Goal: Check status: Check status

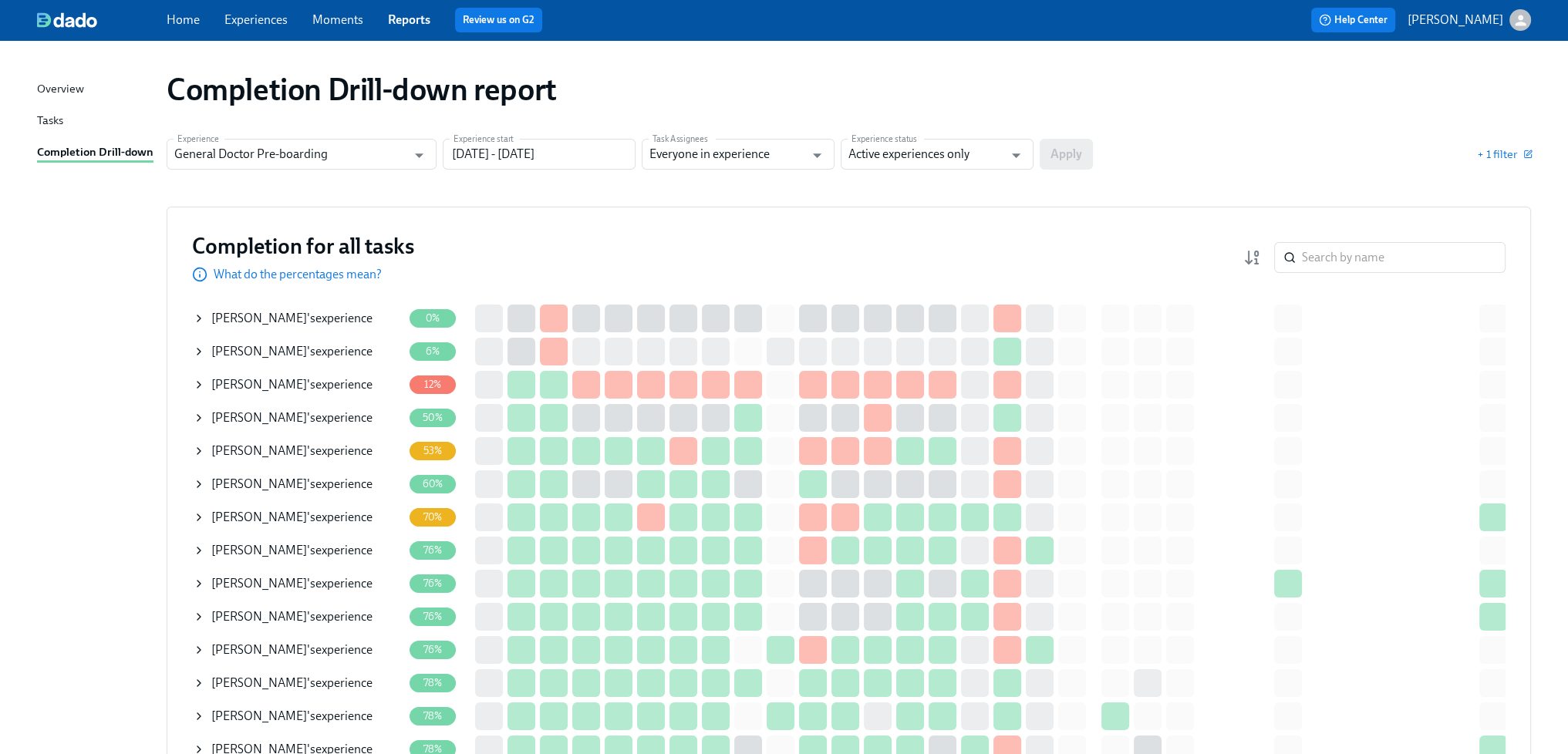
click at [307, 351] on span "Adam Raudebaugh" at bounding box center [259, 351] width 96 height 15
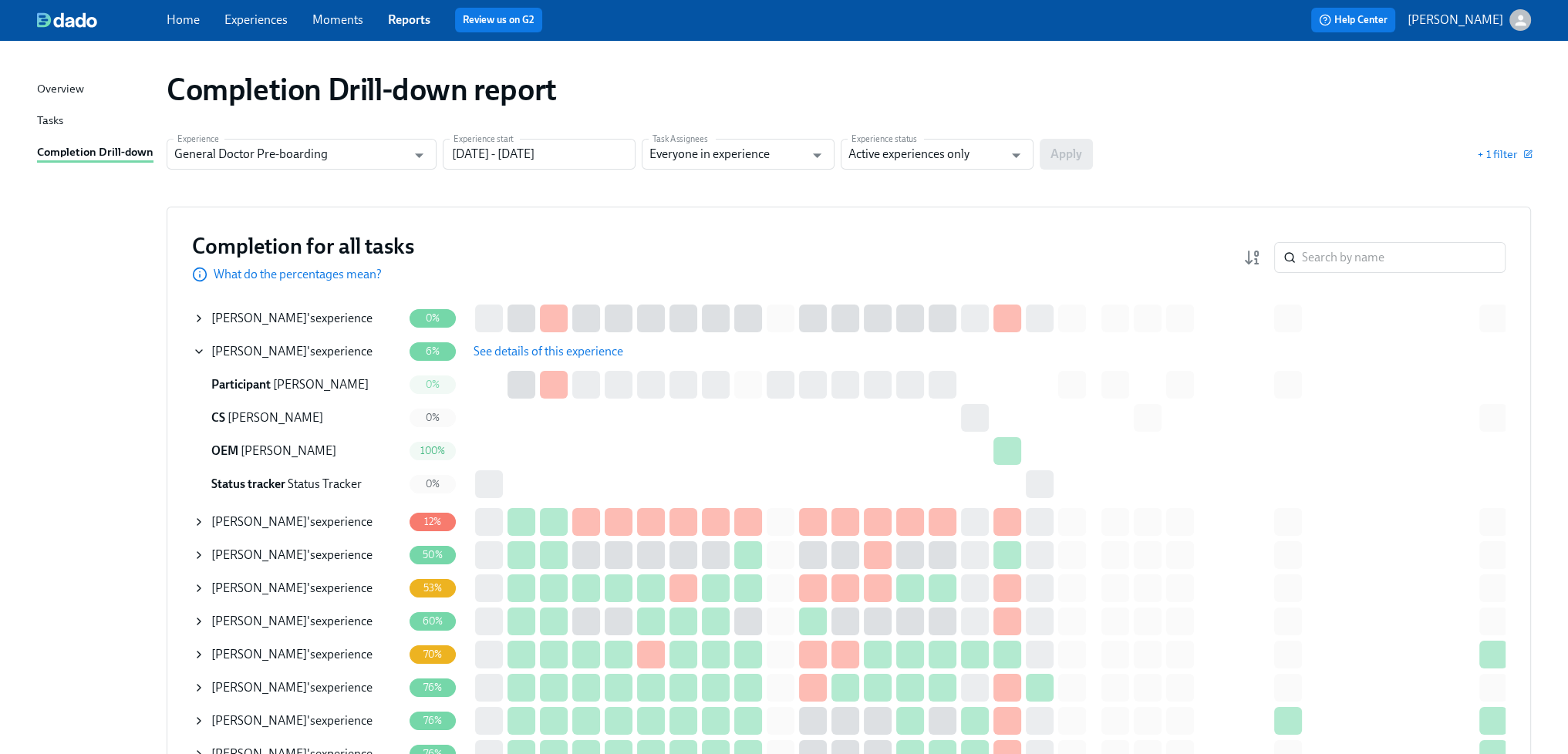
click at [555, 352] on span "See details of this experience" at bounding box center [548, 352] width 149 height 16
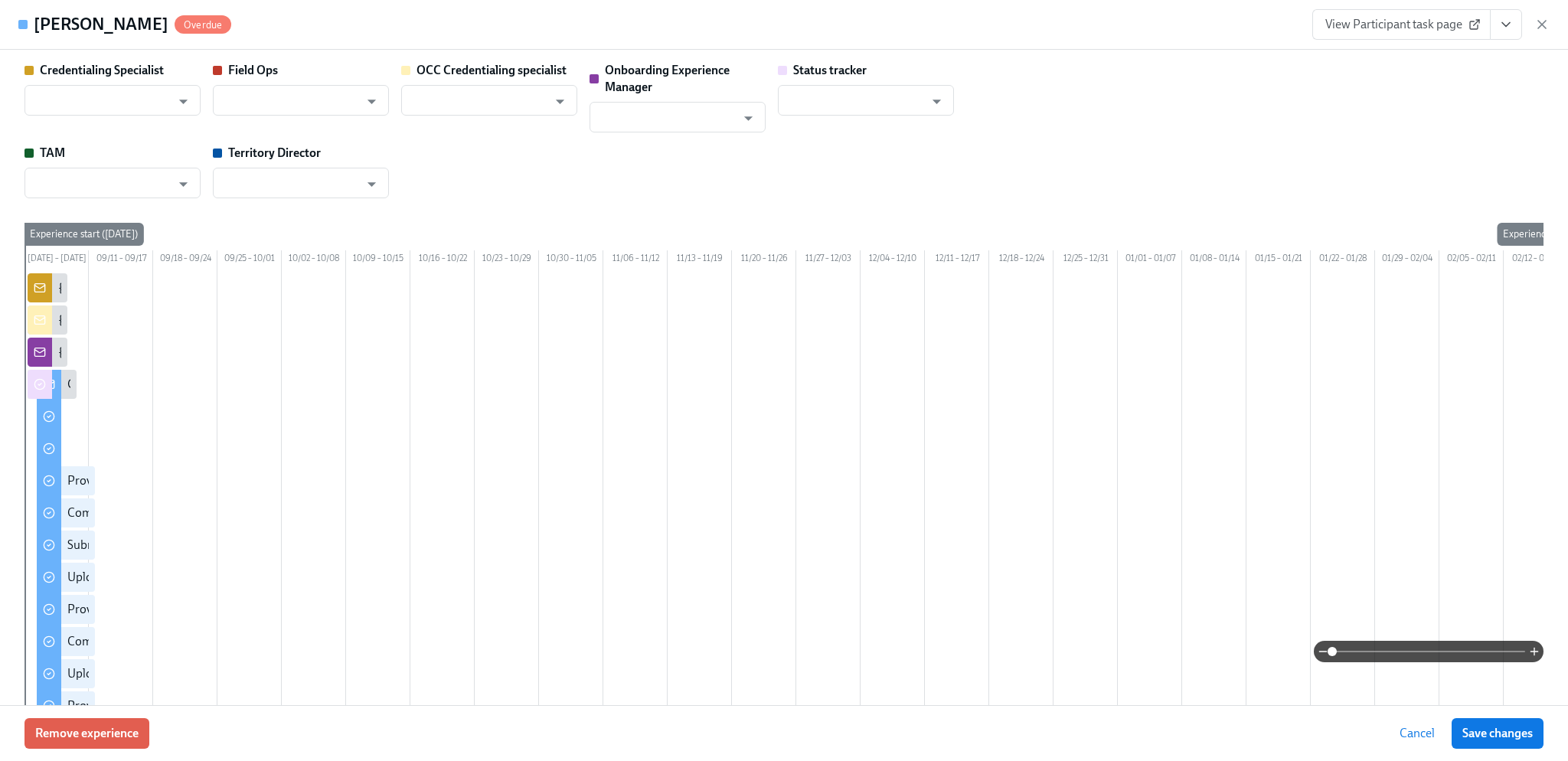
type input "[PERSON_NAME]"
type input "Sarah Parkhurst"
type input "[PERSON_NAME]"
type input "Status Tracker"
type input "Claire Tomey"
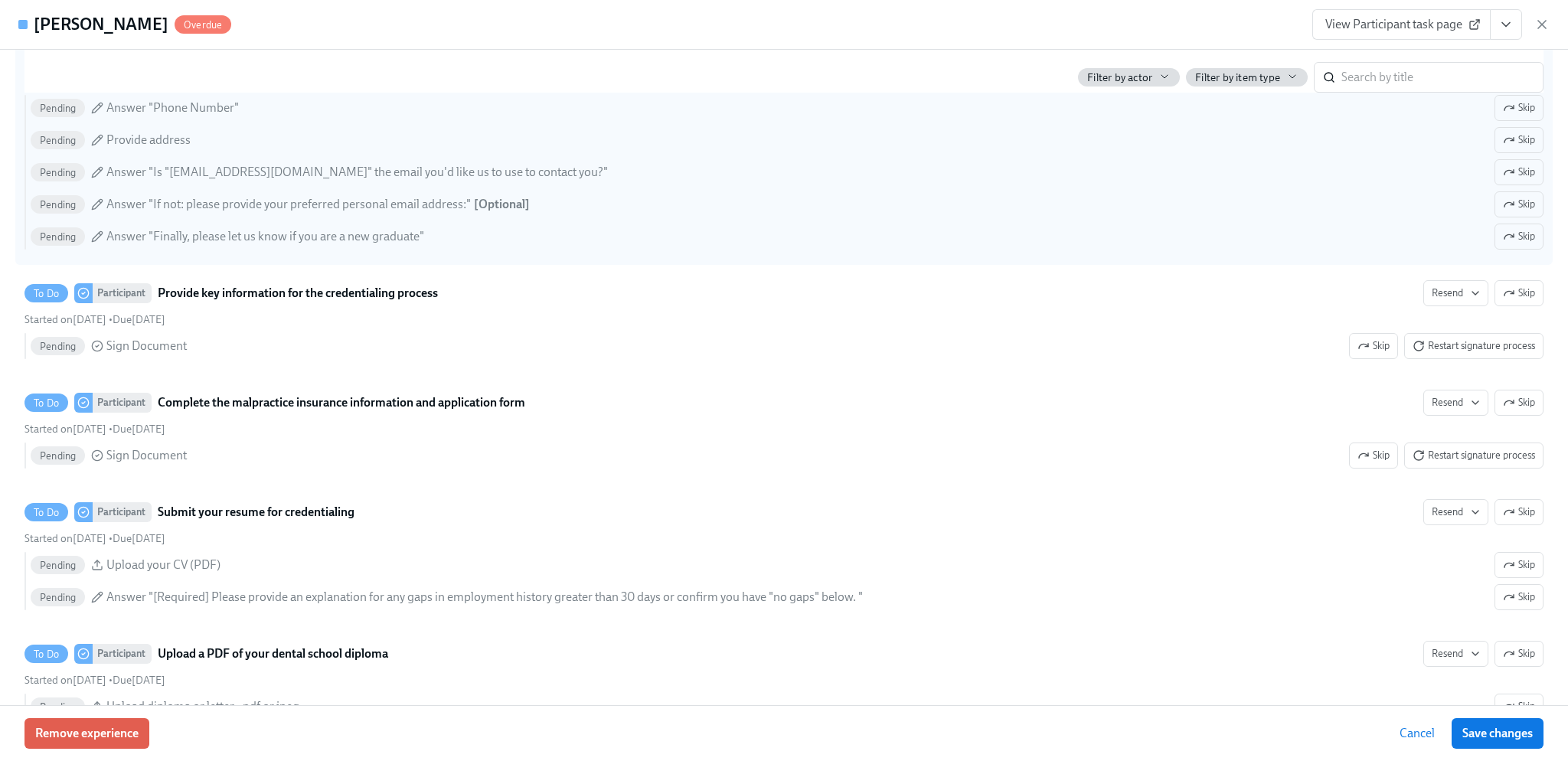
scroll to position [1836, 0]
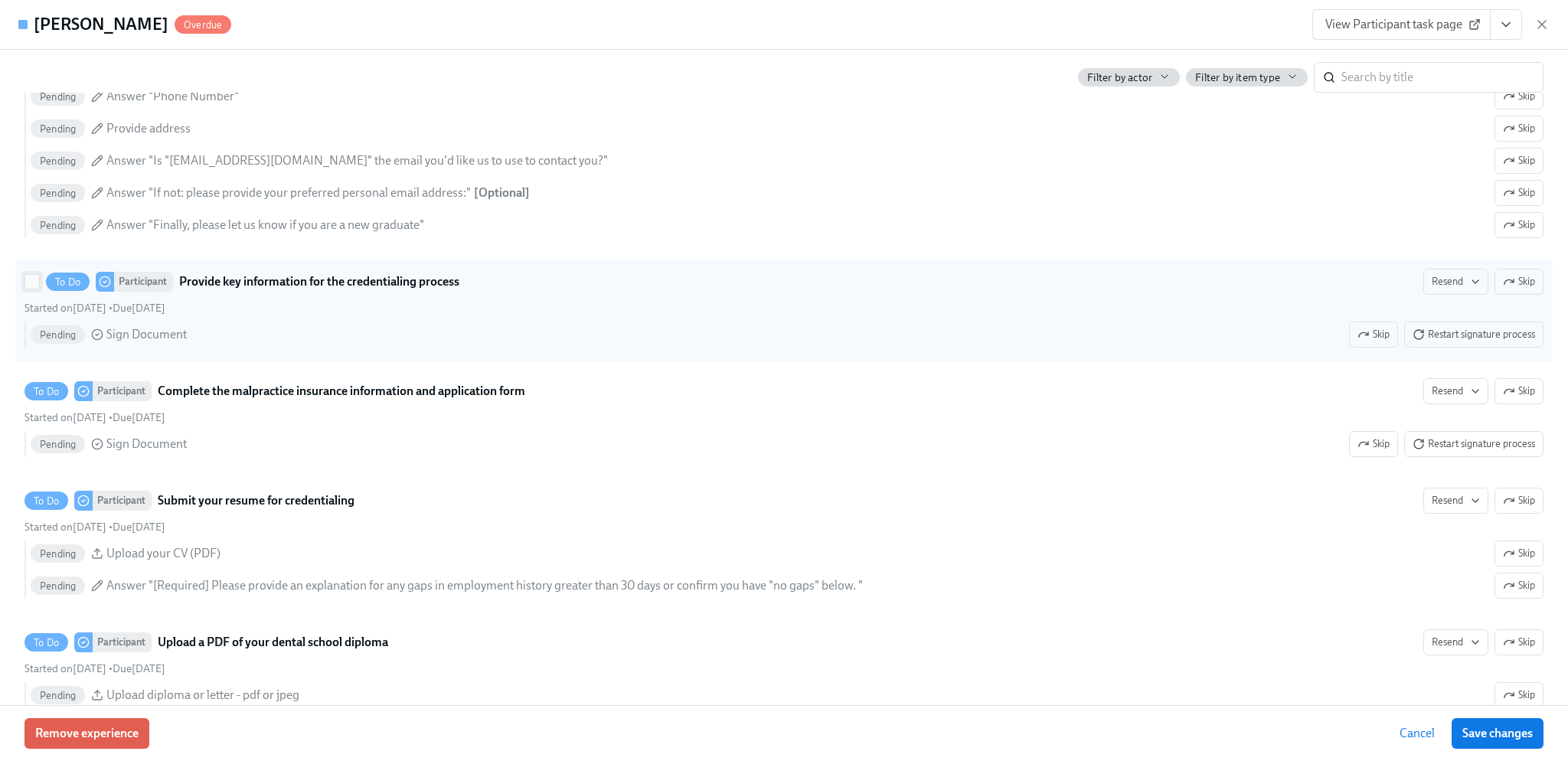
click at [36, 289] on input "To Do Participant Provide key information for the credentialing process Resend …" at bounding box center [32, 282] width 14 height 14
checkbox input "true"
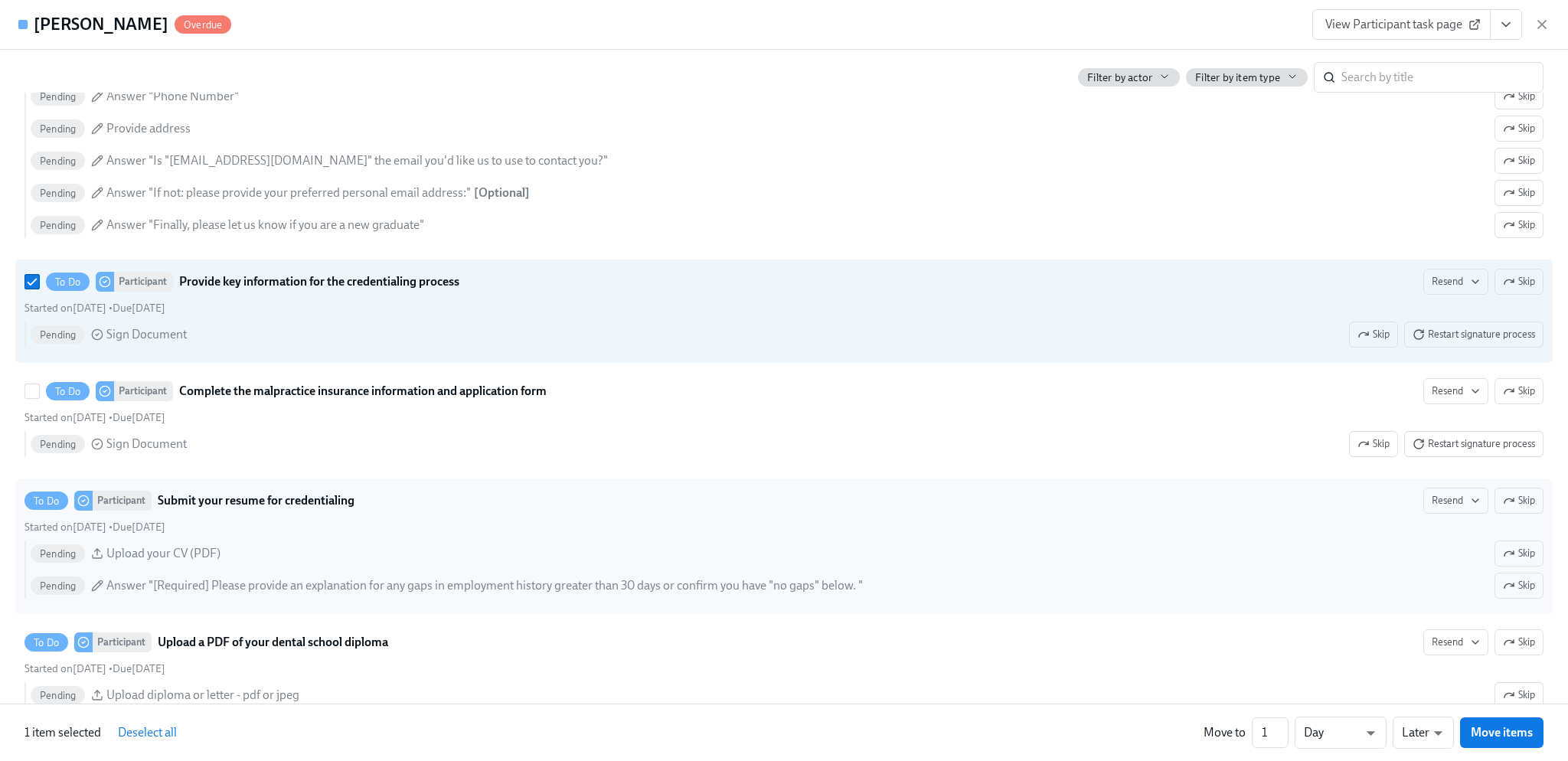
scroll to position [1989, 0]
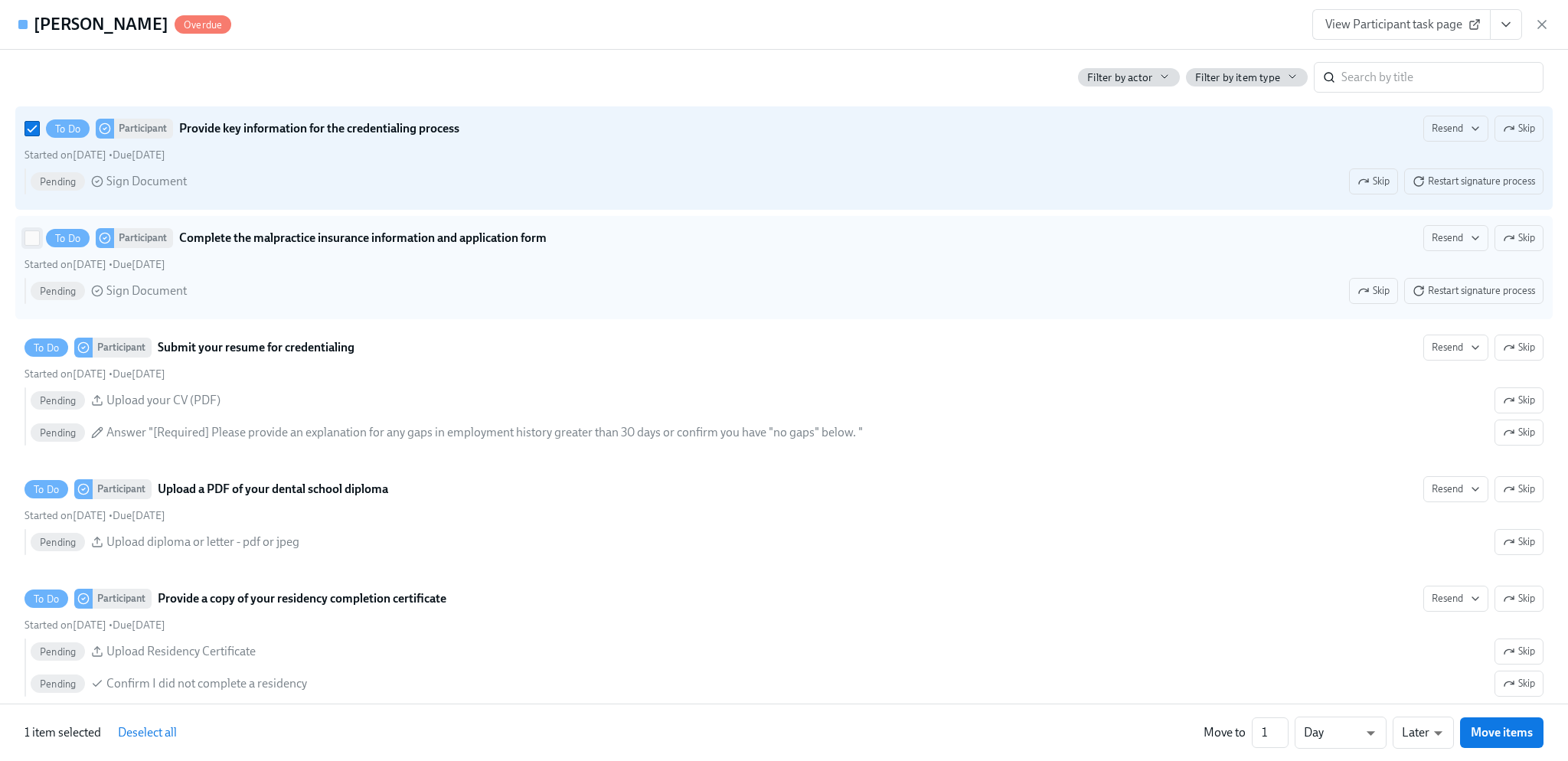
click at [28, 245] on input "To Do Participant Complete the malpractice insurance information and applicatio…" at bounding box center [32, 238] width 14 height 14
checkbox input "true"
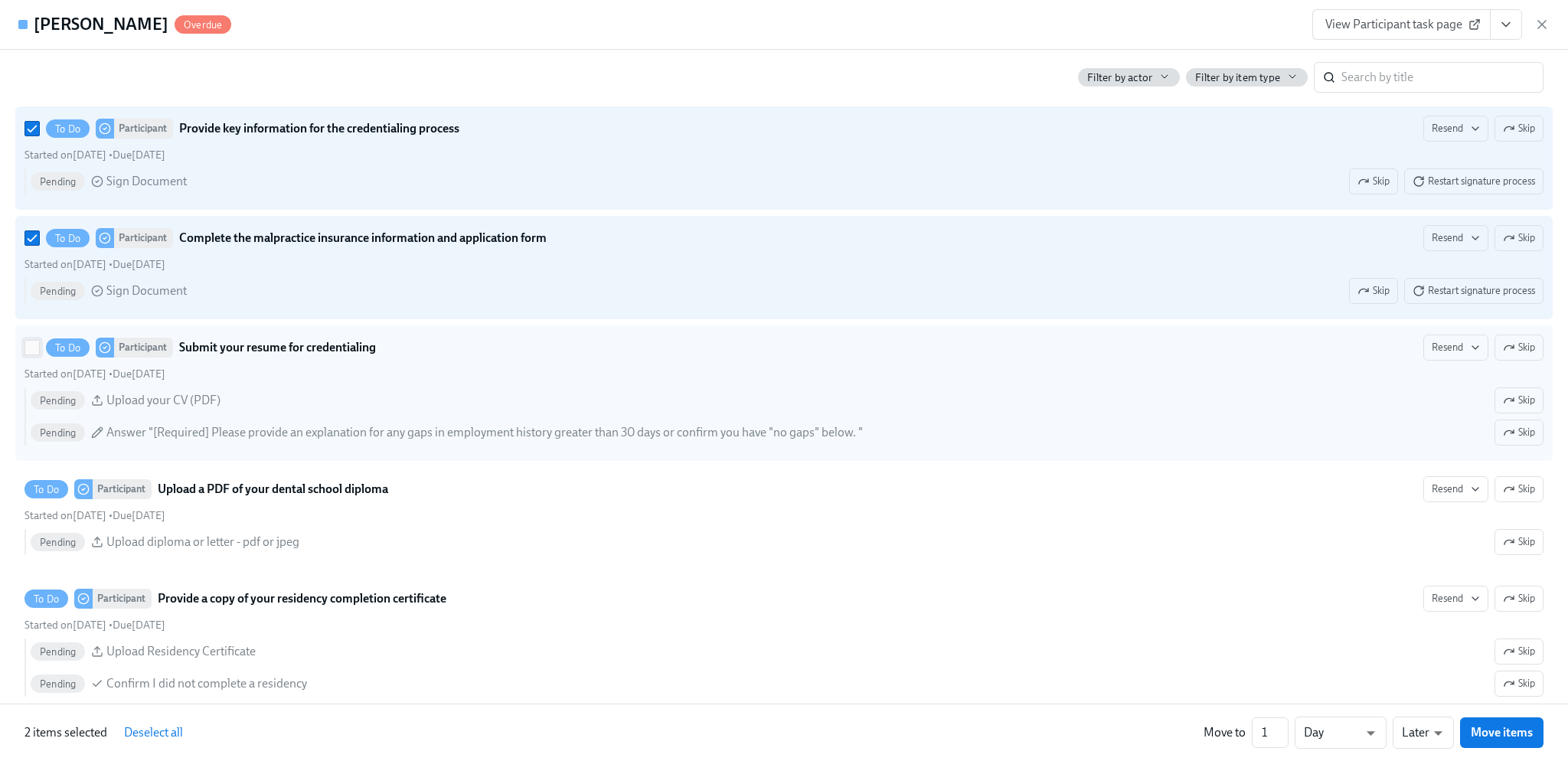
click at [28, 354] on input "To Do Participant Submit your resume for credentialing Resend Skip Started on S…" at bounding box center [32, 348] width 14 height 14
checkbox input "true"
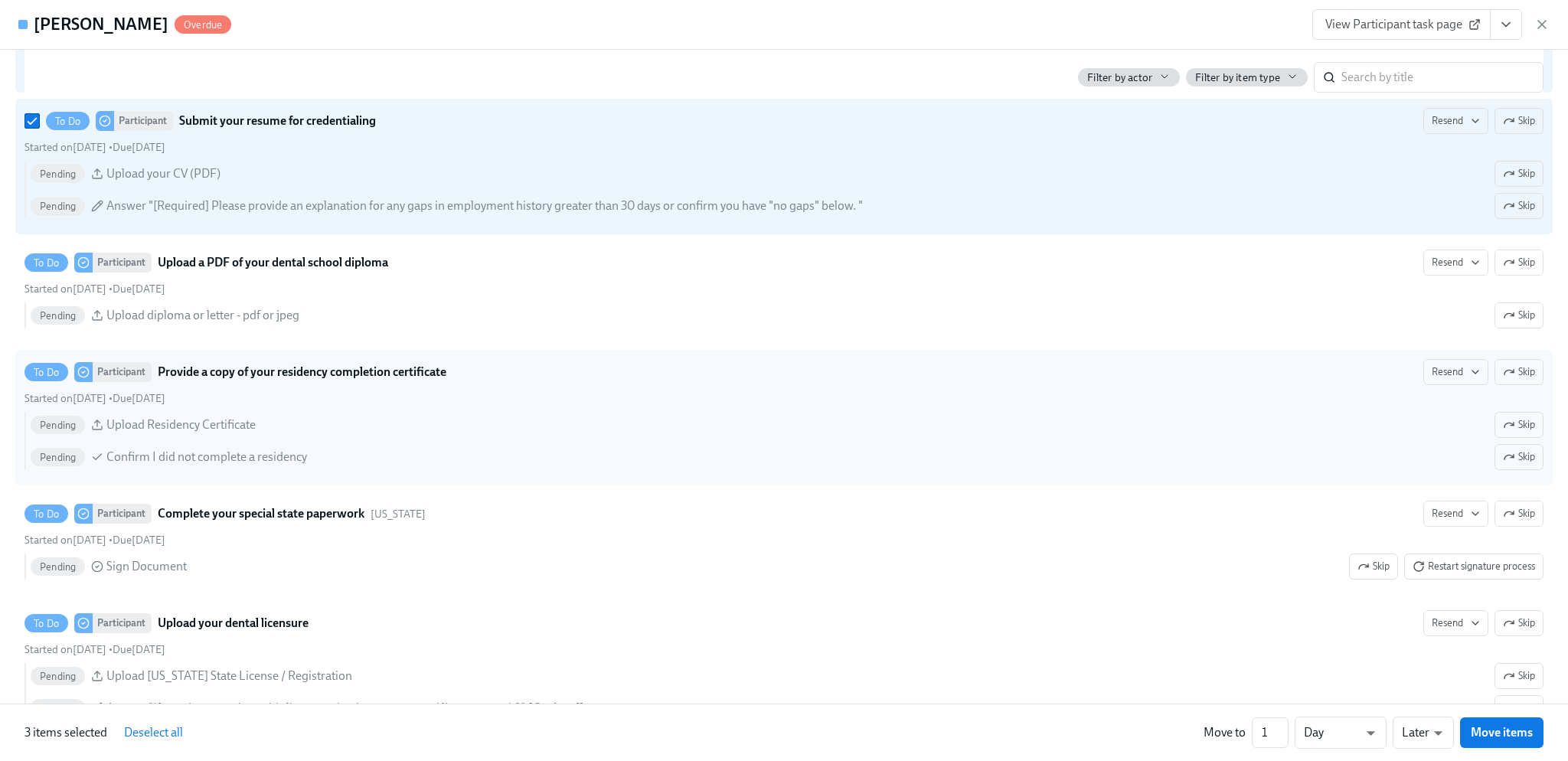
scroll to position [2219, 0]
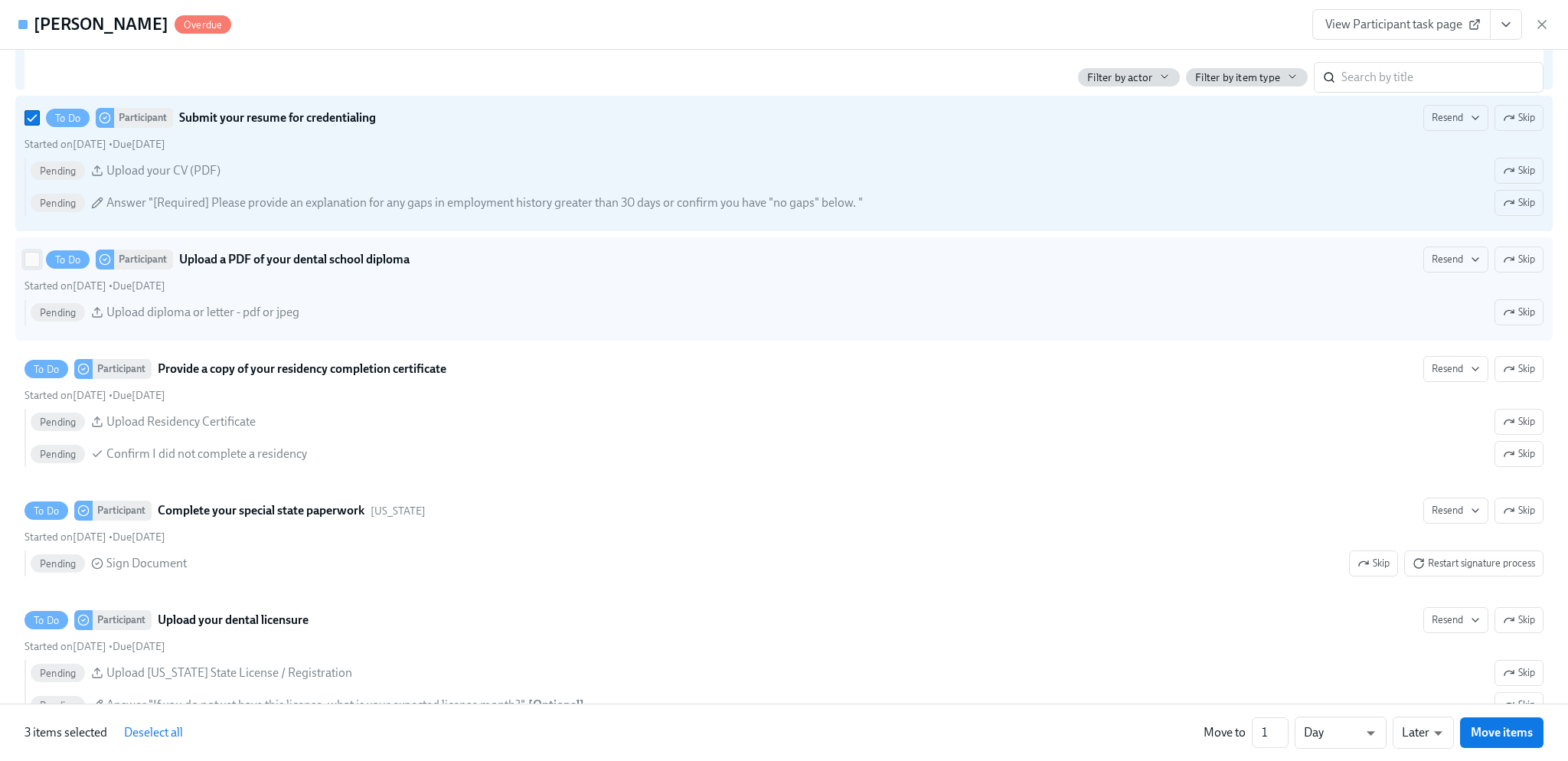
click at [30, 266] on input "To Do Participant Upload a PDF of your dental school diploma Resend Skip Starte…" at bounding box center [32, 259] width 14 height 14
checkbox input "true"
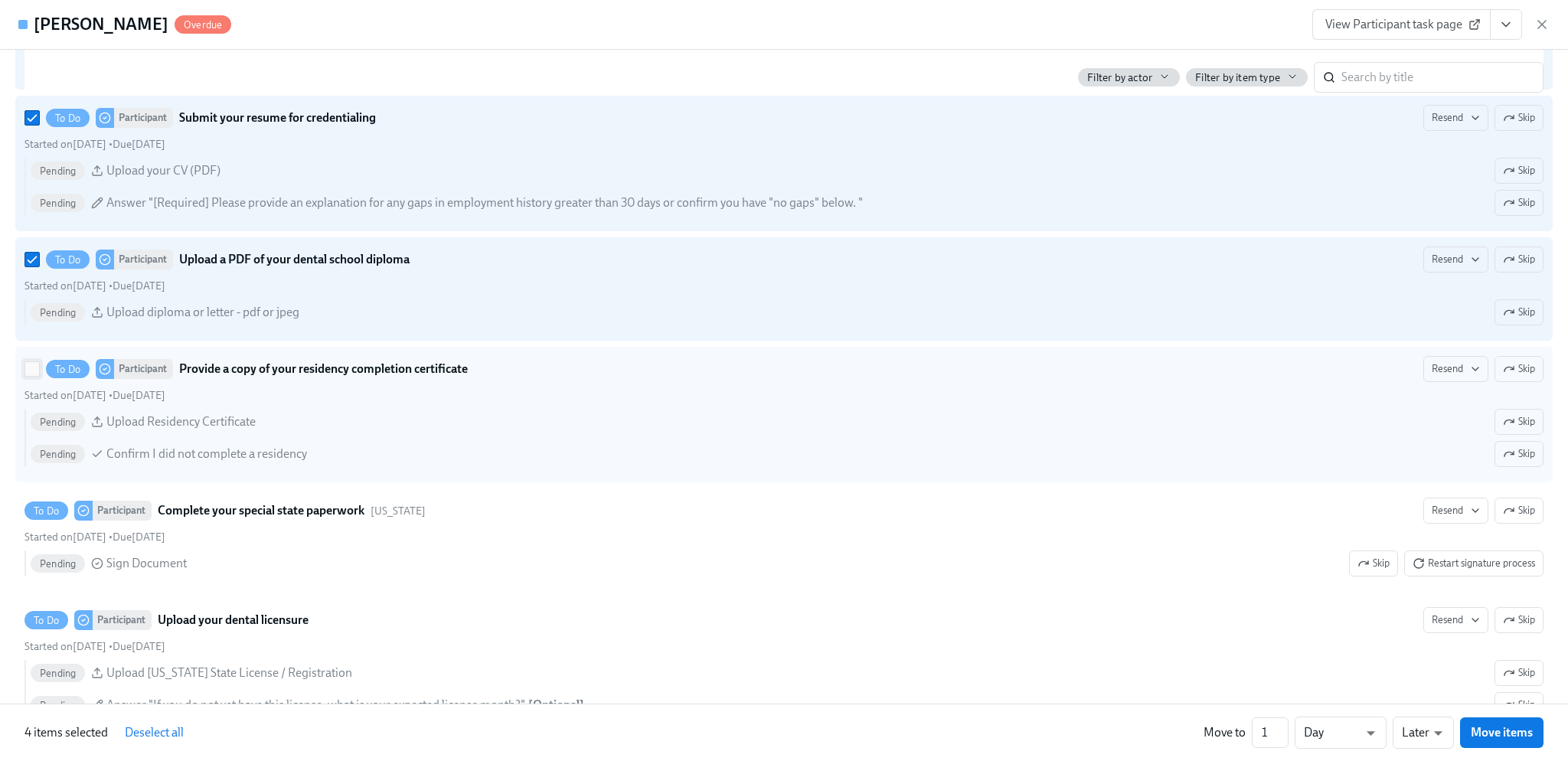
click at [30, 376] on input "To Do Participant Provide a copy of your residency completion certificate Resen…" at bounding box center [32, 369] width 14 height 14
checkbox input "true"
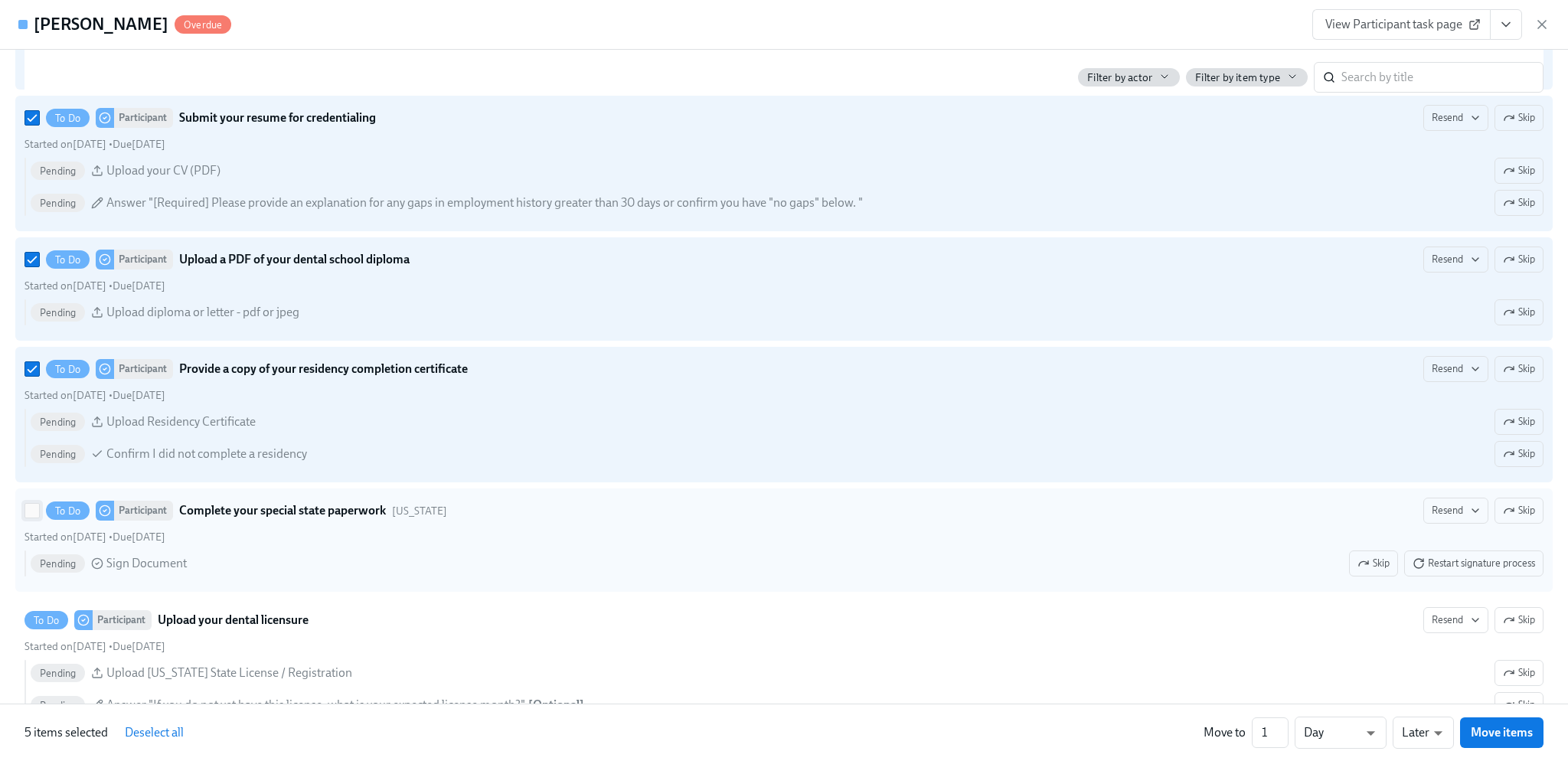
click at [28, 517] on input "To Do Participant Complete your special state paperwork Illinois Resend Skip St…" at bounding box center [32, 511] width 14 height 14
checkbox input "true"
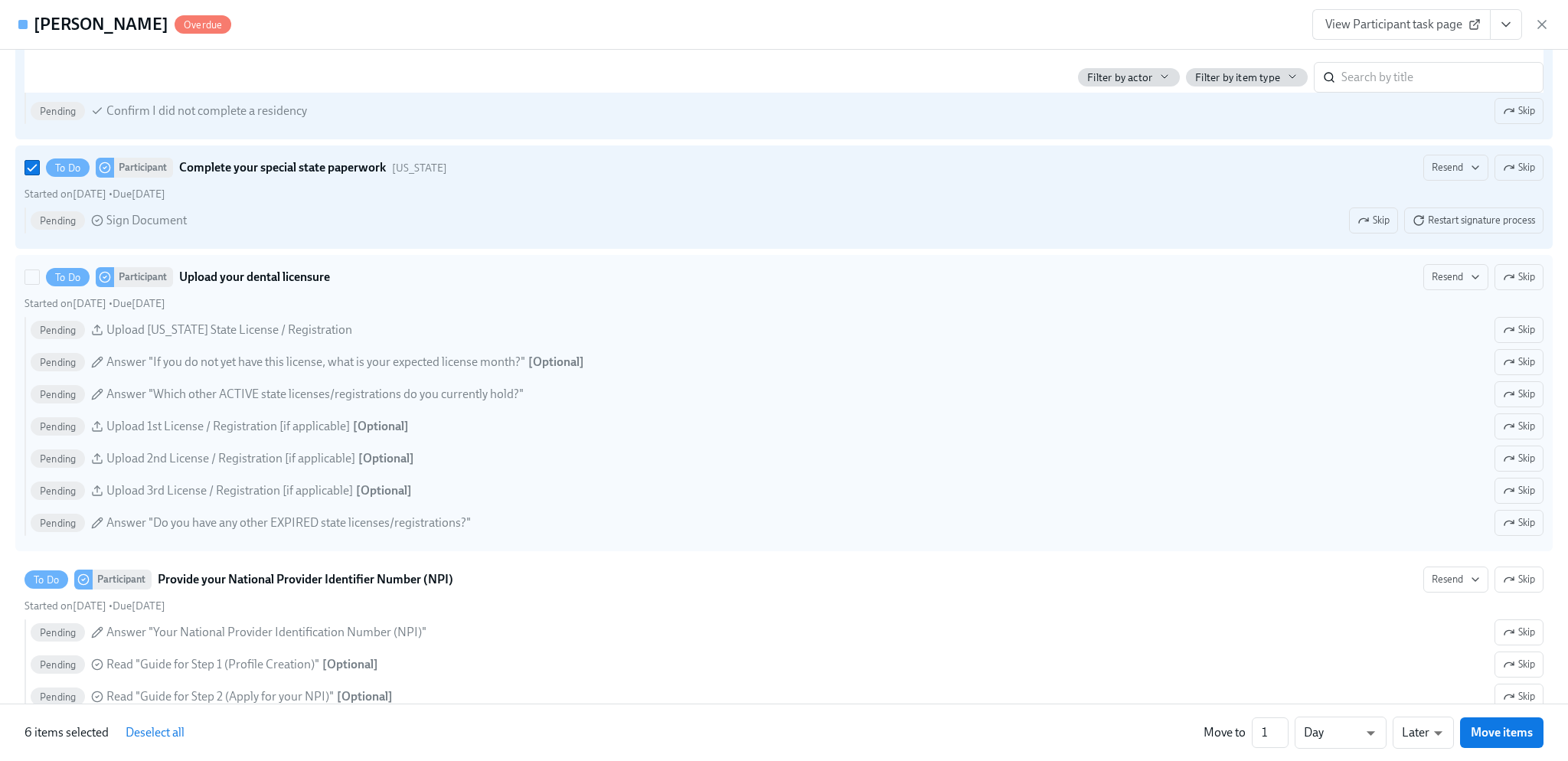
scroll to position [2602, 0]
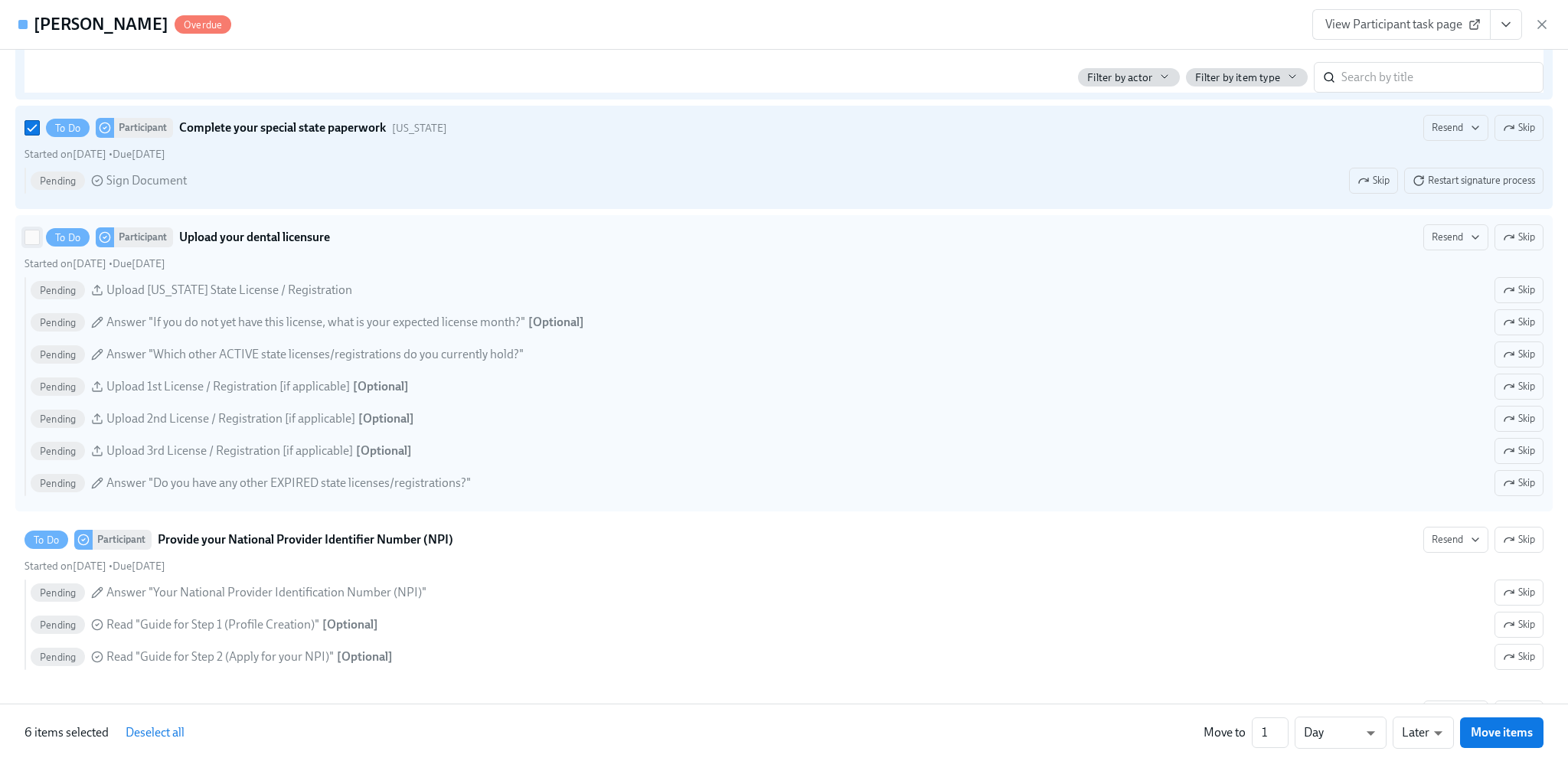
click at [36, 245] on input "To Do Participant Upload your dental licensure Resend Skip Started on September…" at bounding box center [32, 238] width 14 height 14
checkbox input "true"
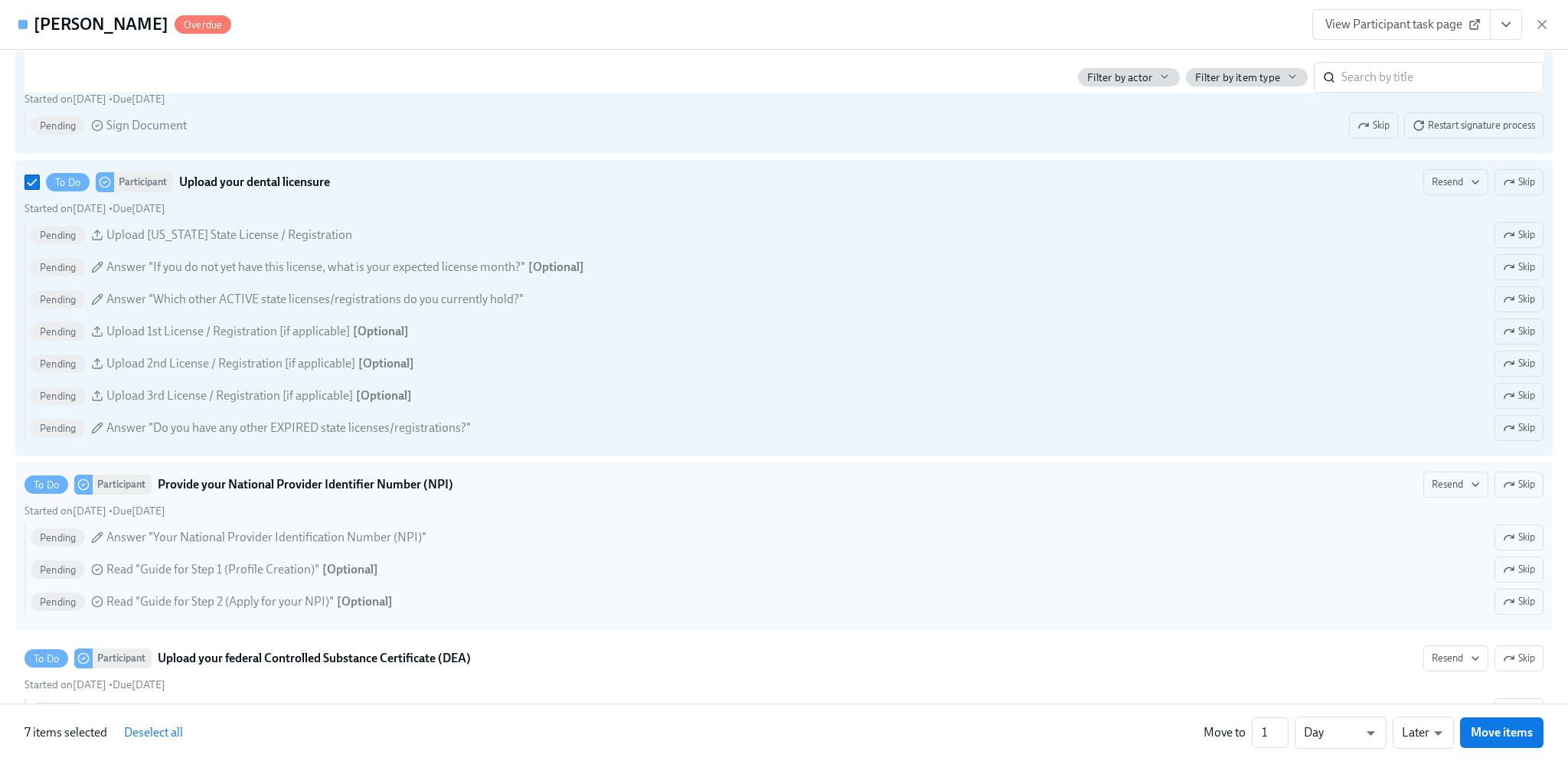
scroll to position [2832, 0]
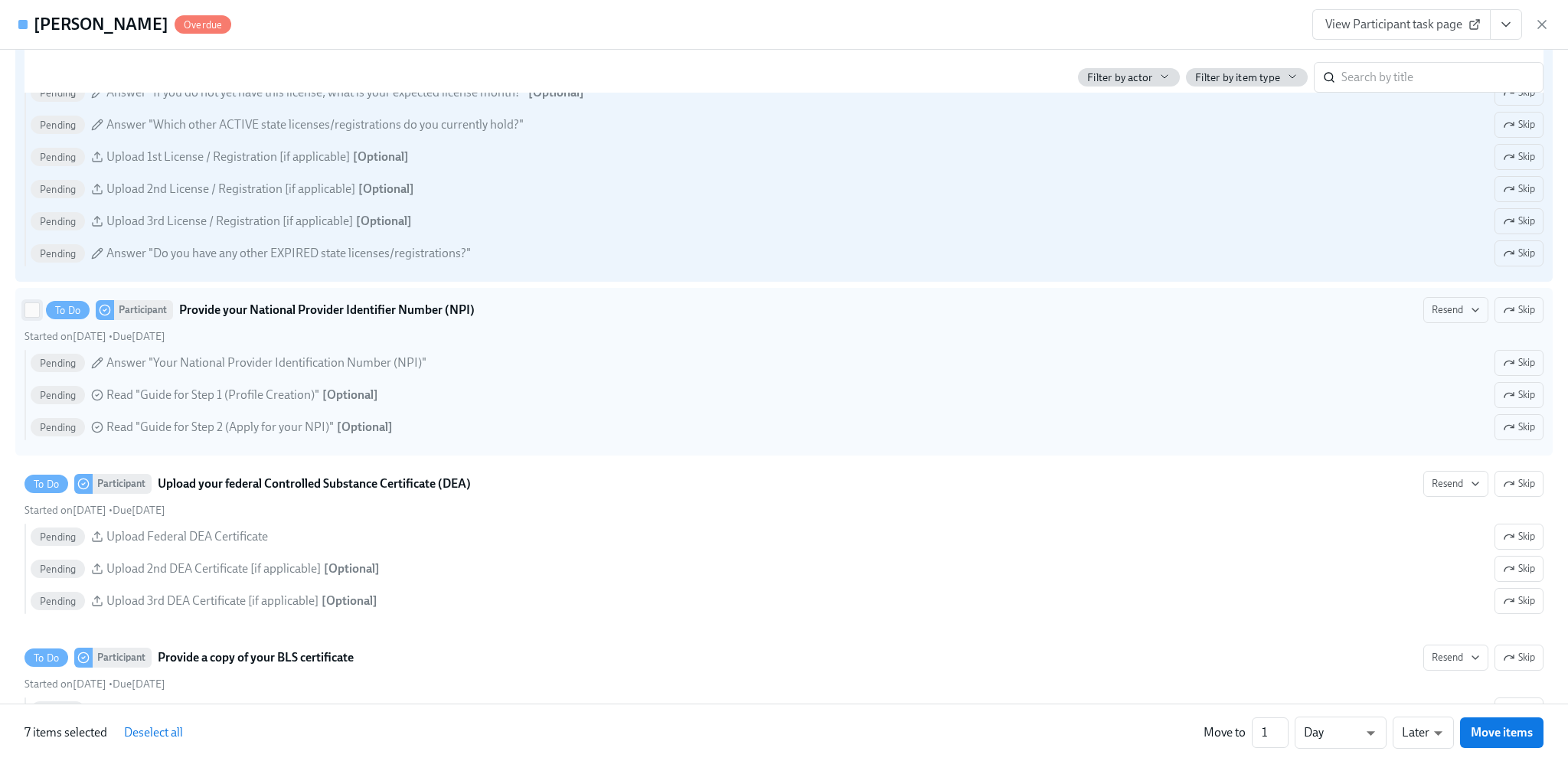
drag, startPoint x: 29, startPoint y: 321, endPoint x: 30, endPoint y: 330, distance: 9.1
click at [30, 317] on input "To Do Participant Provide your National Provider Identifier Number (NPI) Resend…" at bounding box center [32, 310] width 14 height 14
checkbox input "true"
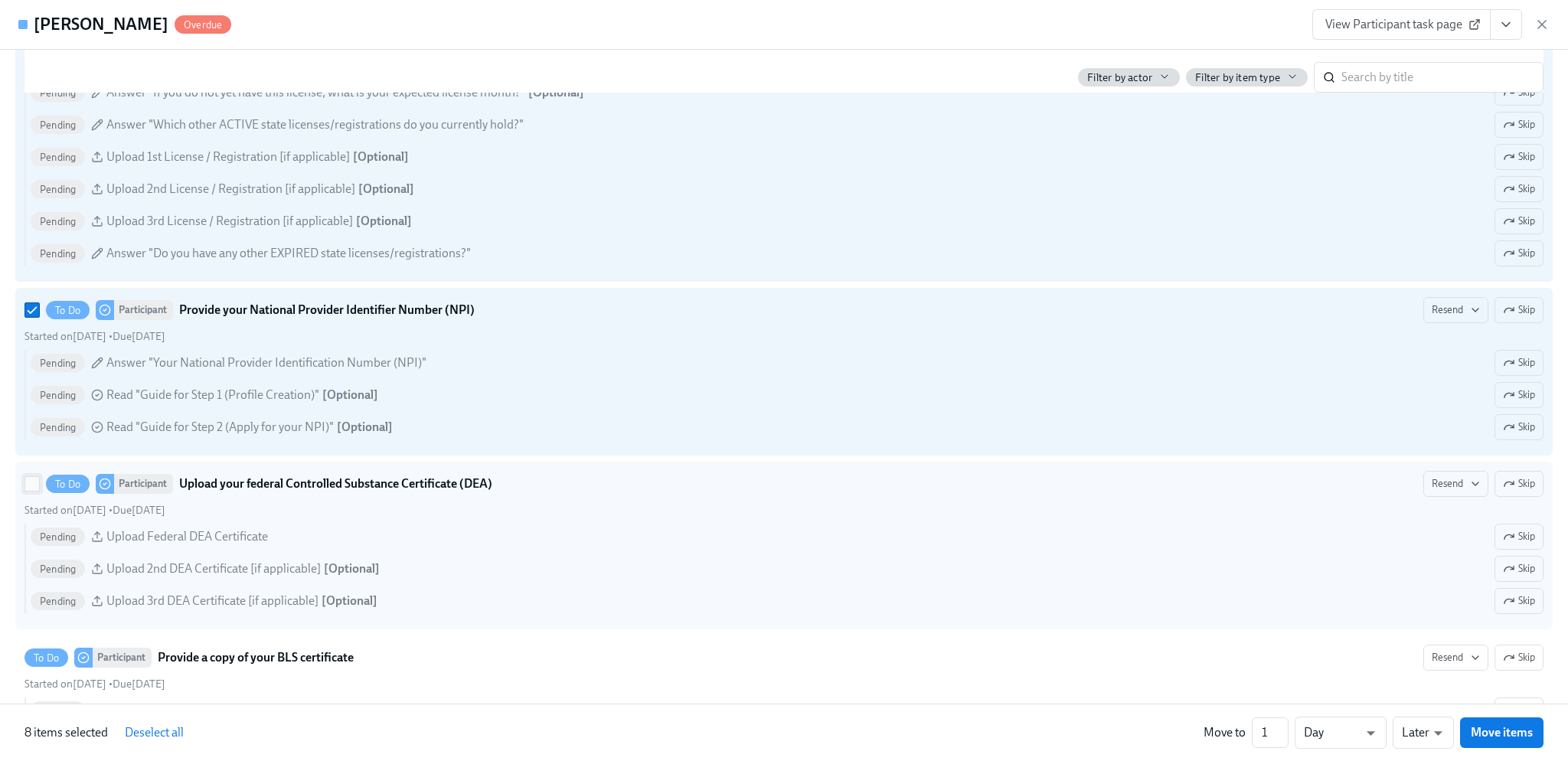
click at [33, 491] on input "To Do Participant Upload your federal Controlled Substance Certificate (DEA) Re…" at bounding box center [32, 484] width 14 height 14
checkbox input "true"
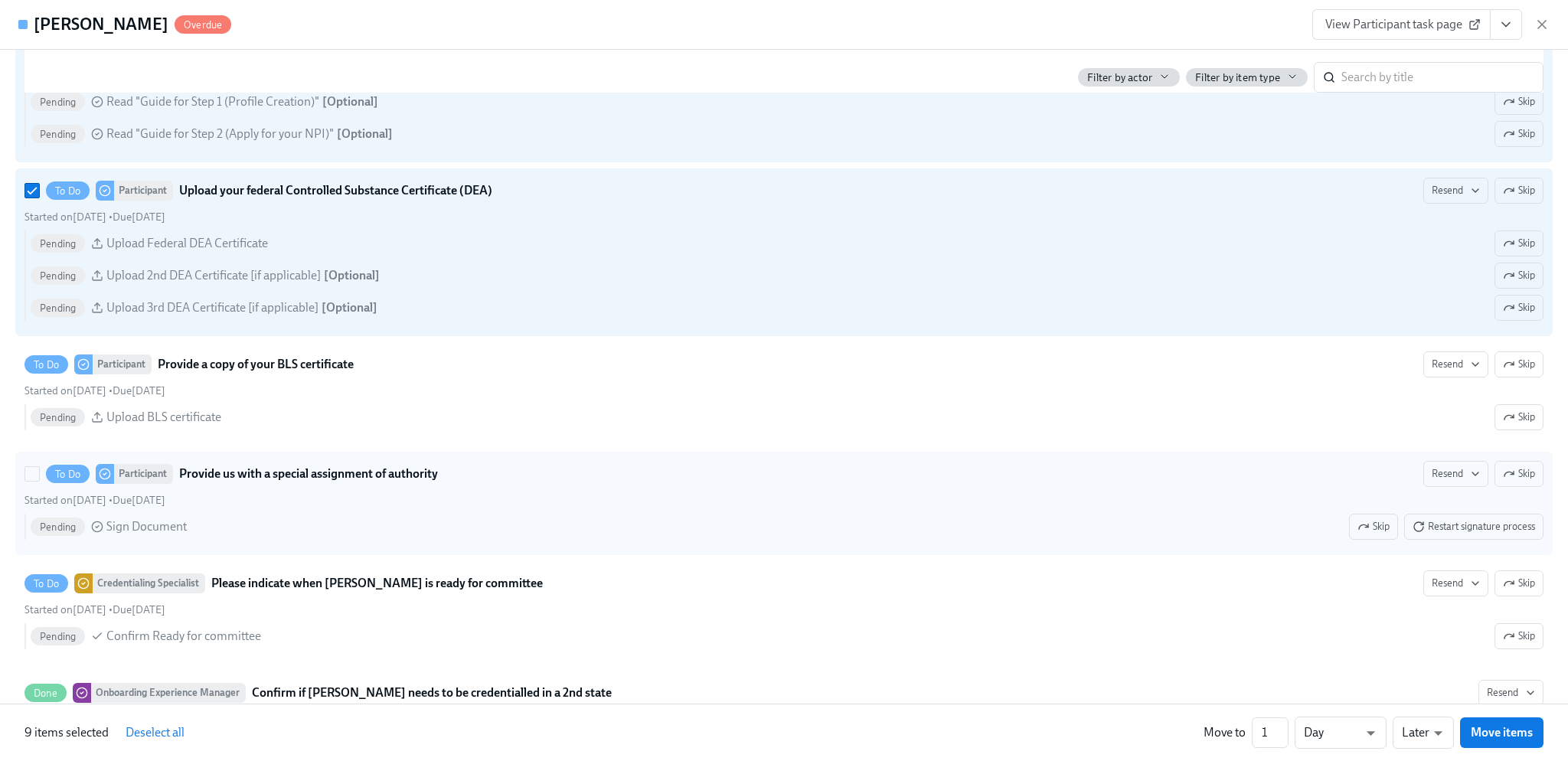
scroll to position [3137, 0]
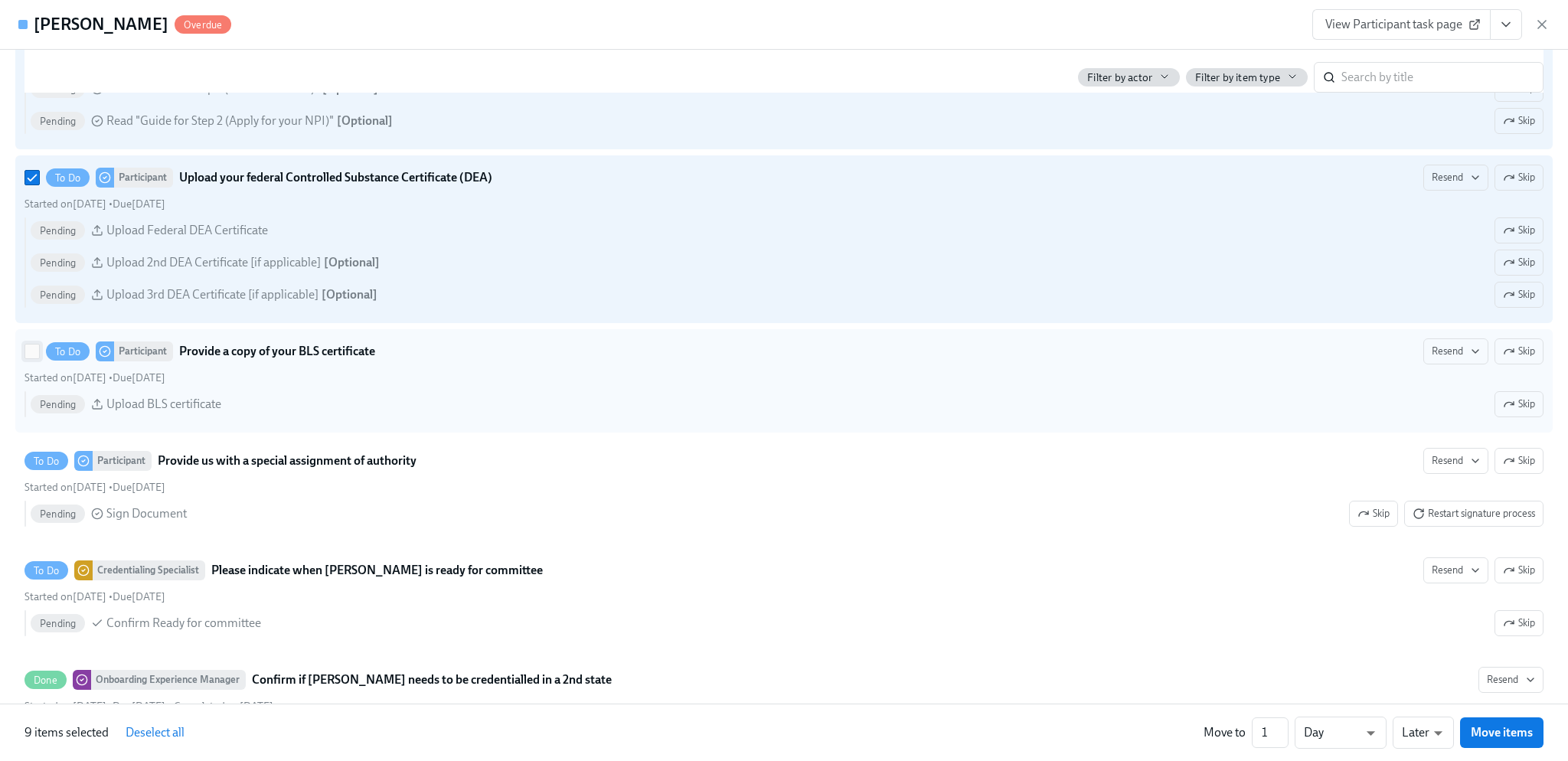
click at [30, 358] on input "To Do Participant Provide a copy of your BLS certificate Resend Skip Started on…" at bounding box center [32, 352] width 14 height 14
checkbox input "true"
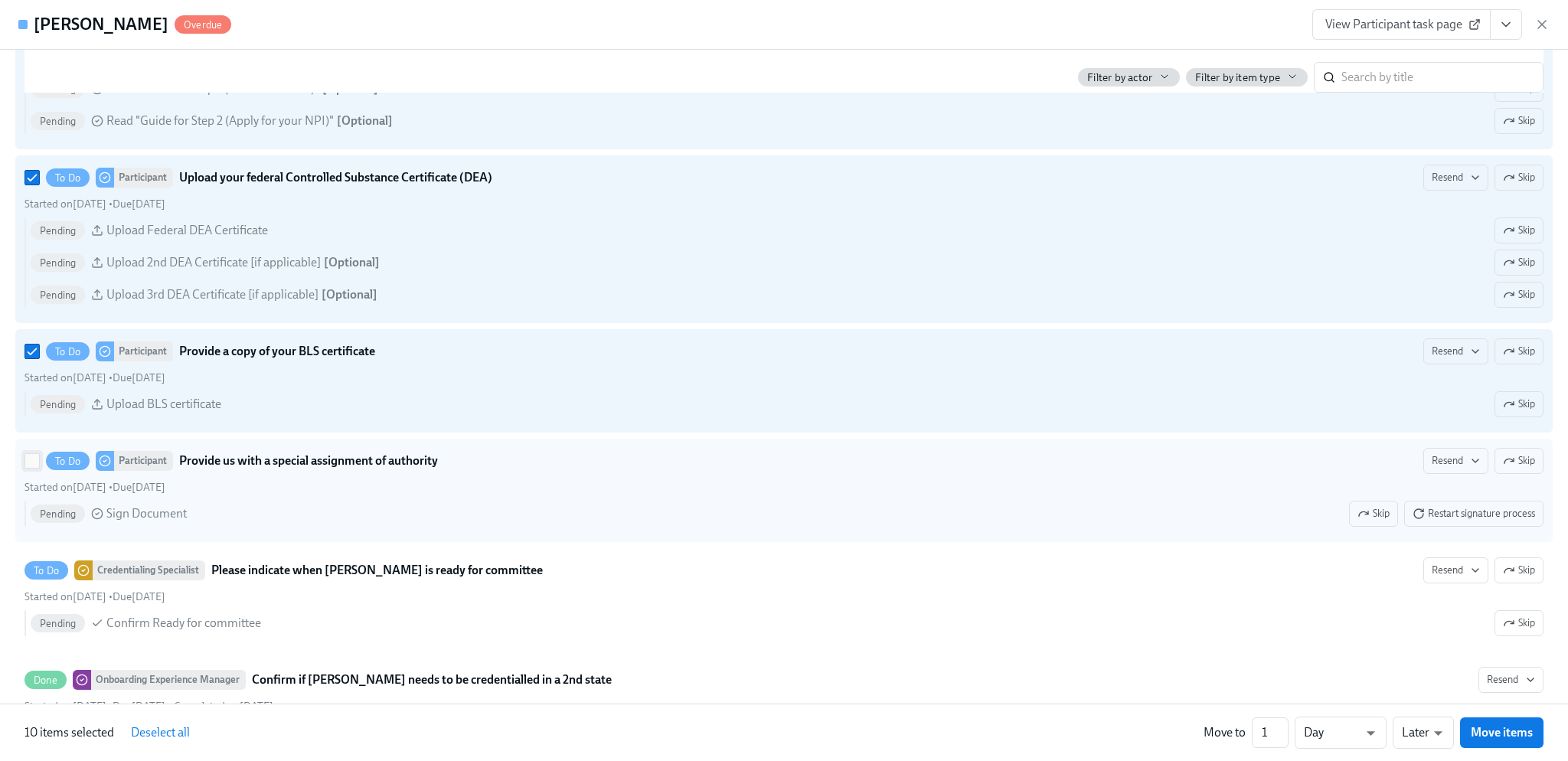
click at [29, 467] on input "To Do Participant Provide us with a special assignment of authority Resend Skip…" at bounding box center [32, 461] width 14 height 14
checkbox input "true"
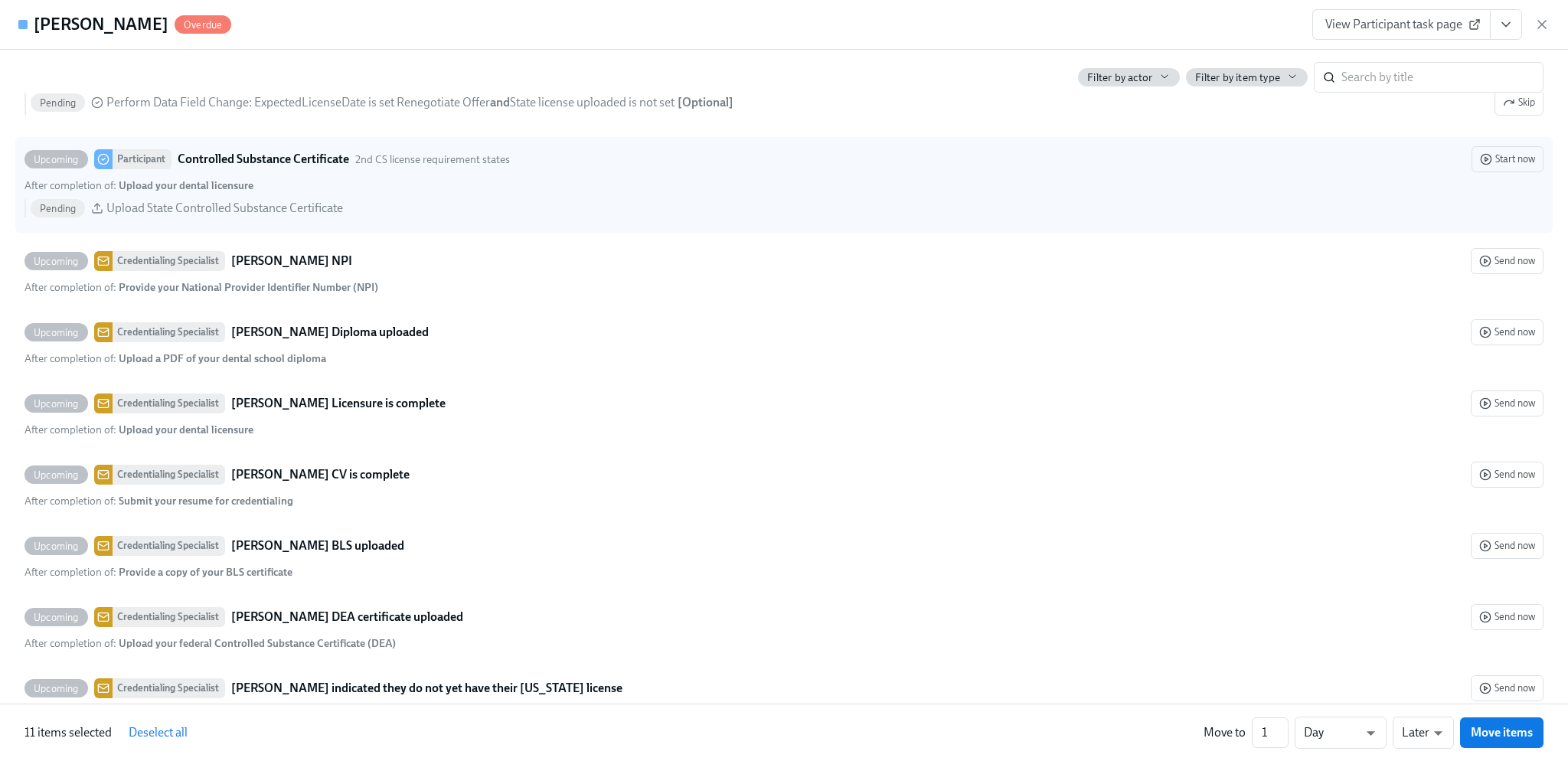
scroll to position [3903, 0]
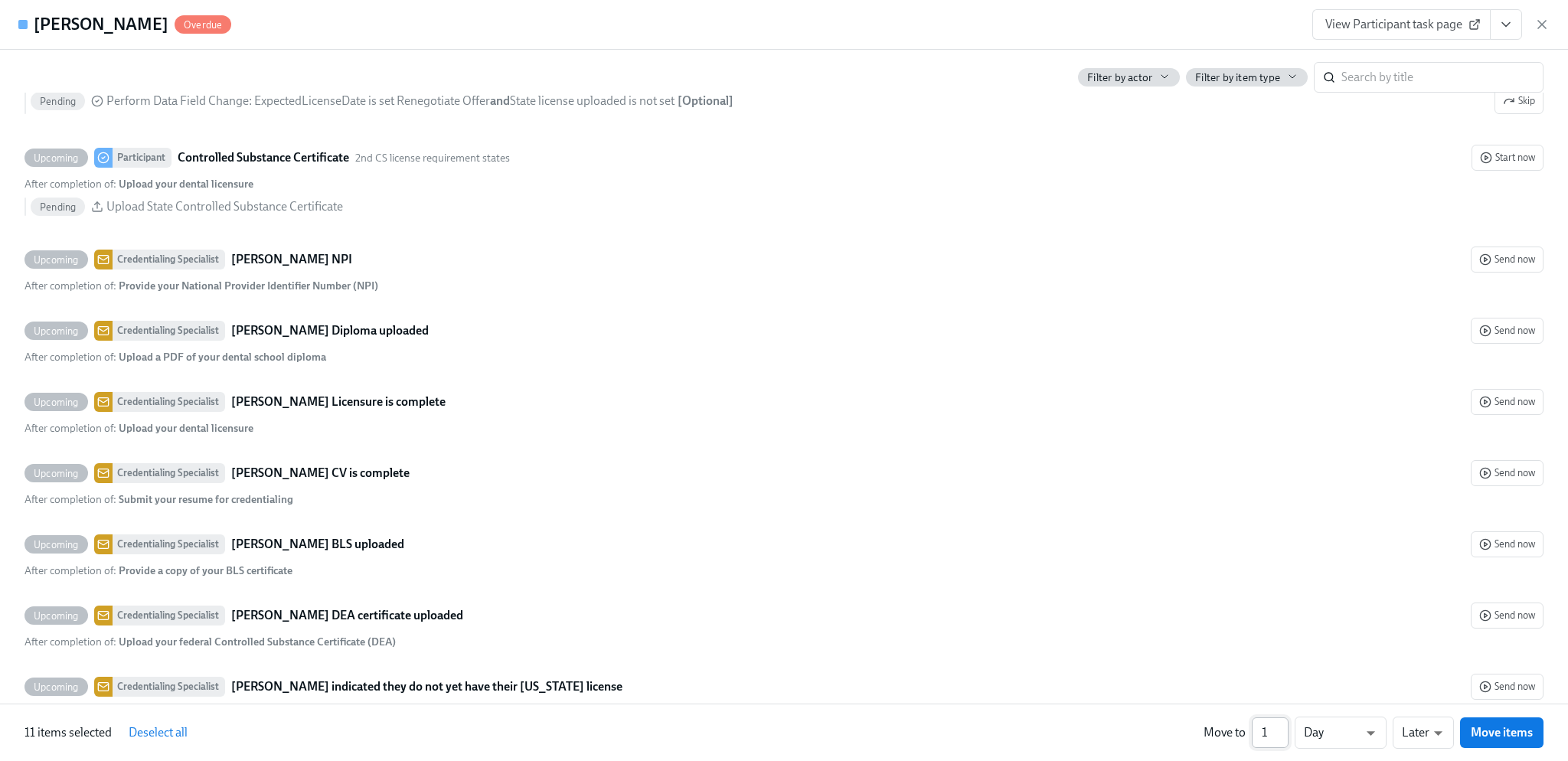
click at [1279, 737] on input "1" at bounding box center [1269, 732] width 36 height 30
type input "2"
click at [1278, 725] on input "2" at bounding box center [1269, 732] width 36 height 30
click at [1372, 739] on body "Home Experiences Moments Reports Review us on G2 Help Center Gregory Trone Over…" at bounding box center [784, 768] width 1568 height 1536
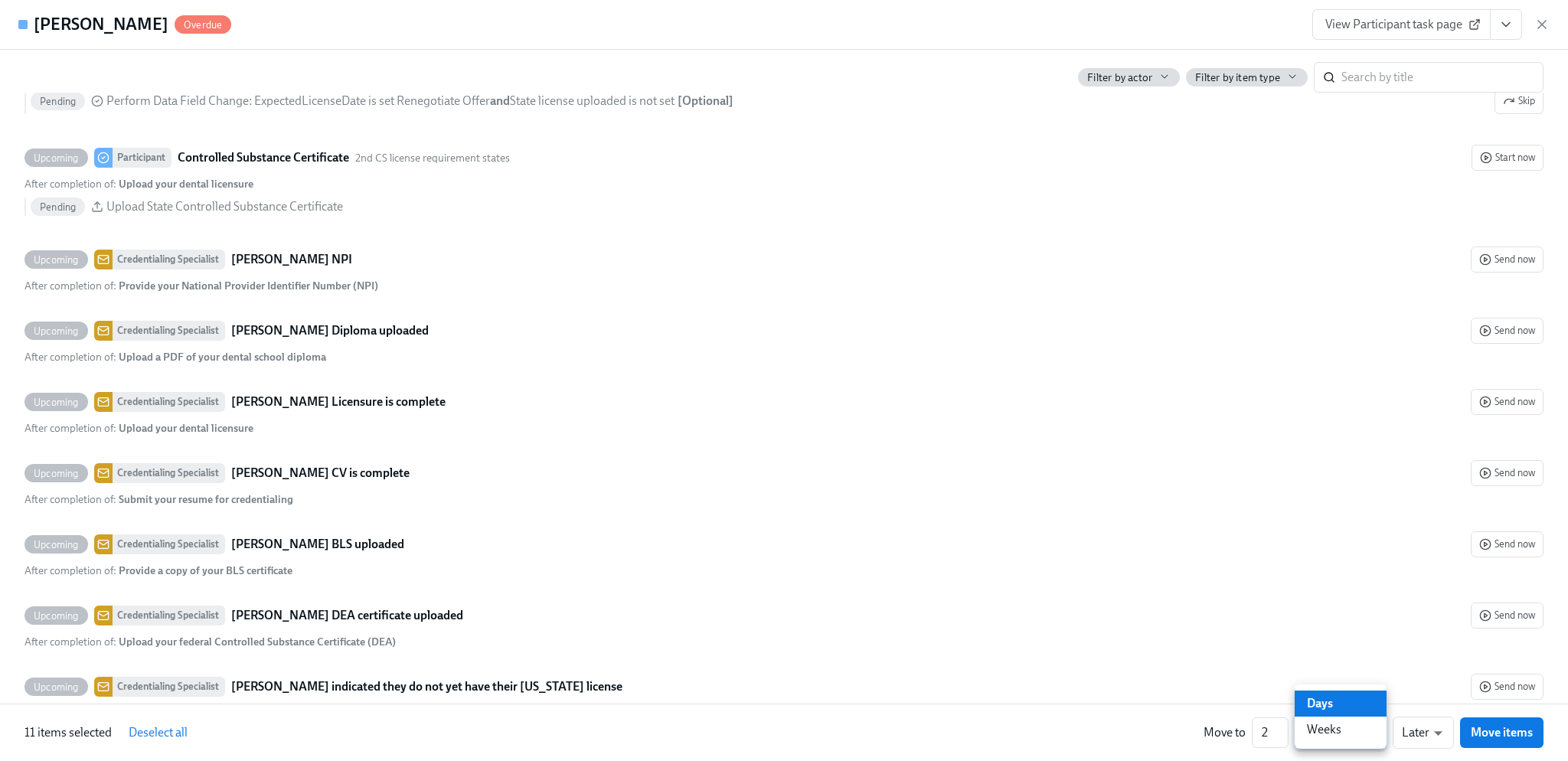
click at [1353, 728] on li "Weeks" at bounding box center [1341, 729] width 92 height 26
type input "w"
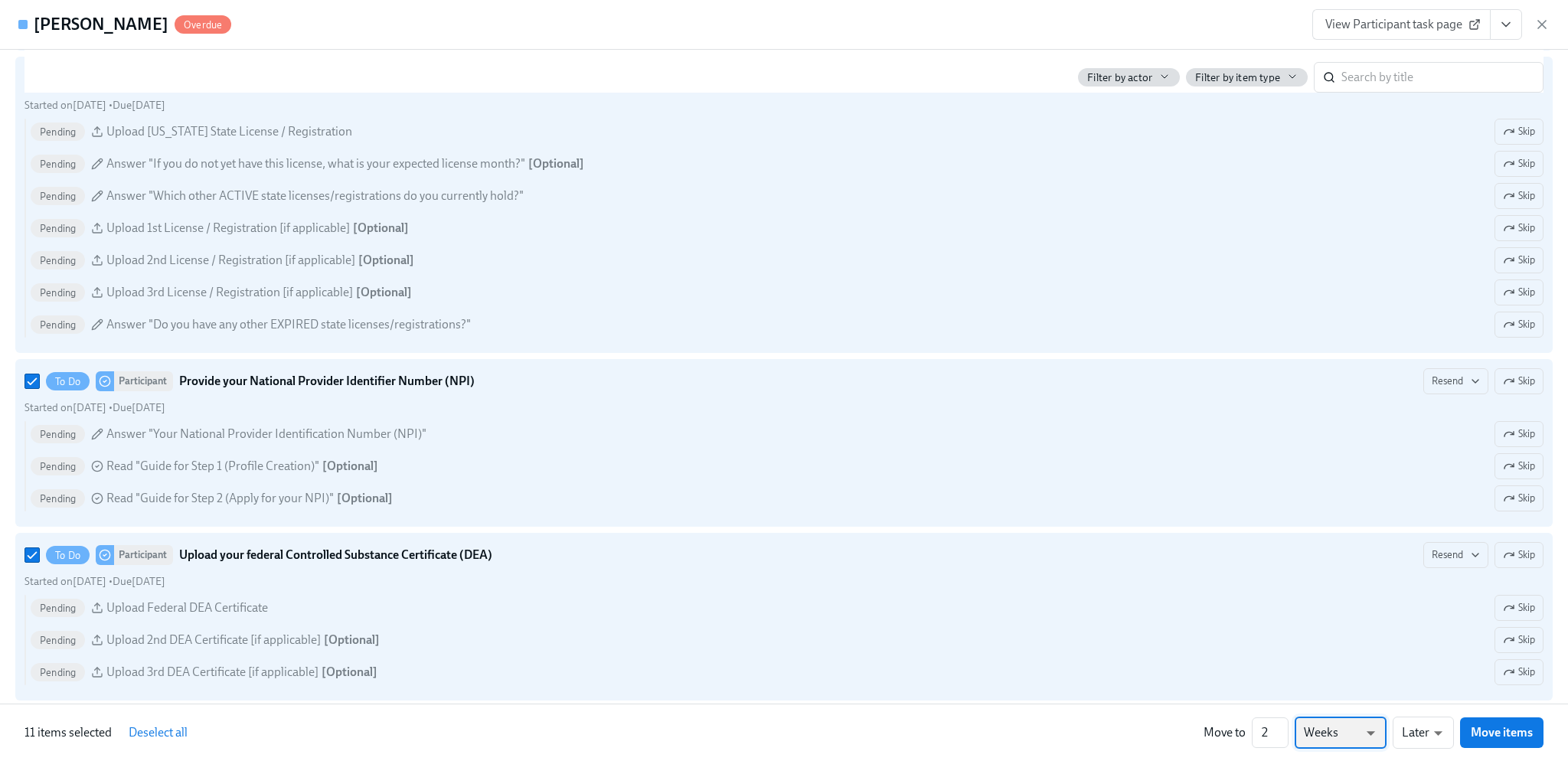
scroll to position [2755, 0]
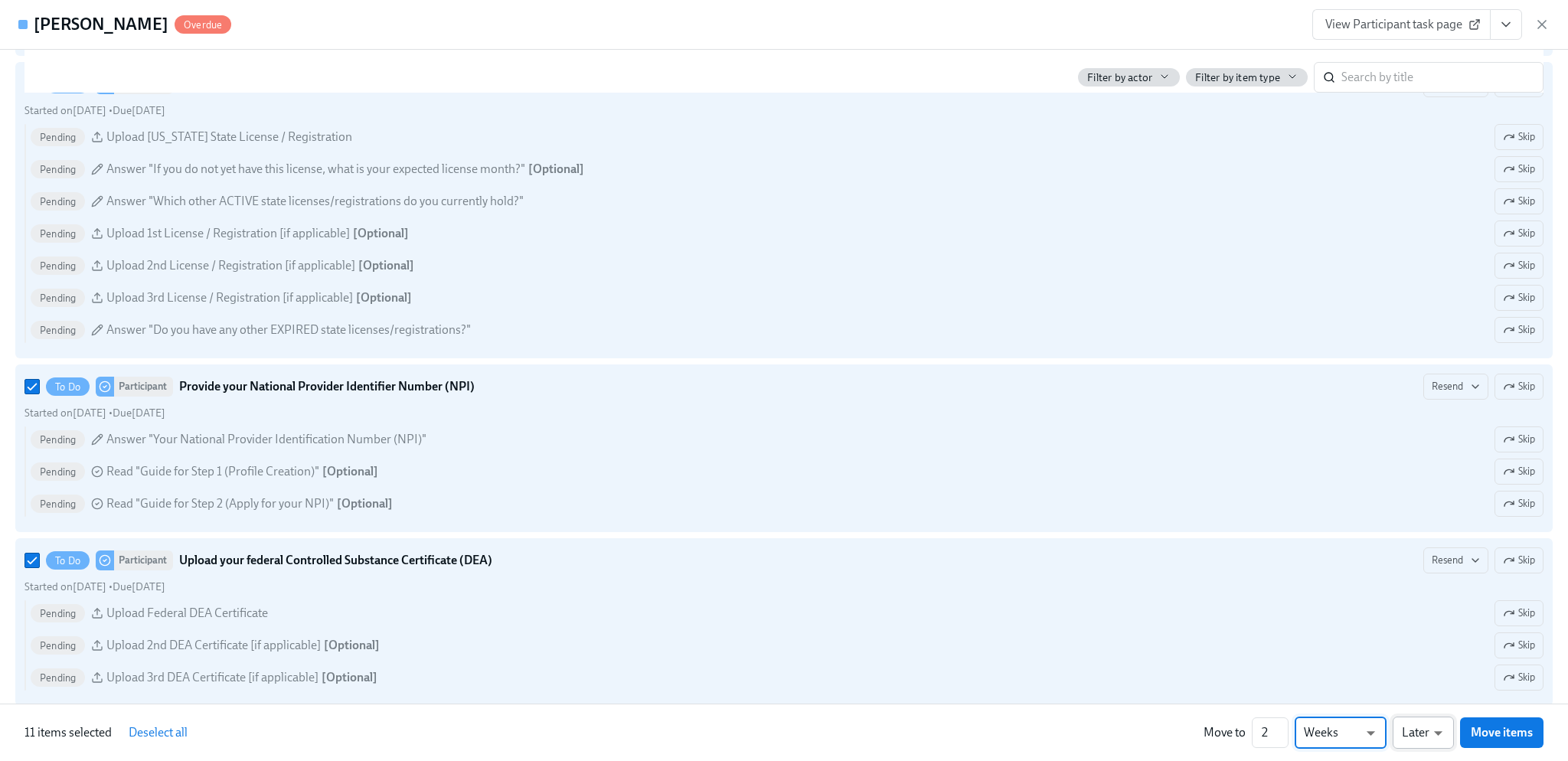
click at [1437, 738] on body "Home Experiences Moments Reports Review us on G2 Help Center Gregory Trone Over…" at bounding box center [784, 768] width 1568 height 1536
click at [1421, 699] on li "Earlier" at bounding box center [1424, 703] width 61 height 26
type input "earlier"
click at [1500, 729] on span "Move items" at bounding box center [1501, 733] width 62 height 16
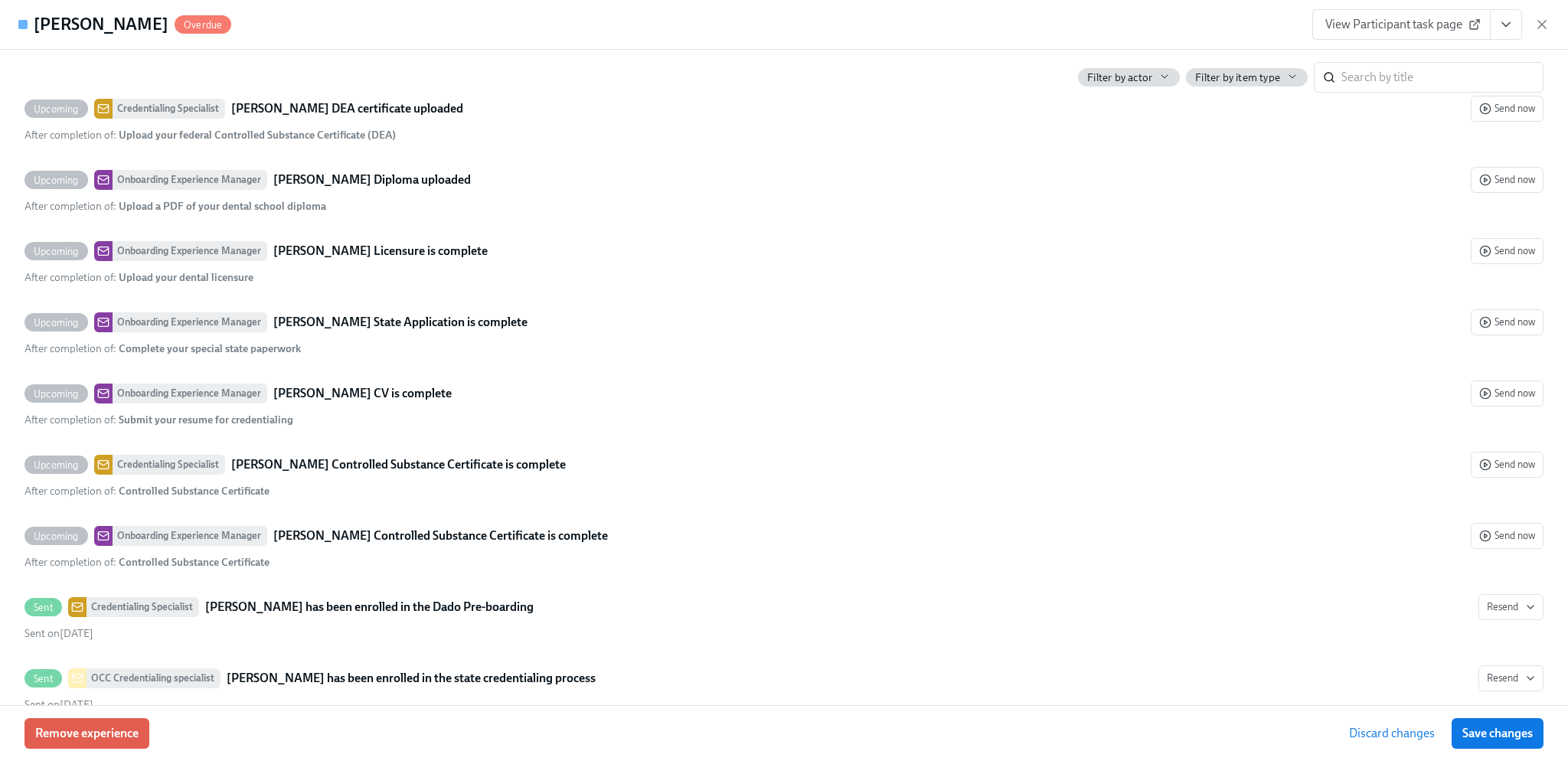
scroll to position [2465, 0]
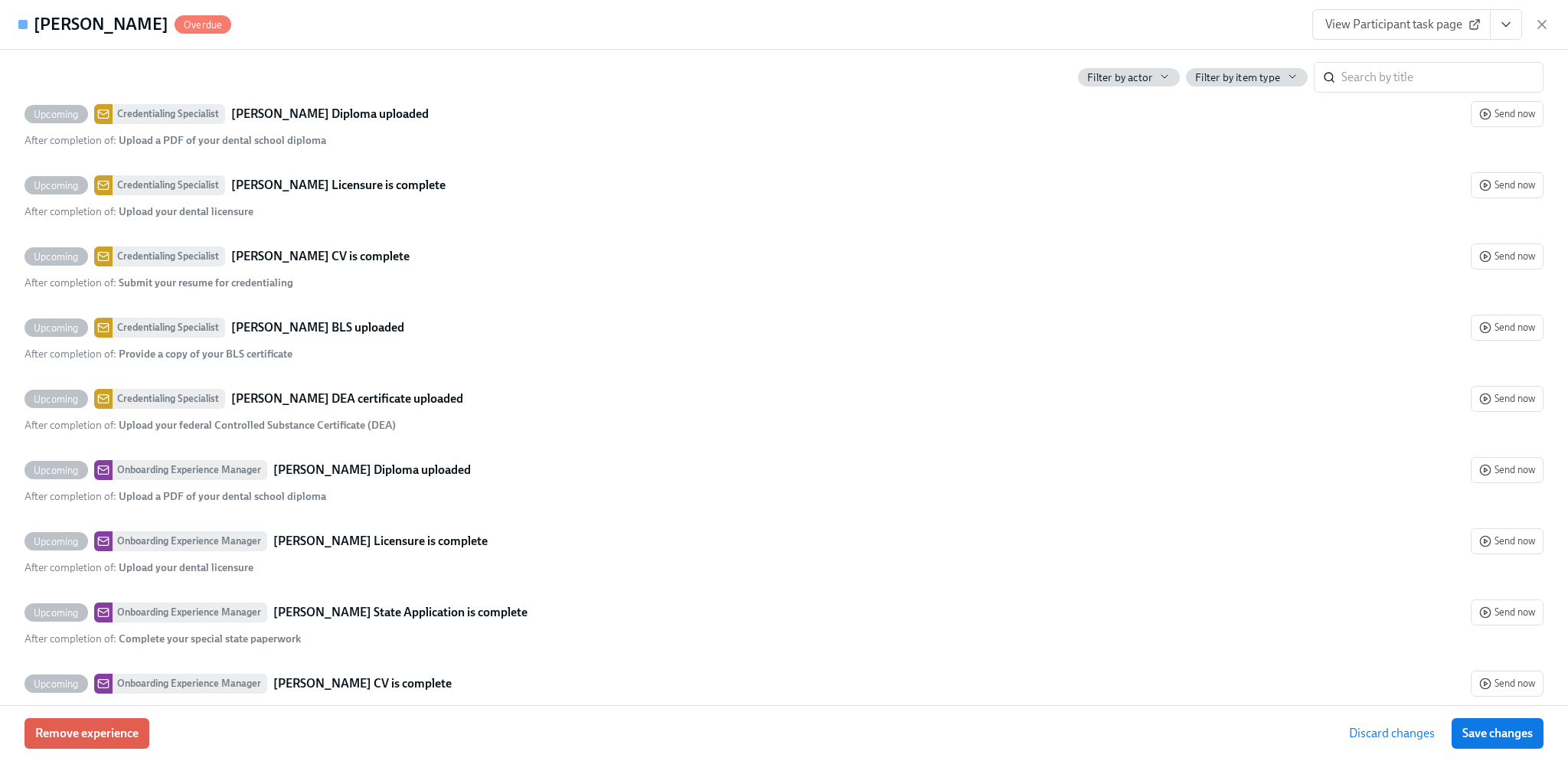
click at [1488, 734] on span "Save changes" at bounding box center [1498, 734] width 71 height 16
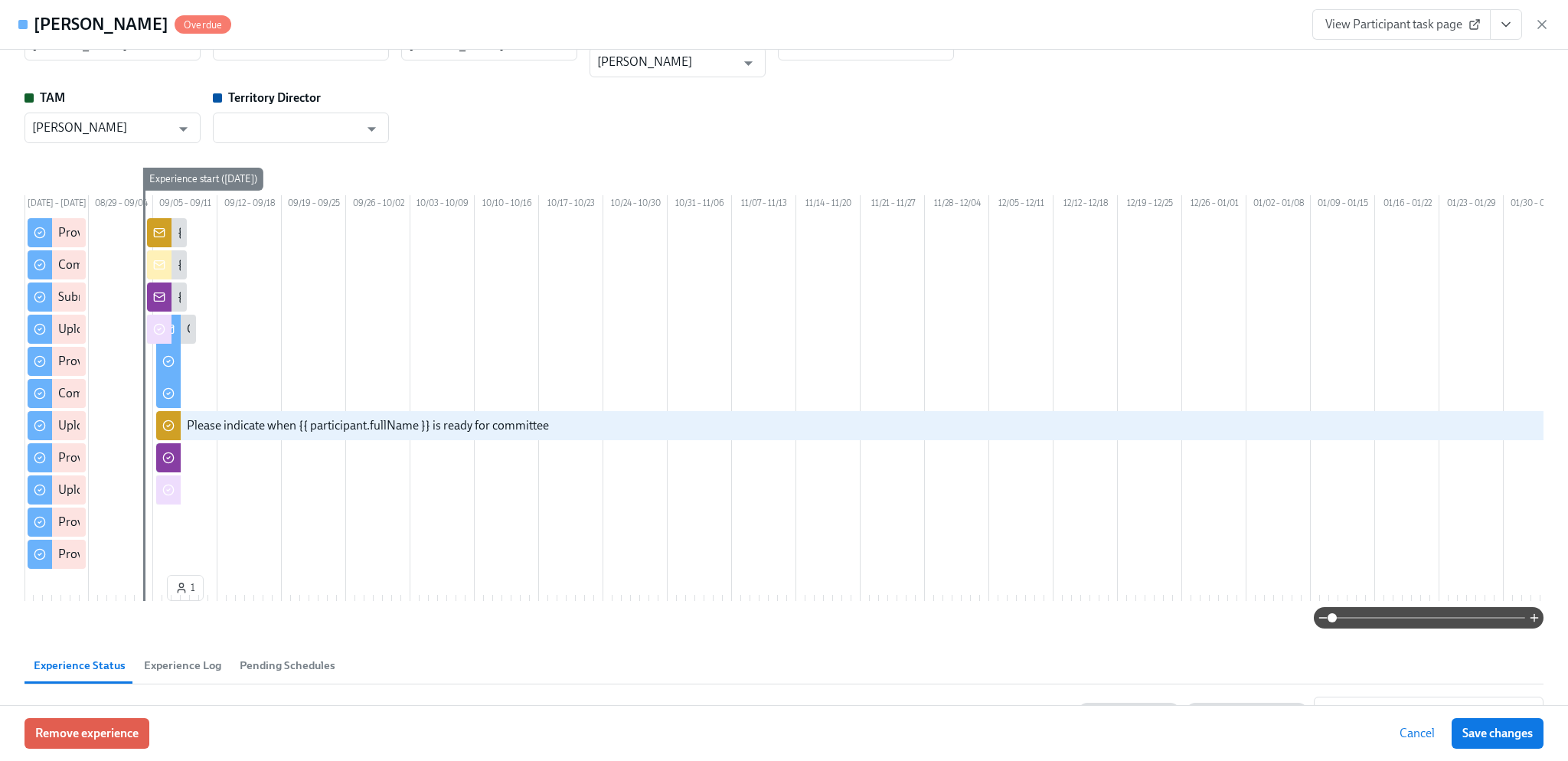
scroll to position [0, 0]
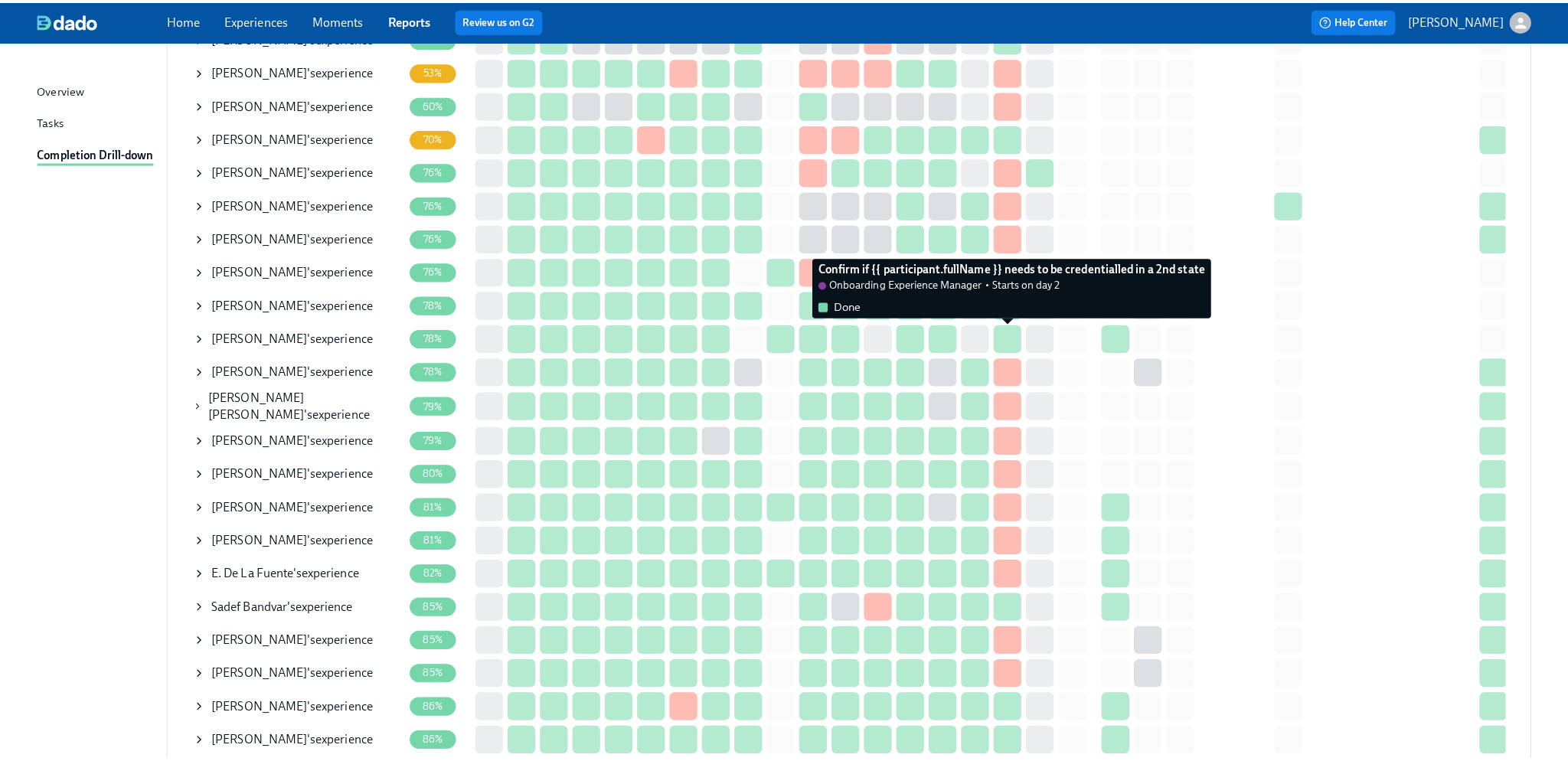
scroll to position [383, 0]
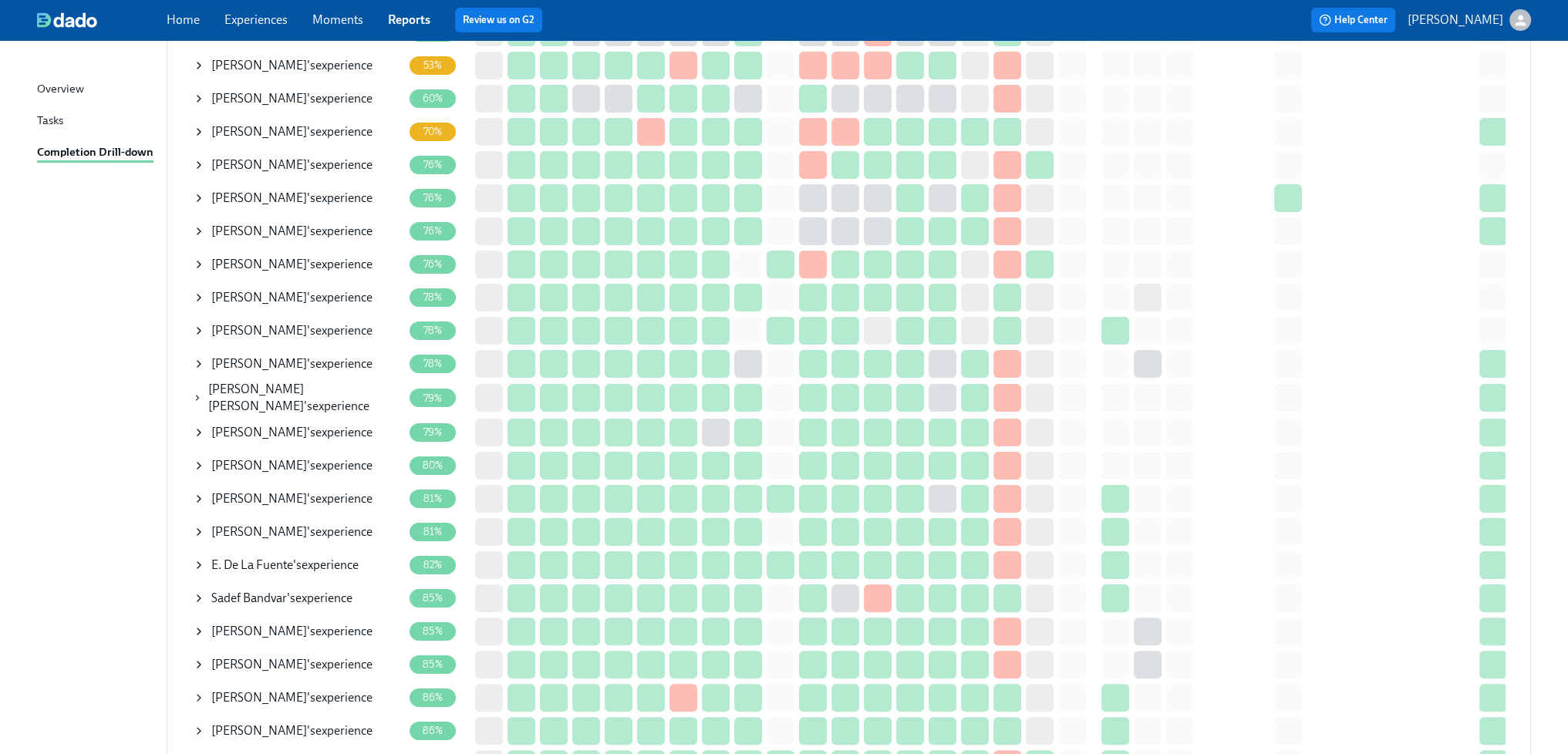
click at [338, 598] on div "Sadef Bandvar 's experience" at bounding box center [282, 598] width 142 height 17
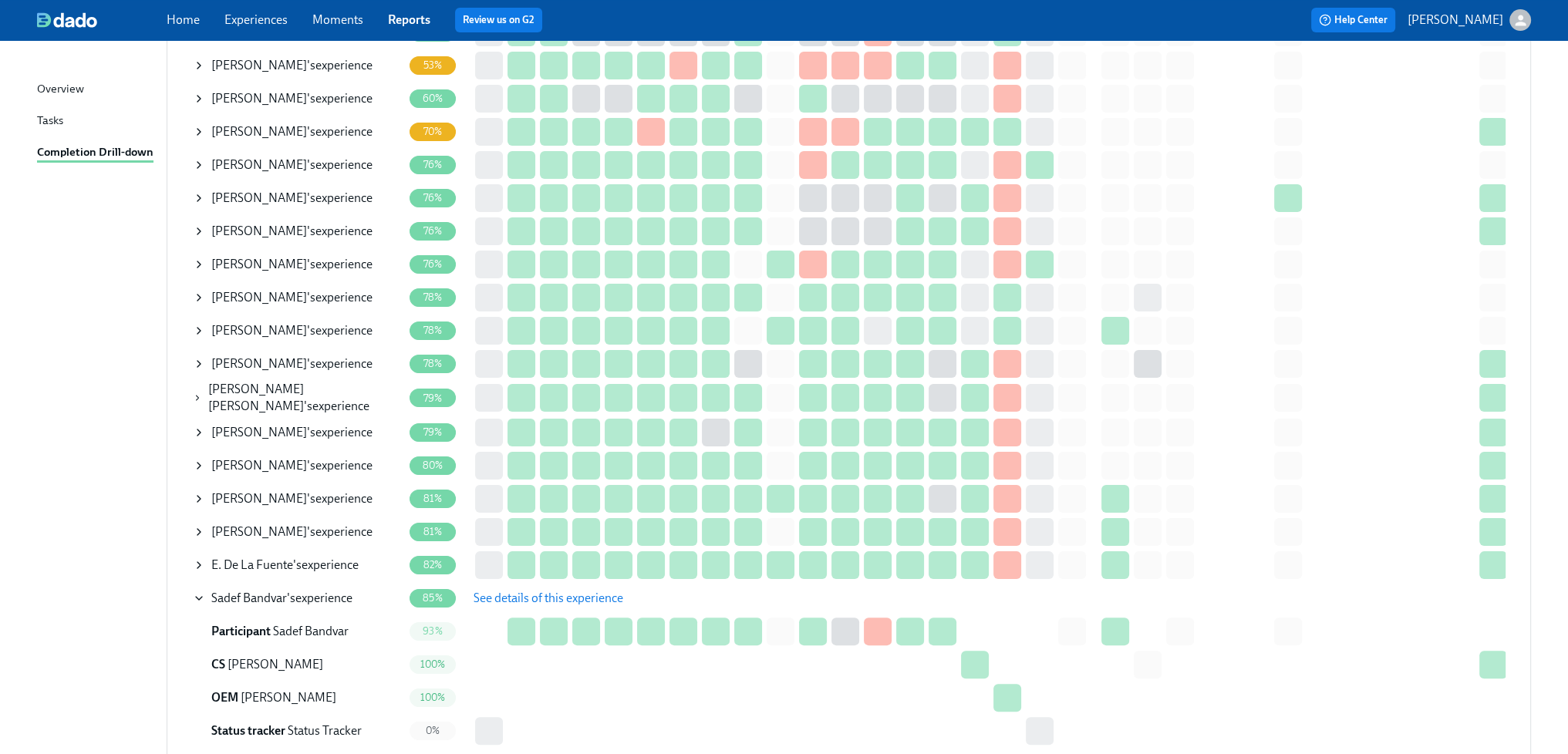
click at [531, 599] on span "See details of this experience" at bounding box center [548, 599] width 149 height 16
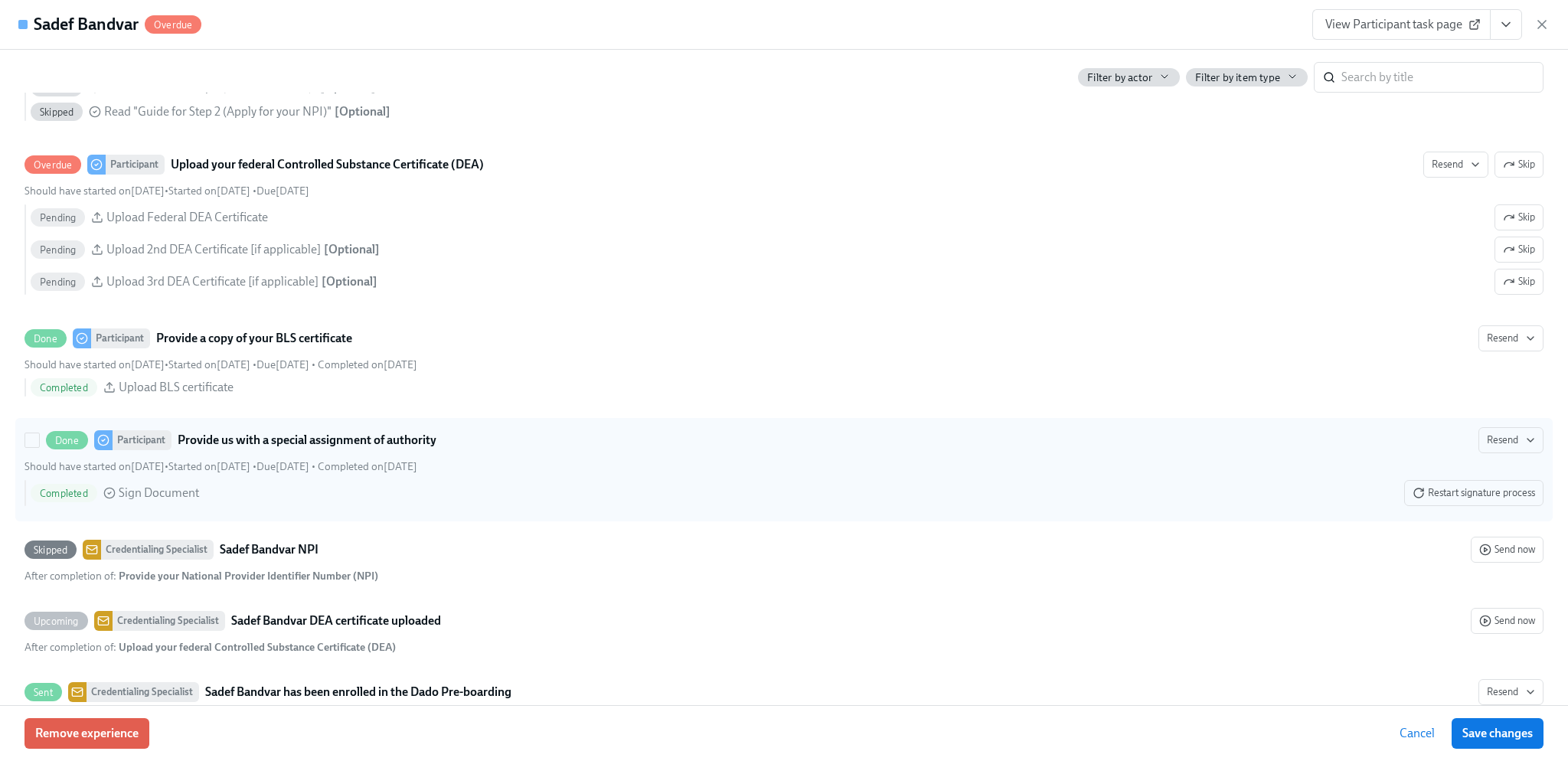
scroll to position [1760, 0]
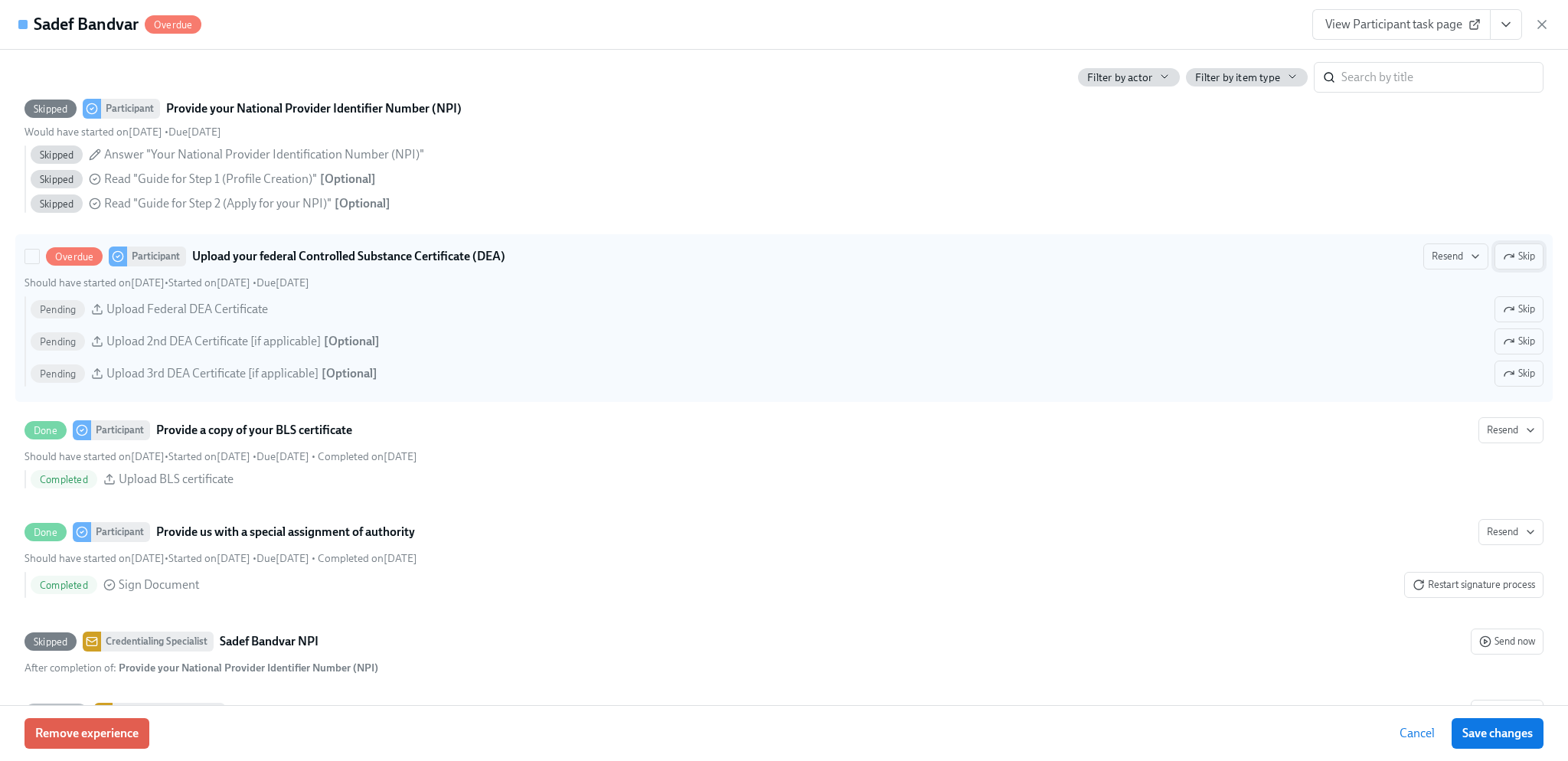
click at [1503, 264] on span "Skip" at bounding box center [1519, 256] width 32 height 16
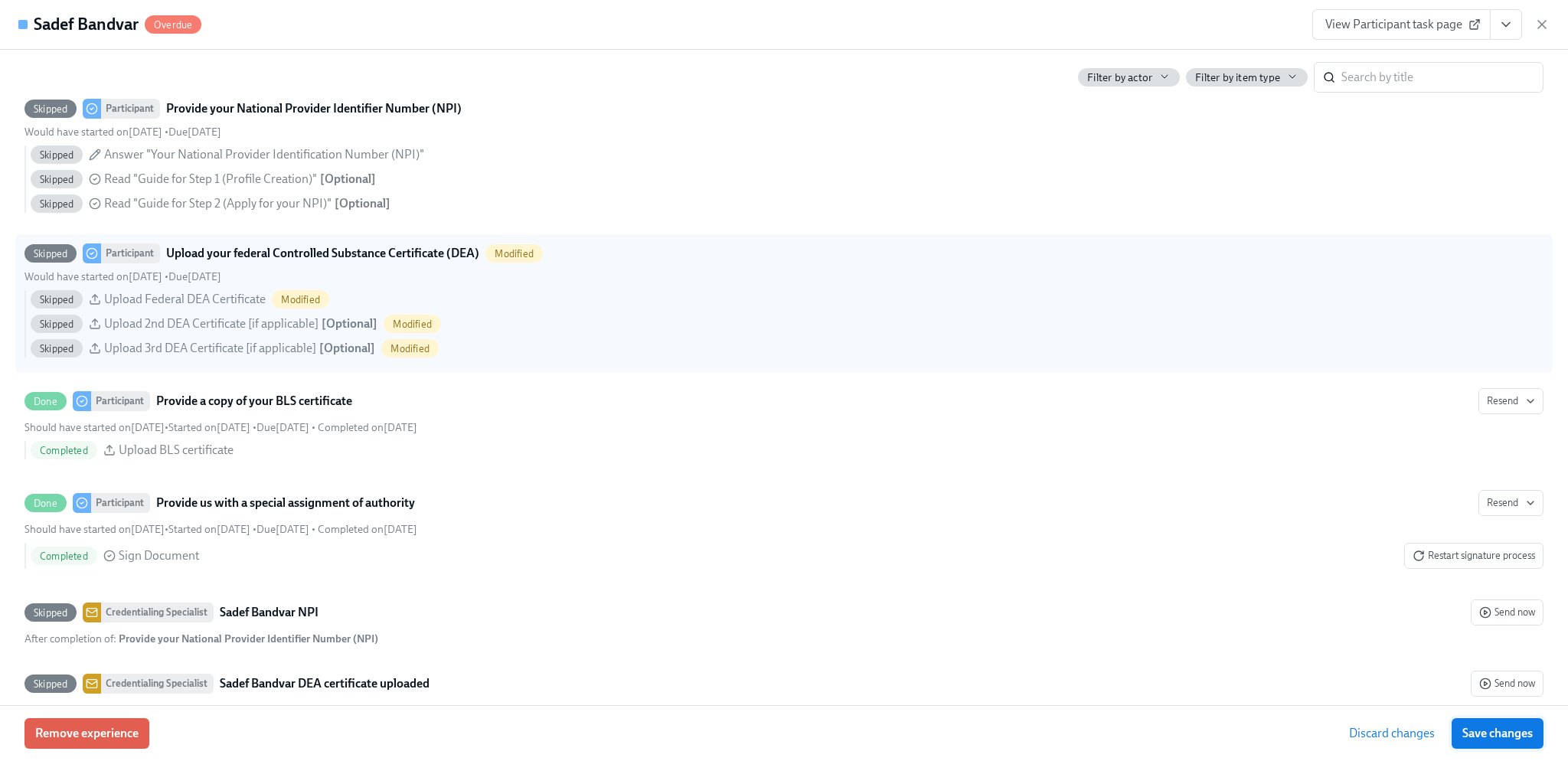
click at [1515, 736] on span "Save changes" at bounding box center [1498, 734] width 71 height 16
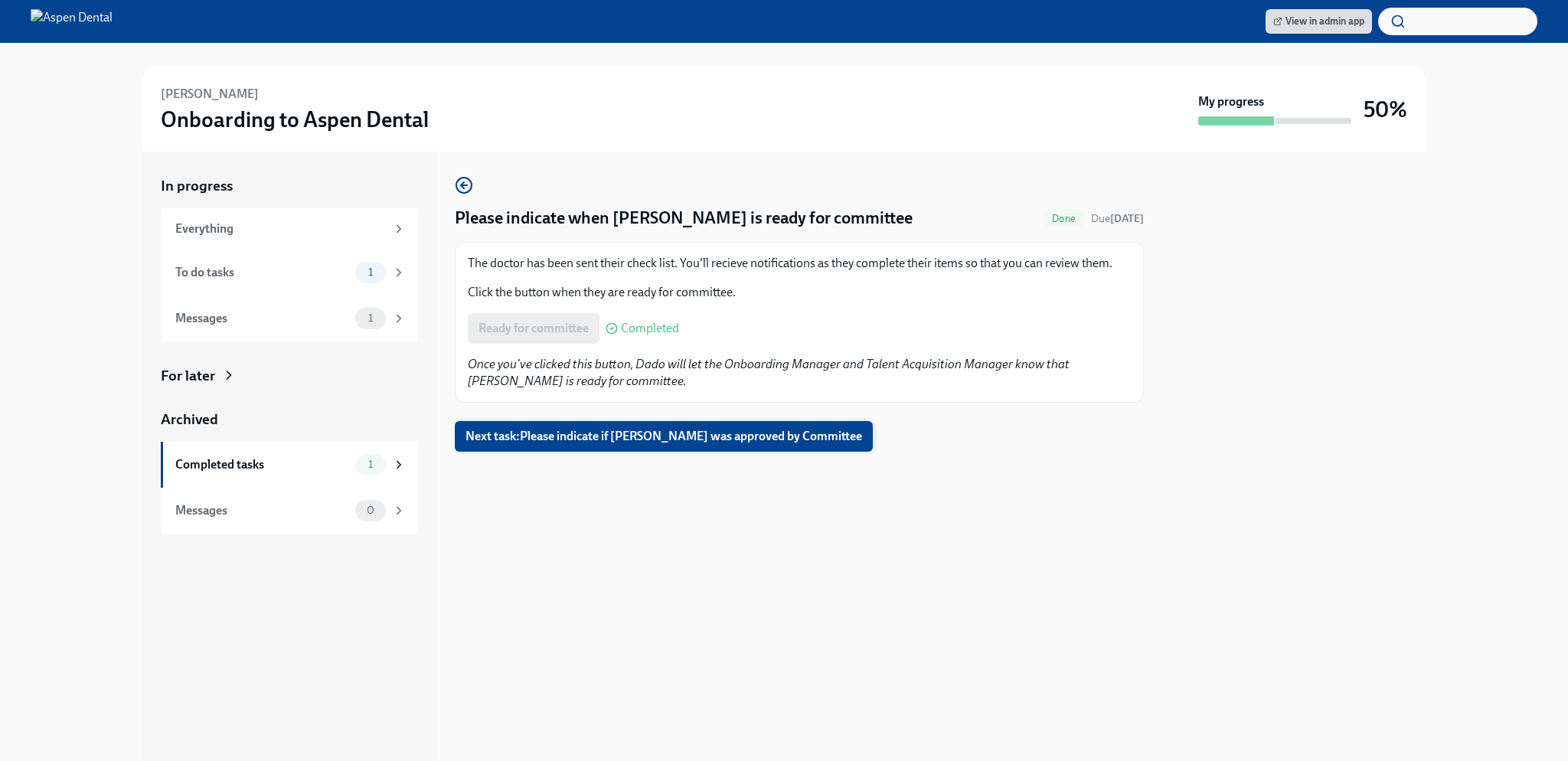
click at [742, 441] on span "Next task : Please indicate if Komal Kamath was approved by Committee" at bounding box center [664, 436] width 397 height 16
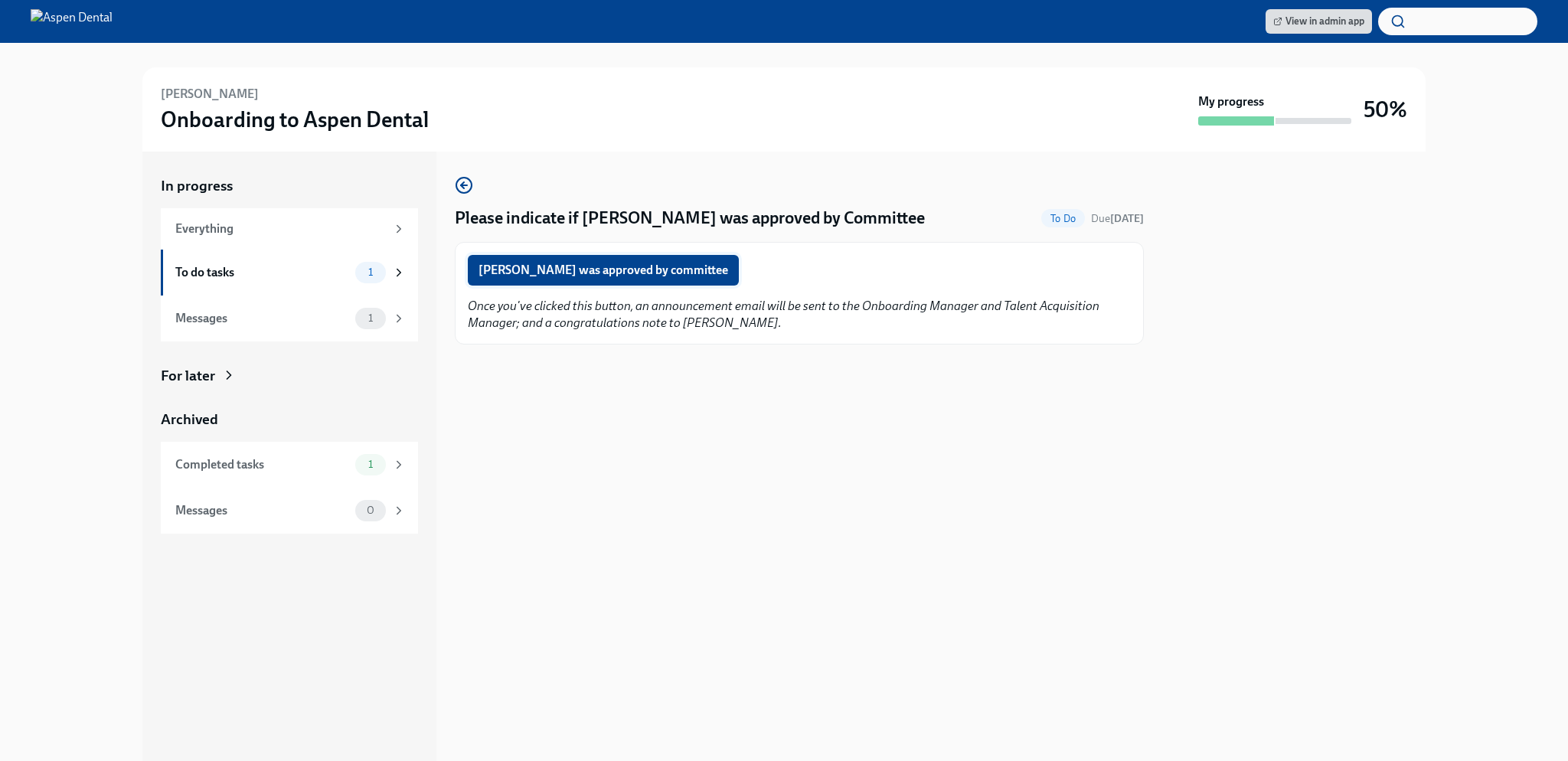
click at [657, 265] on span "Komal Kamath was approved by committee" at bounding box center [603, 270] width 250 height 16
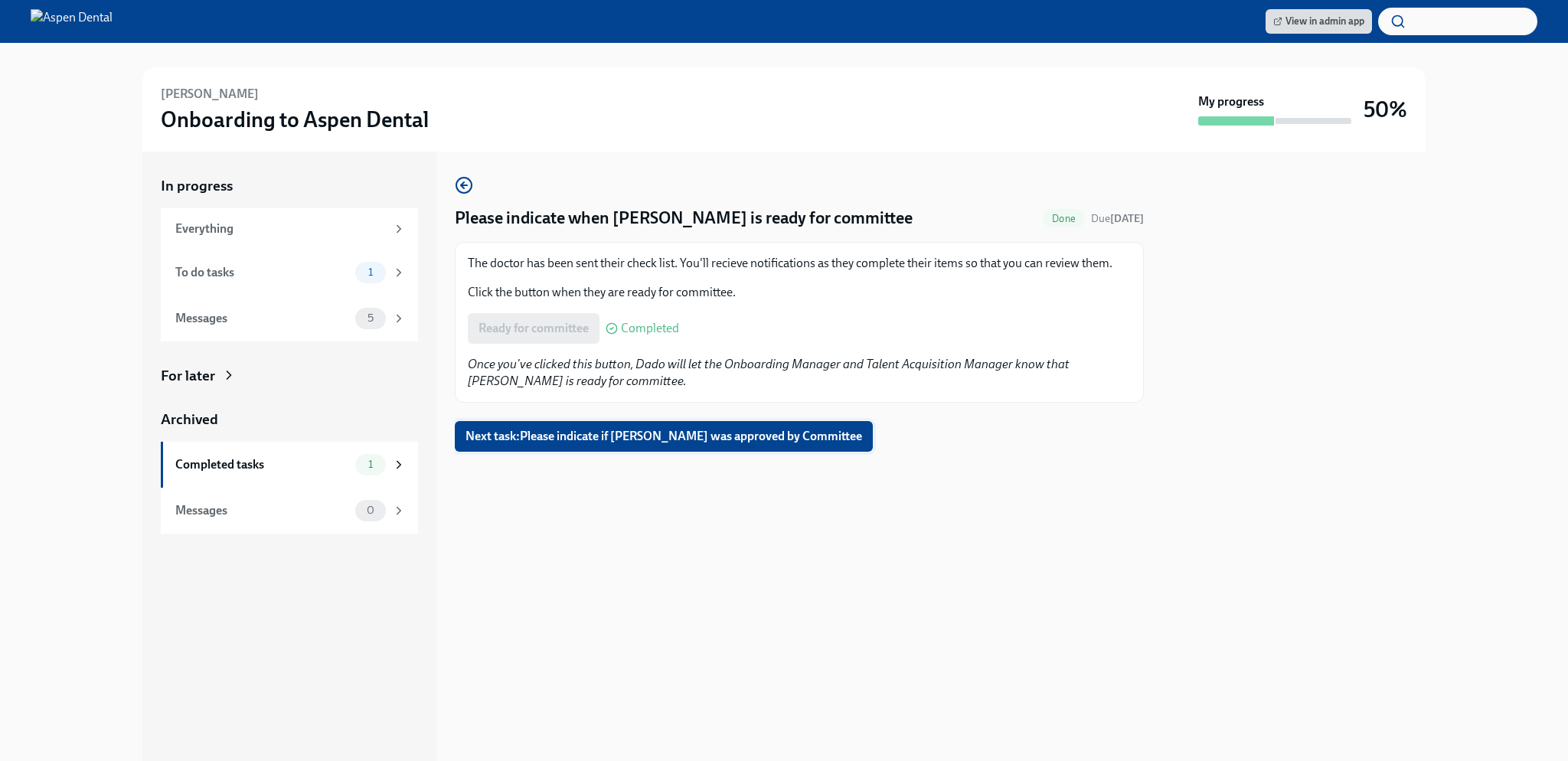
click at [754, 437] on span "Next task : Please indicate if [PERSON_NAME] was approved by Committee" at bounding box center [664, 436] width 397 height 16
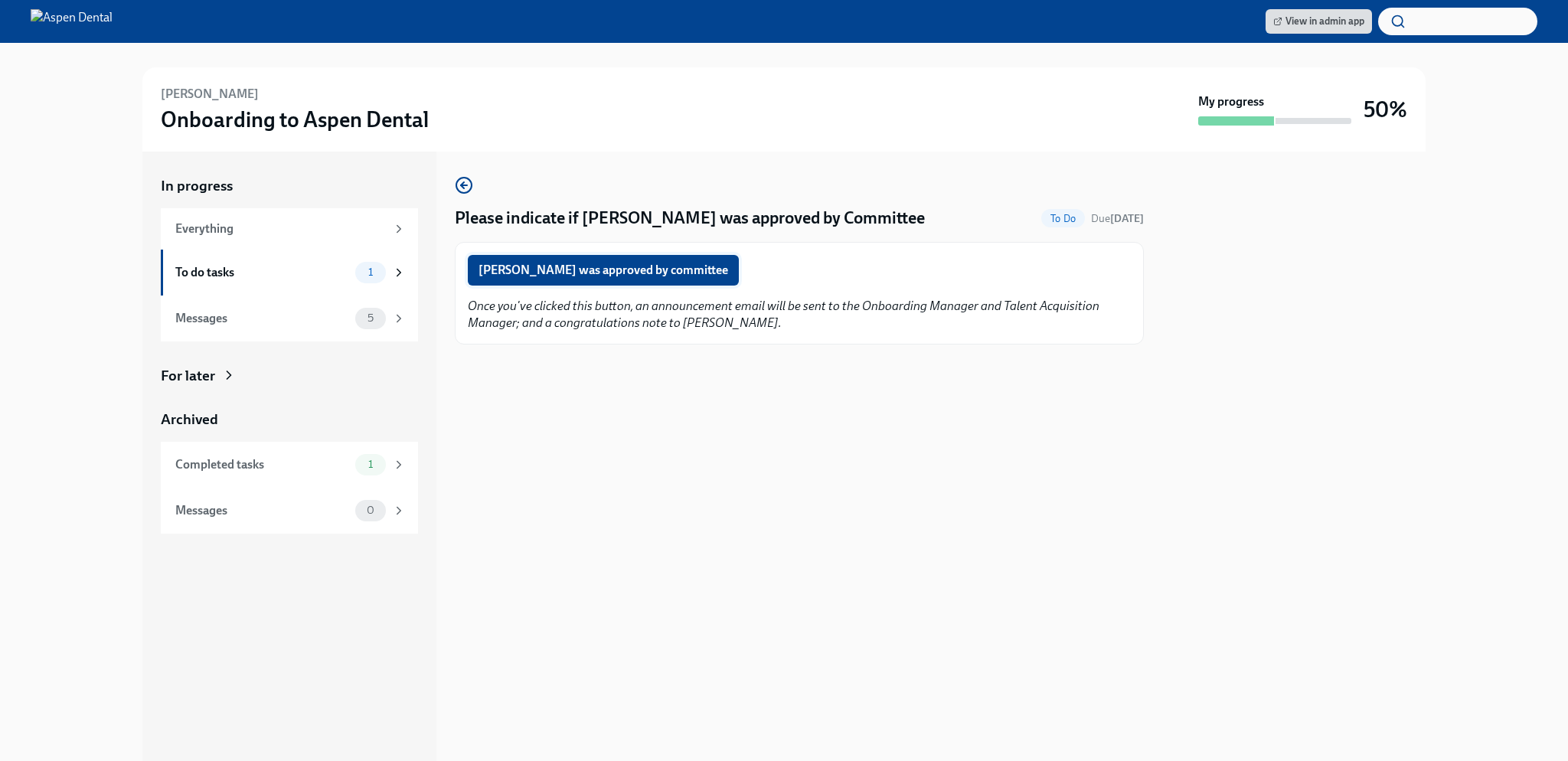
click at [630, 274] on span "[PERSON_NAME] was approved by committee" at bounding box center [603, 270] width 250 height 16
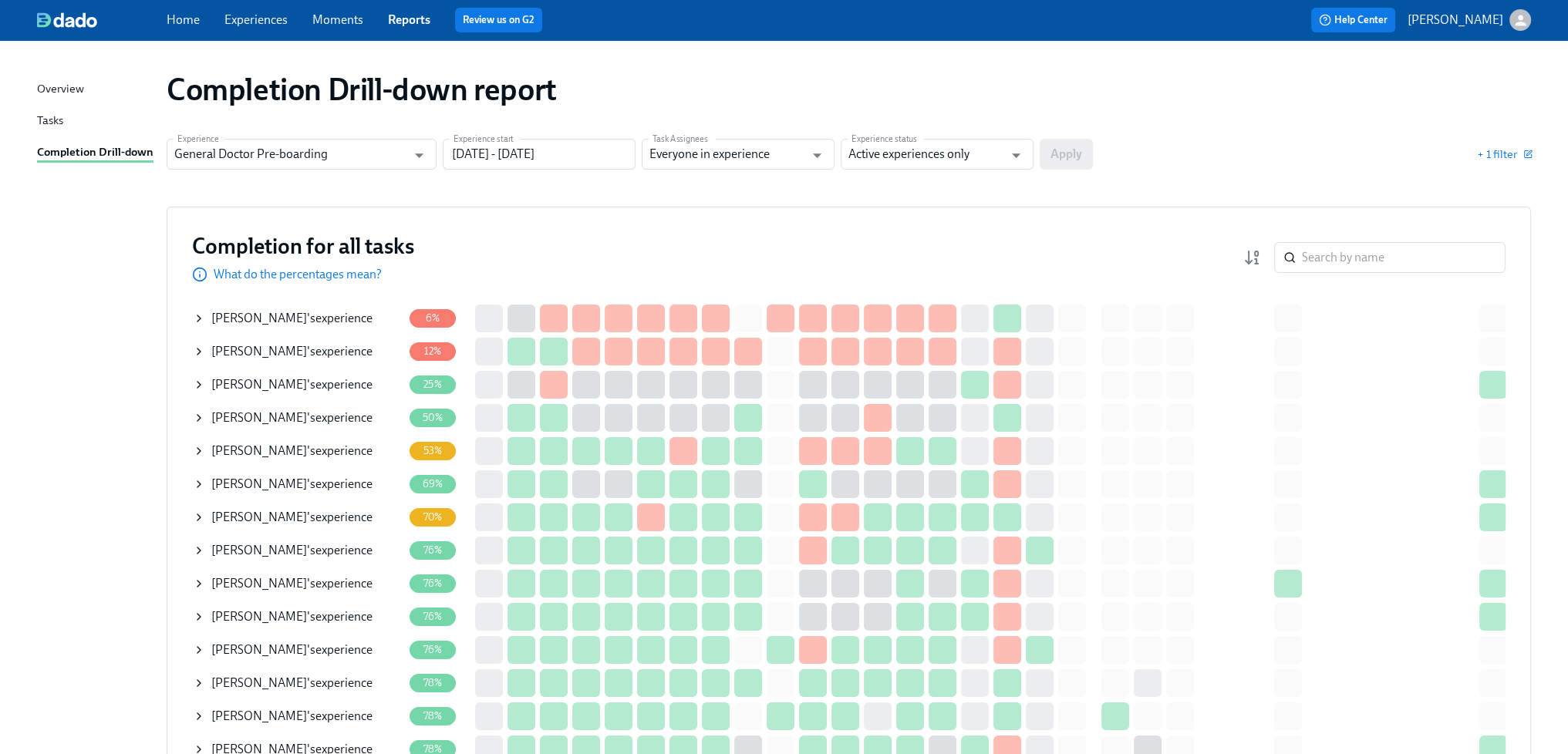
click at [344, 520] on div "JOHN YANCEY 's experience" at bounding box center [292, 517] width 161 height 17
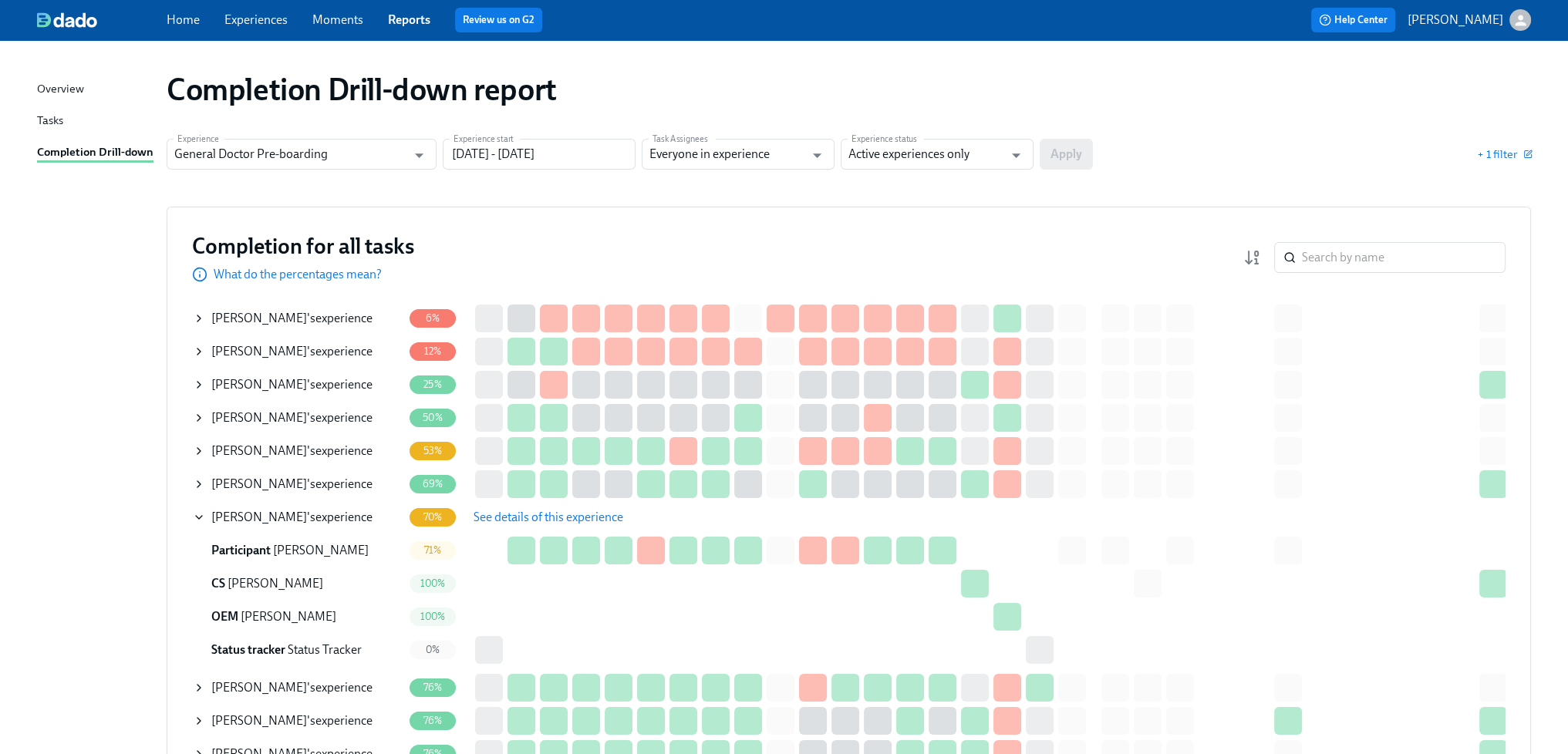
click at [575, 515] on span "See details of this experience" at bounding box center [548, 518] width 149 height 16
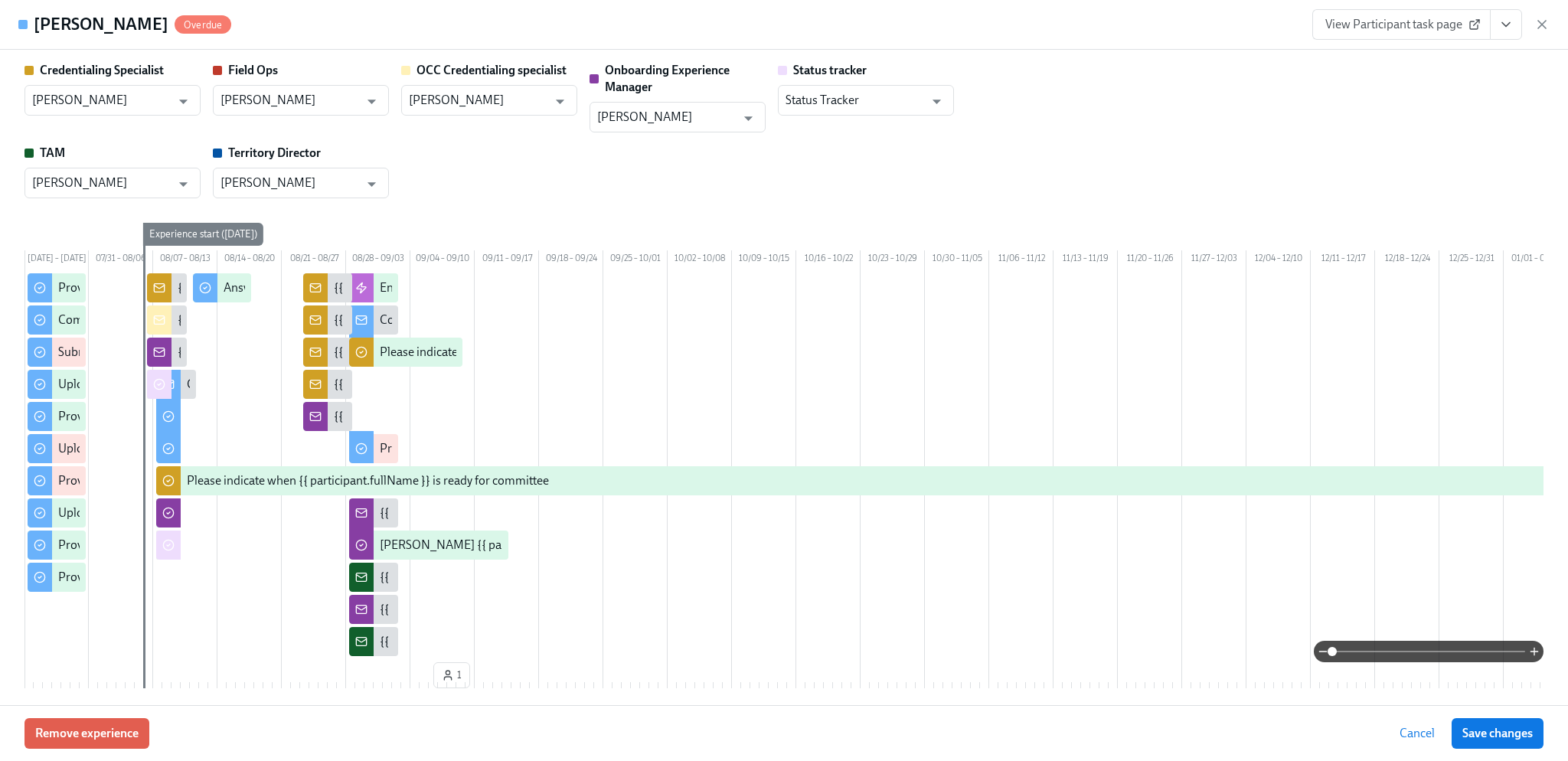
type input "[PERSON_NAME]"
type input "Gregory Wennesheimer"
type input "[PERSON_NAME]"
type input "Status Tracker"
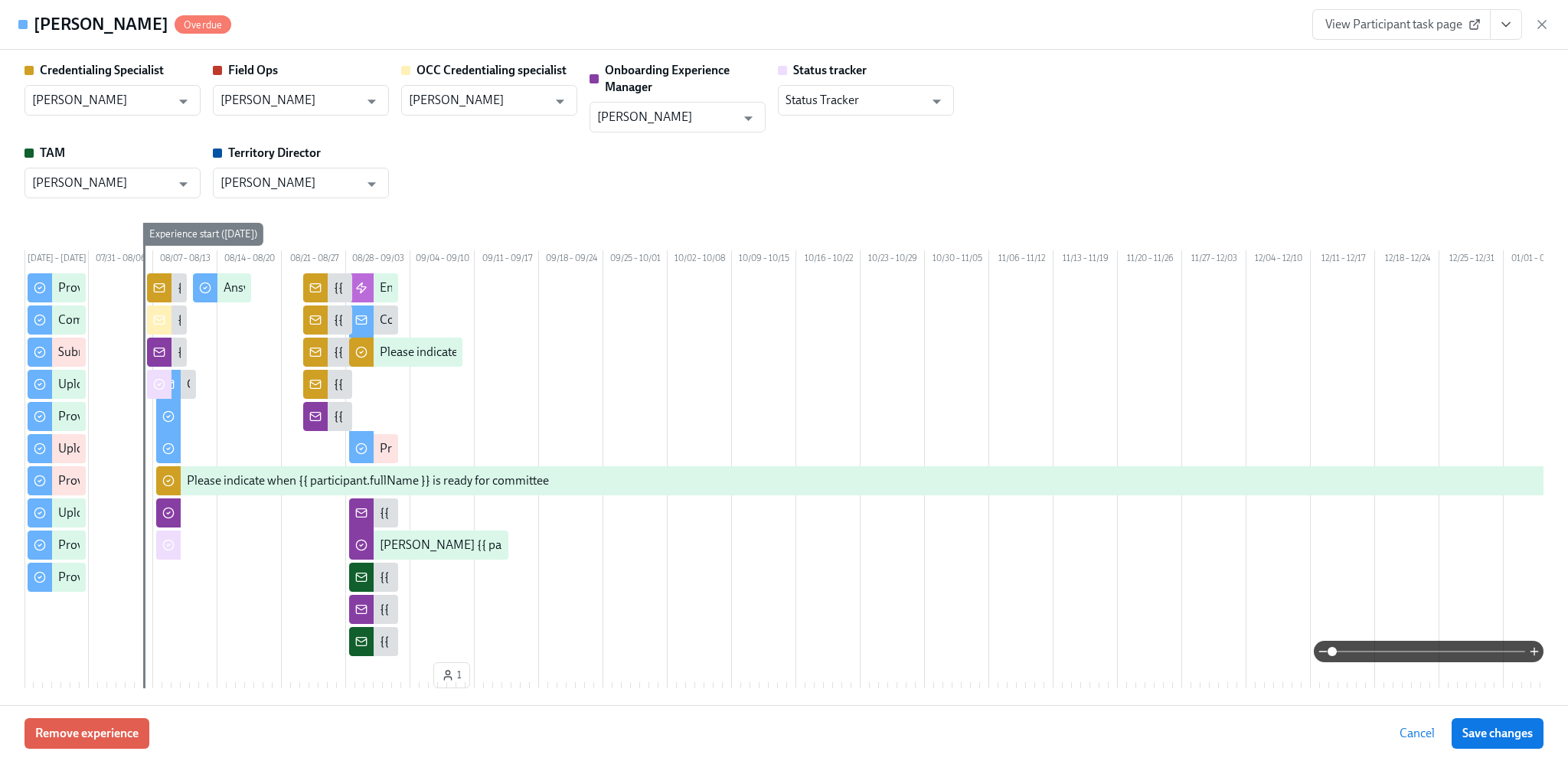
type input "Ashley Malley"
type input "Ashley Hendricks"
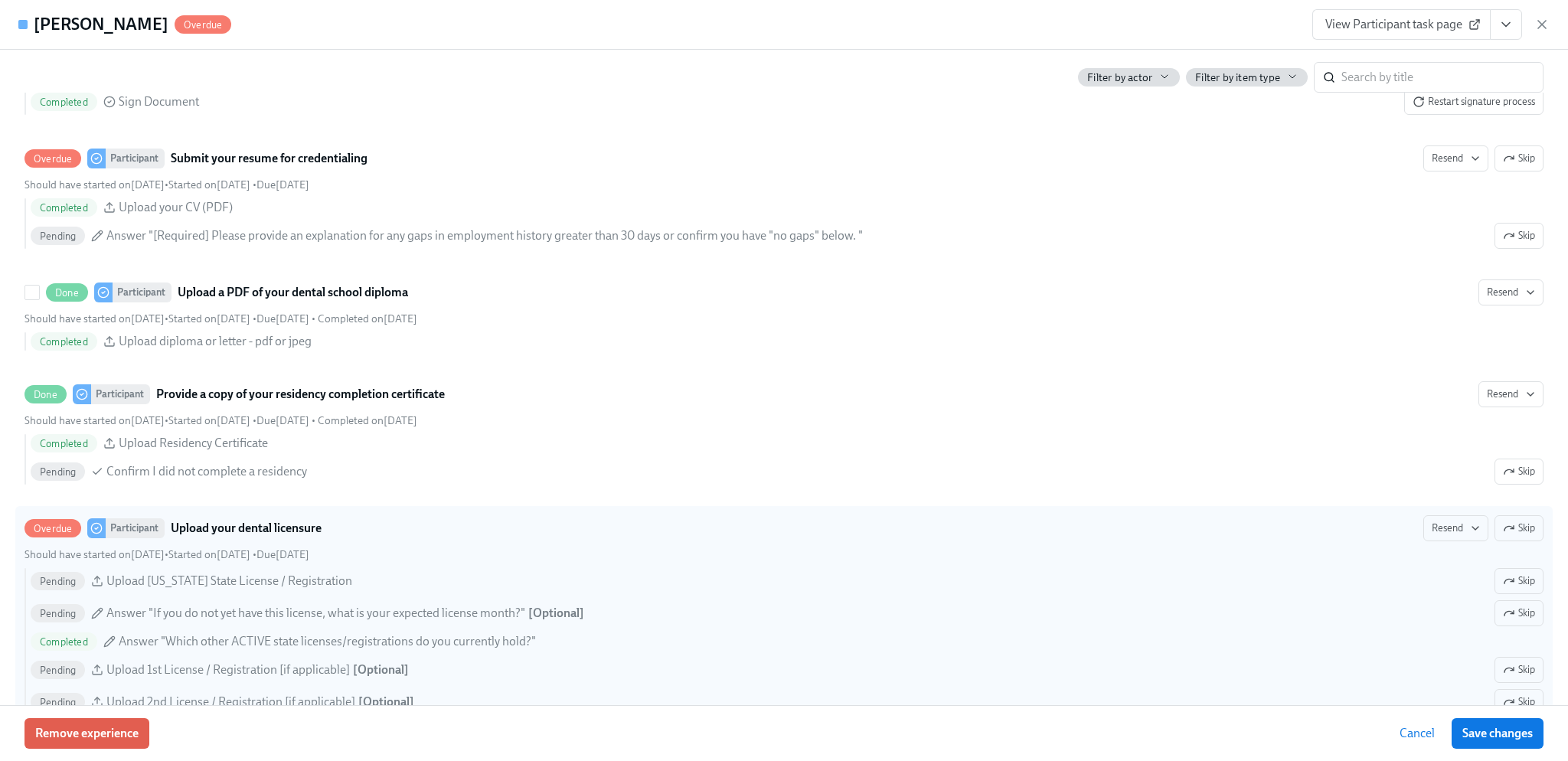
scroll to position [918, 0]
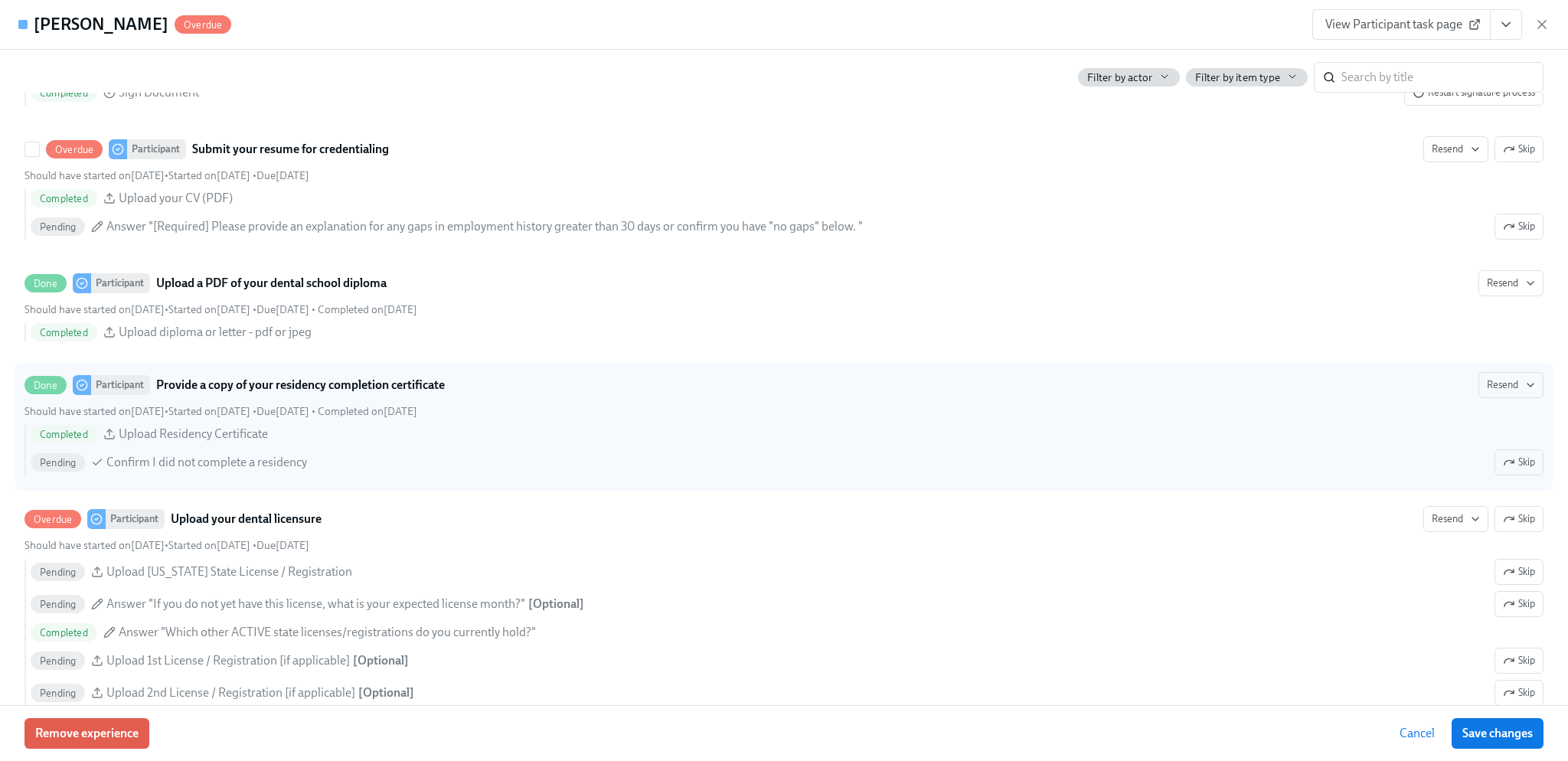
click at [1508, 157] on span "Skip" at bounding box center [1519, 149] width 32 height 16
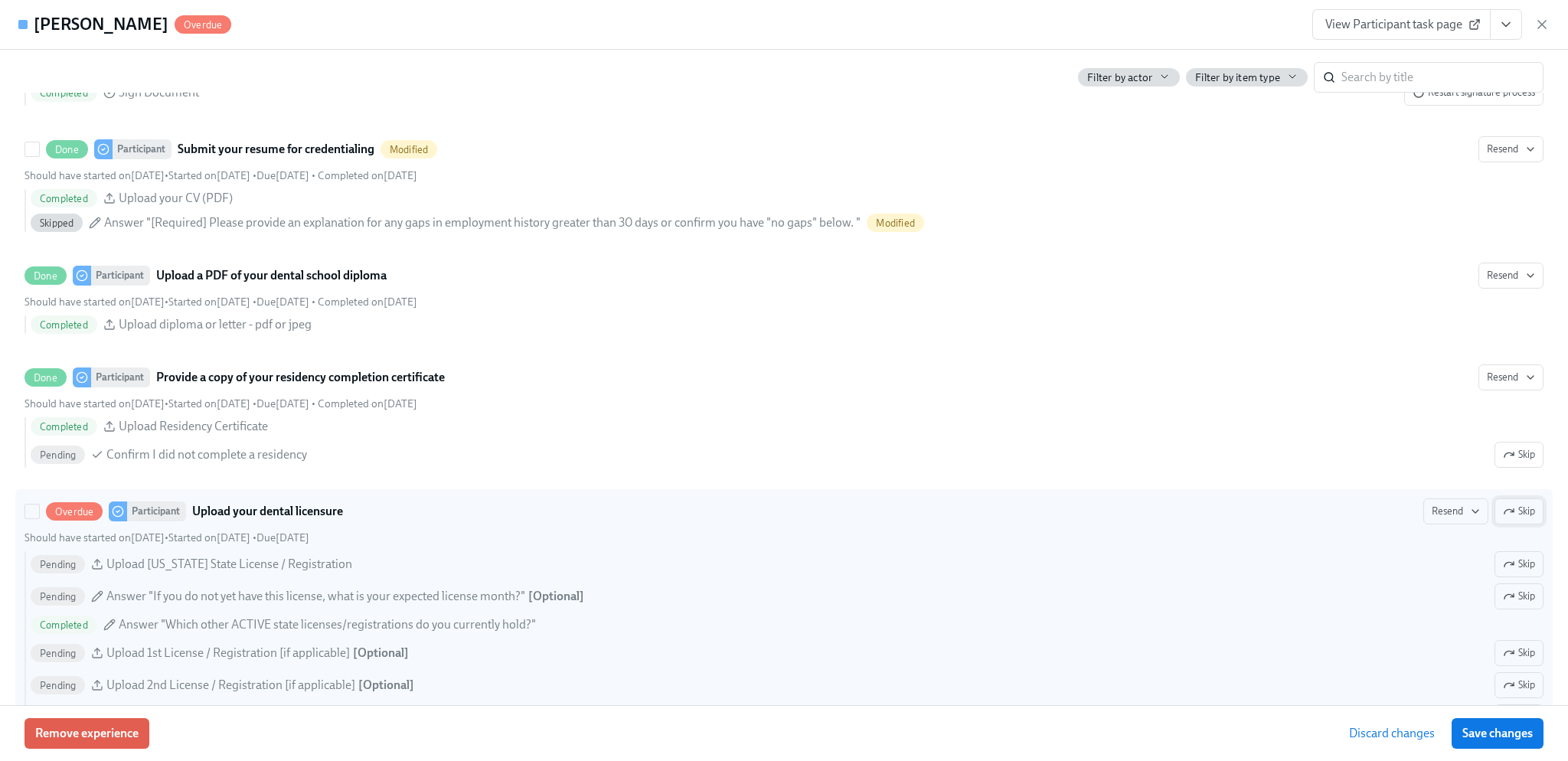
click at [1512, 524] on button "Skip" at bounding box center [1519, 511] width 49 height 26
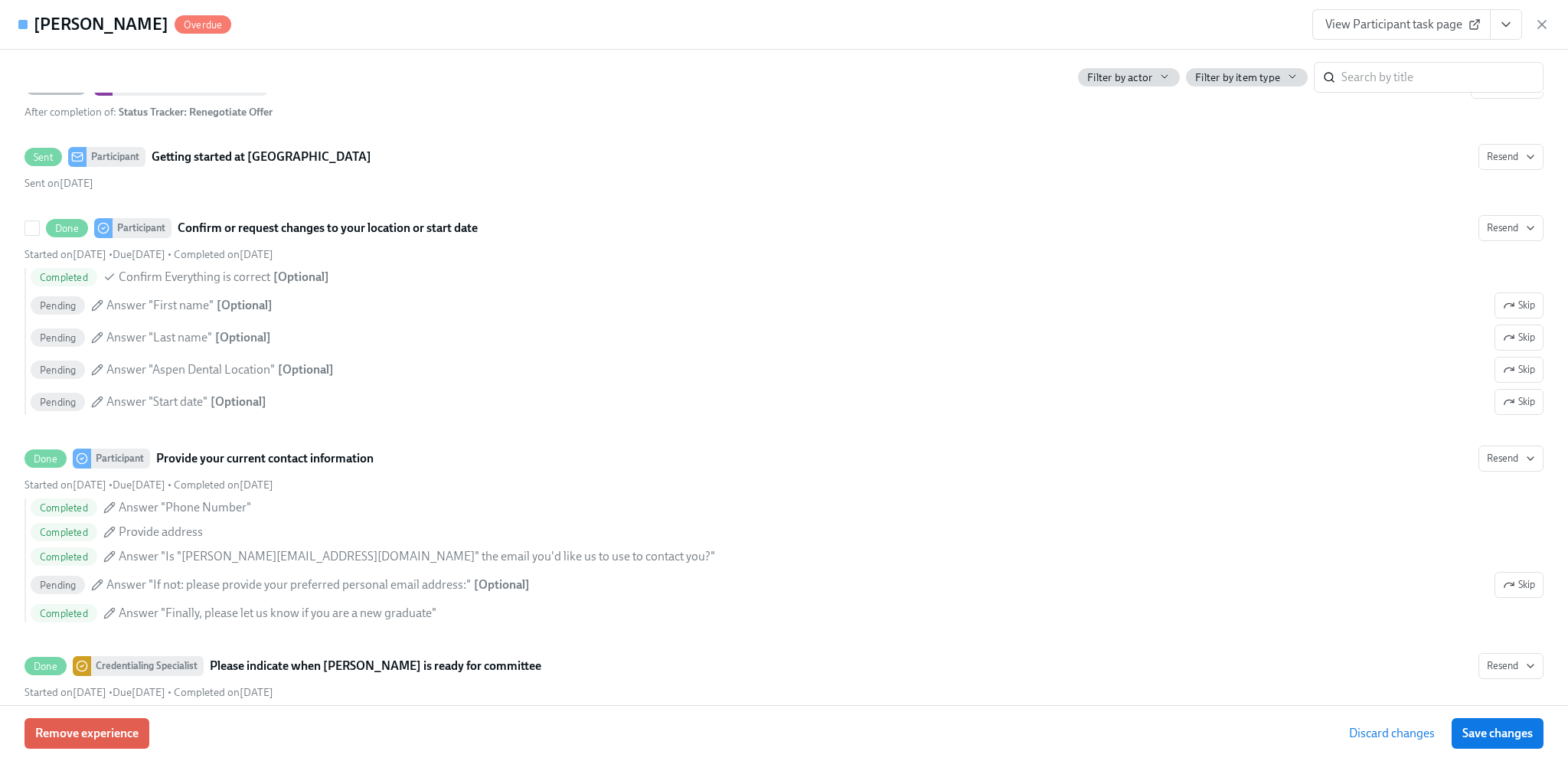
scroll to position [3444, 0]
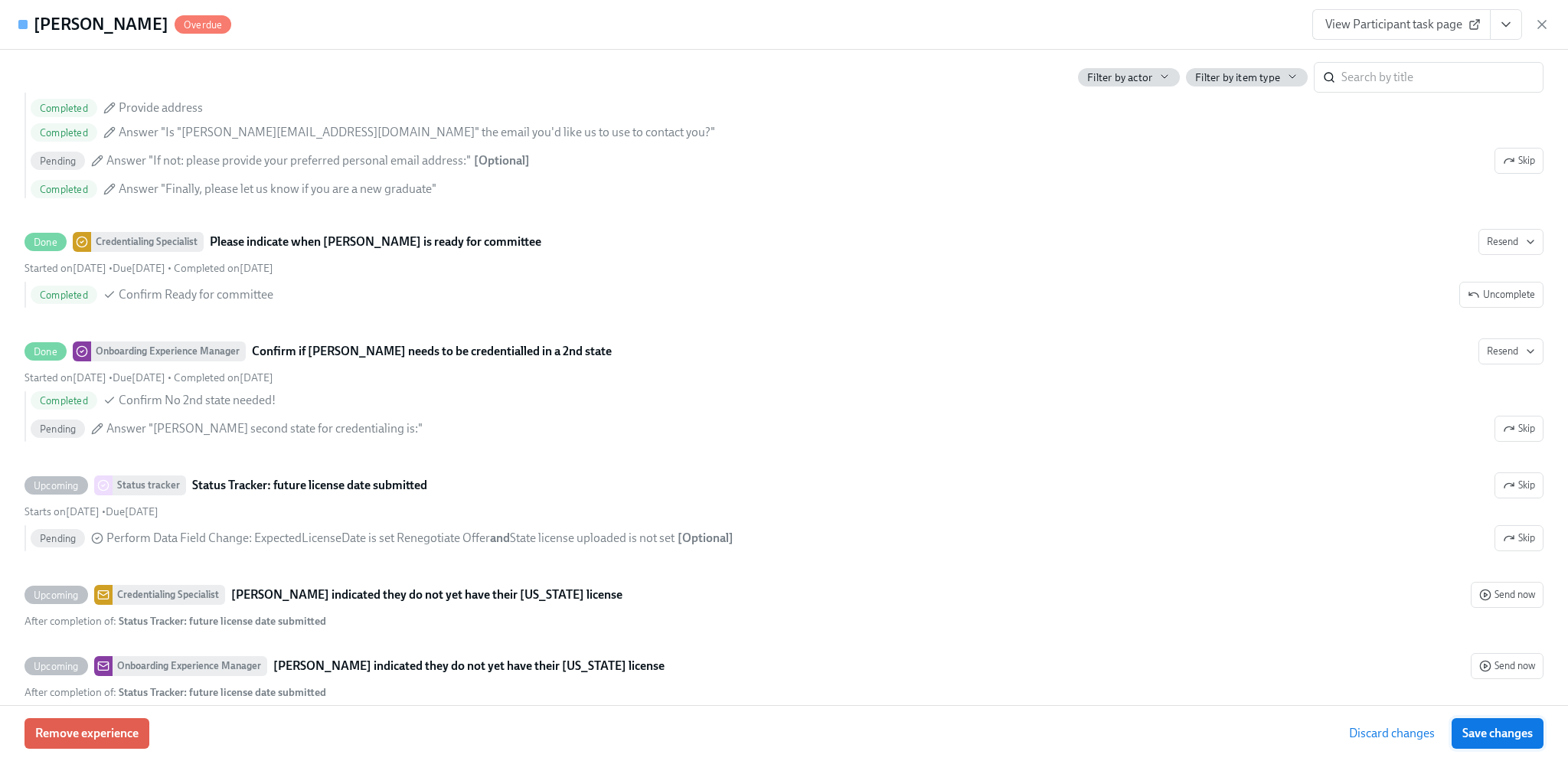
click at [1510, 727] on span "Save changes" at bounding box center [1498, 734] width 71 height 16
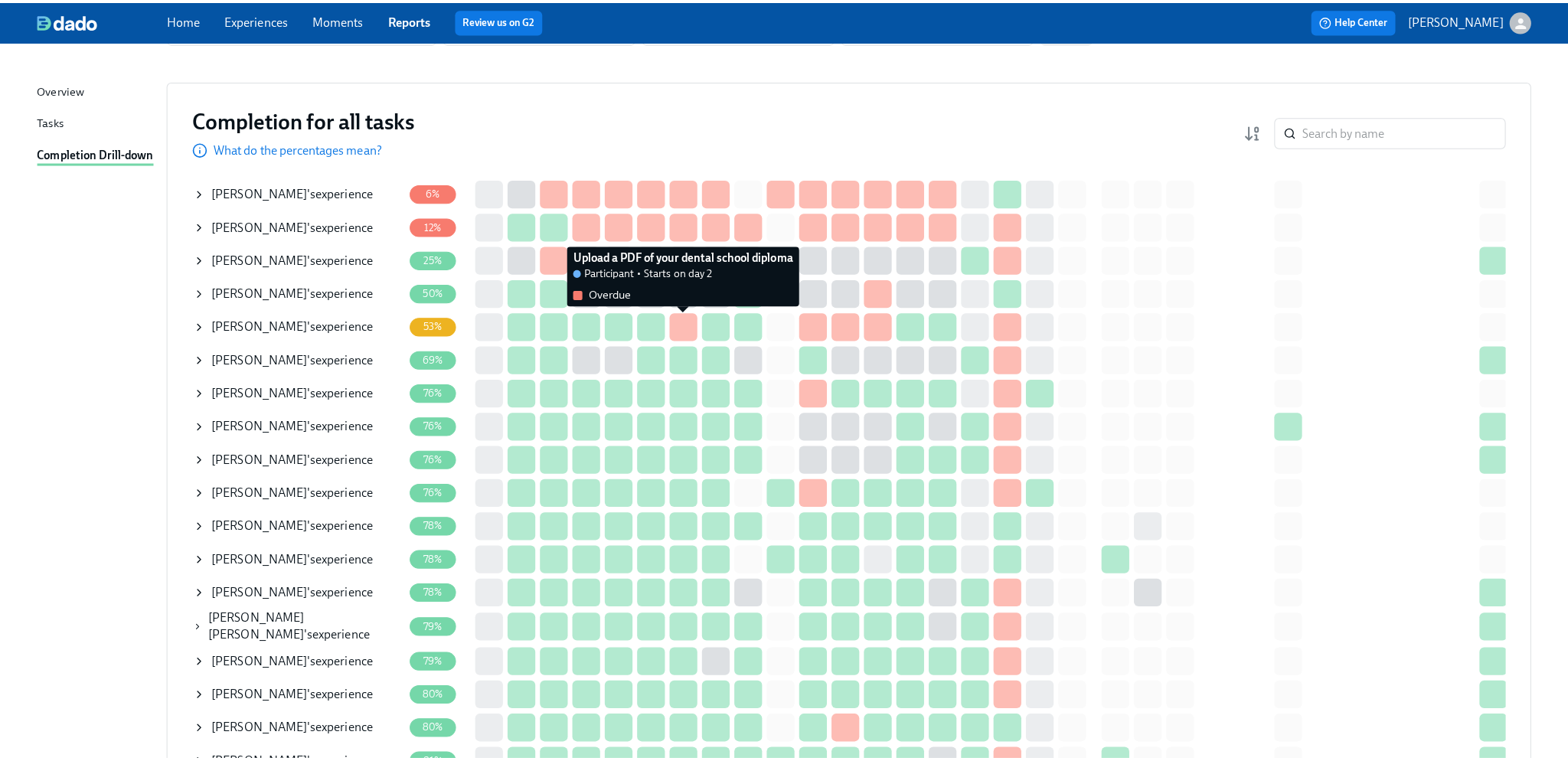
scroll to position [153, 0]
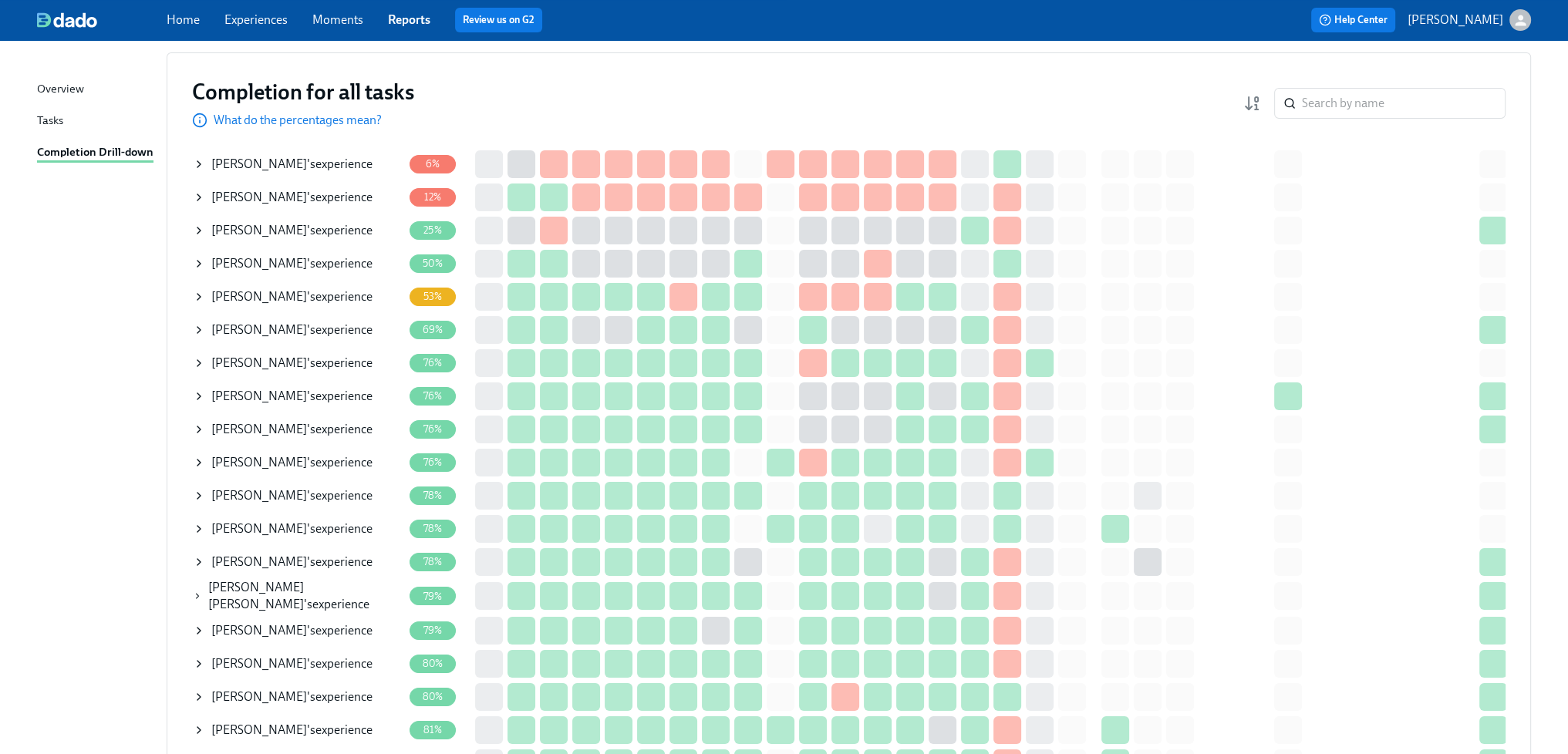
click at [348, 356] on div "[PERSON_NAME] 's experience" at bounding box center [292, 362] width 161 height 17
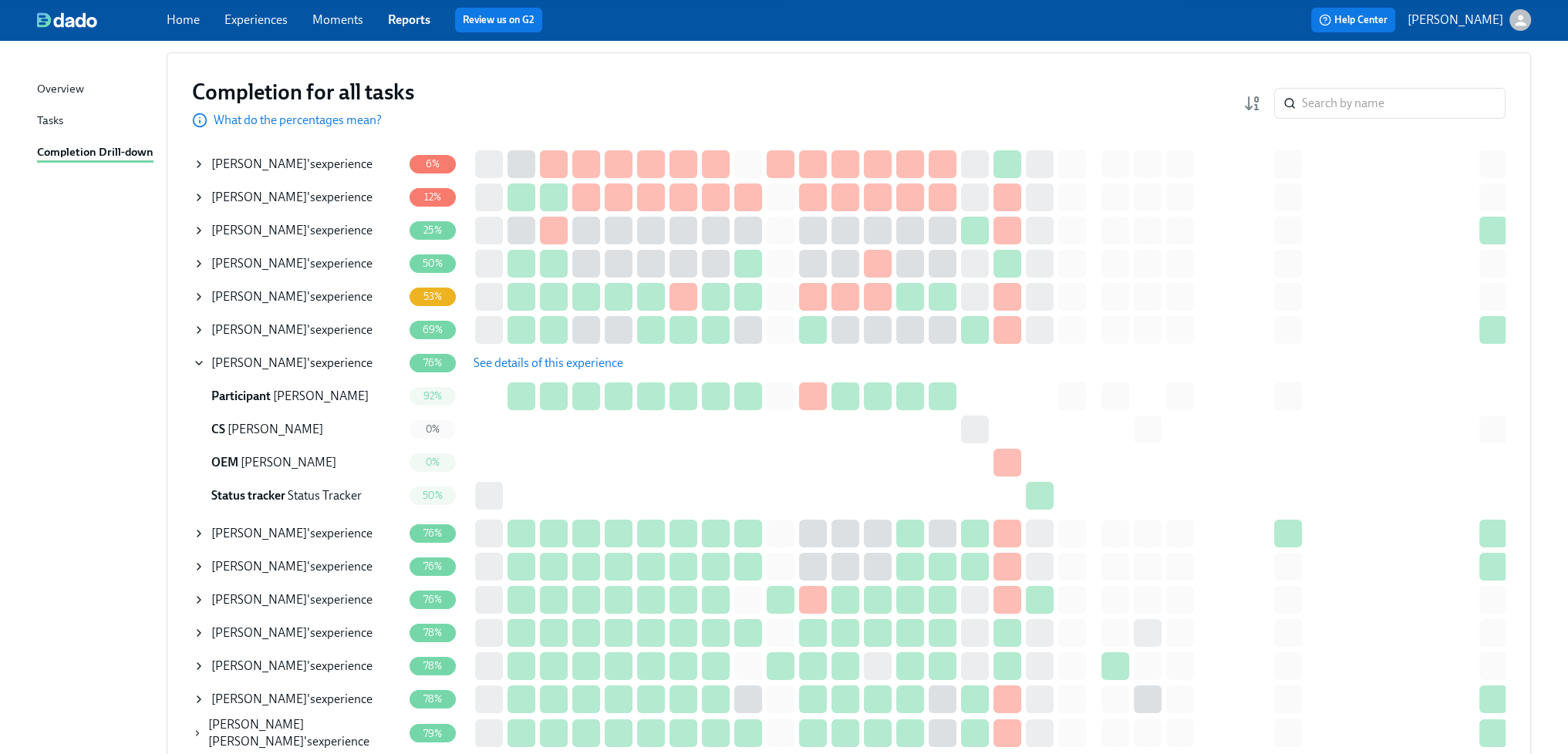
click at [506, 362] on span "See details of this experience" at bounding box center [548, 363] width 149 height 16
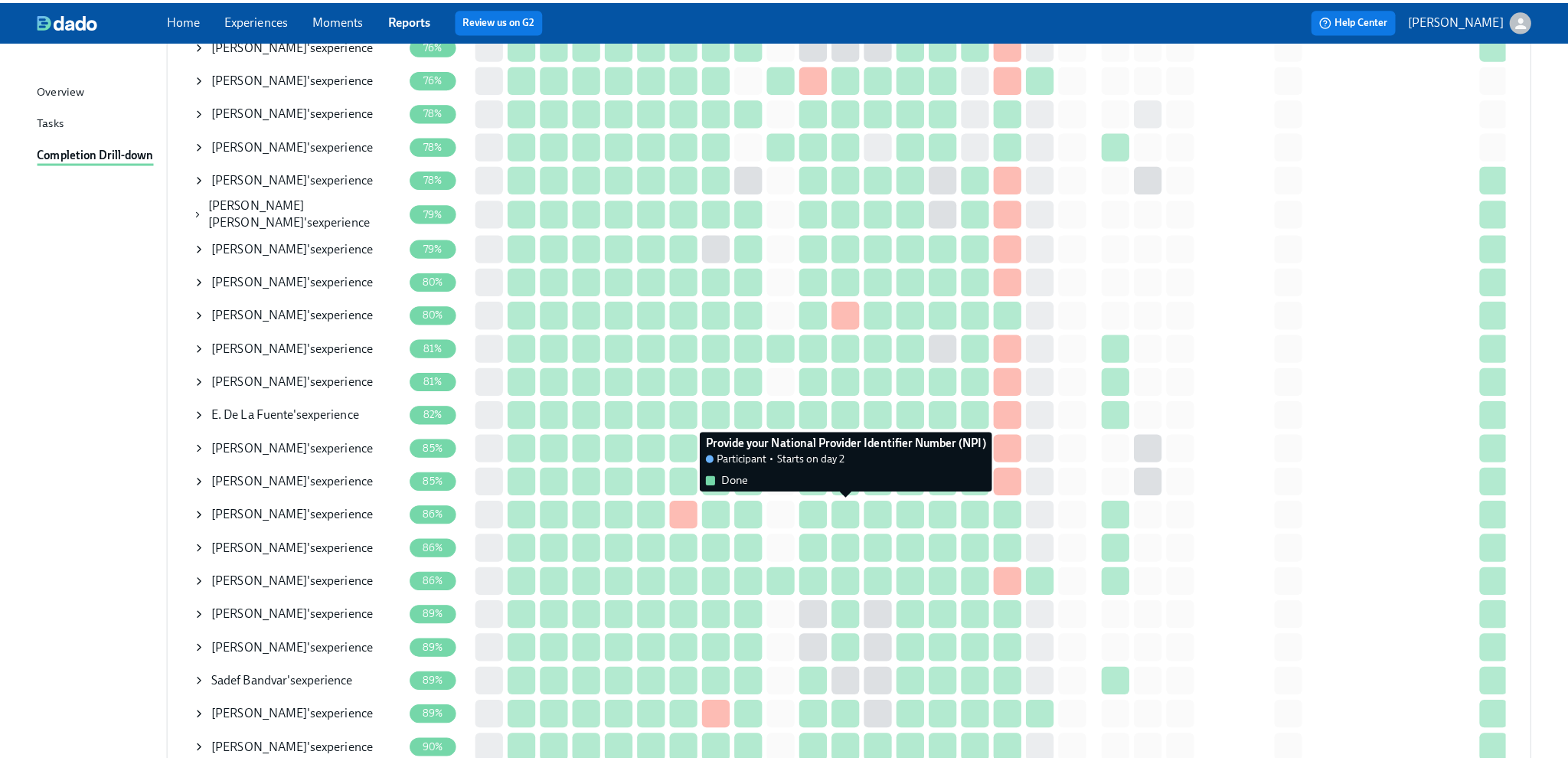
scroll to position [536, 0]
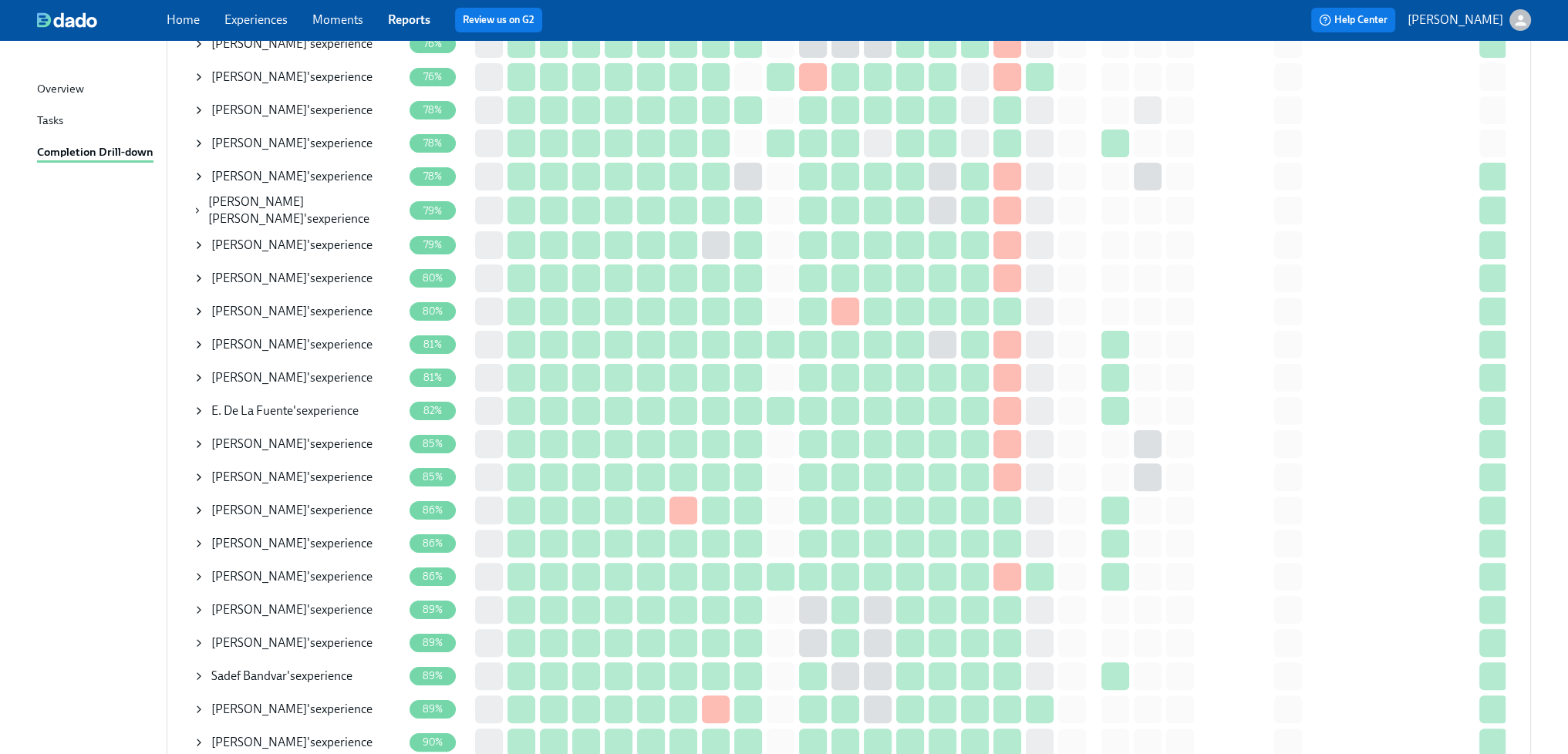
click at [252, 509] on span "[PERSON_NAME]" at bounding box center [259, 510] width 96 height 15
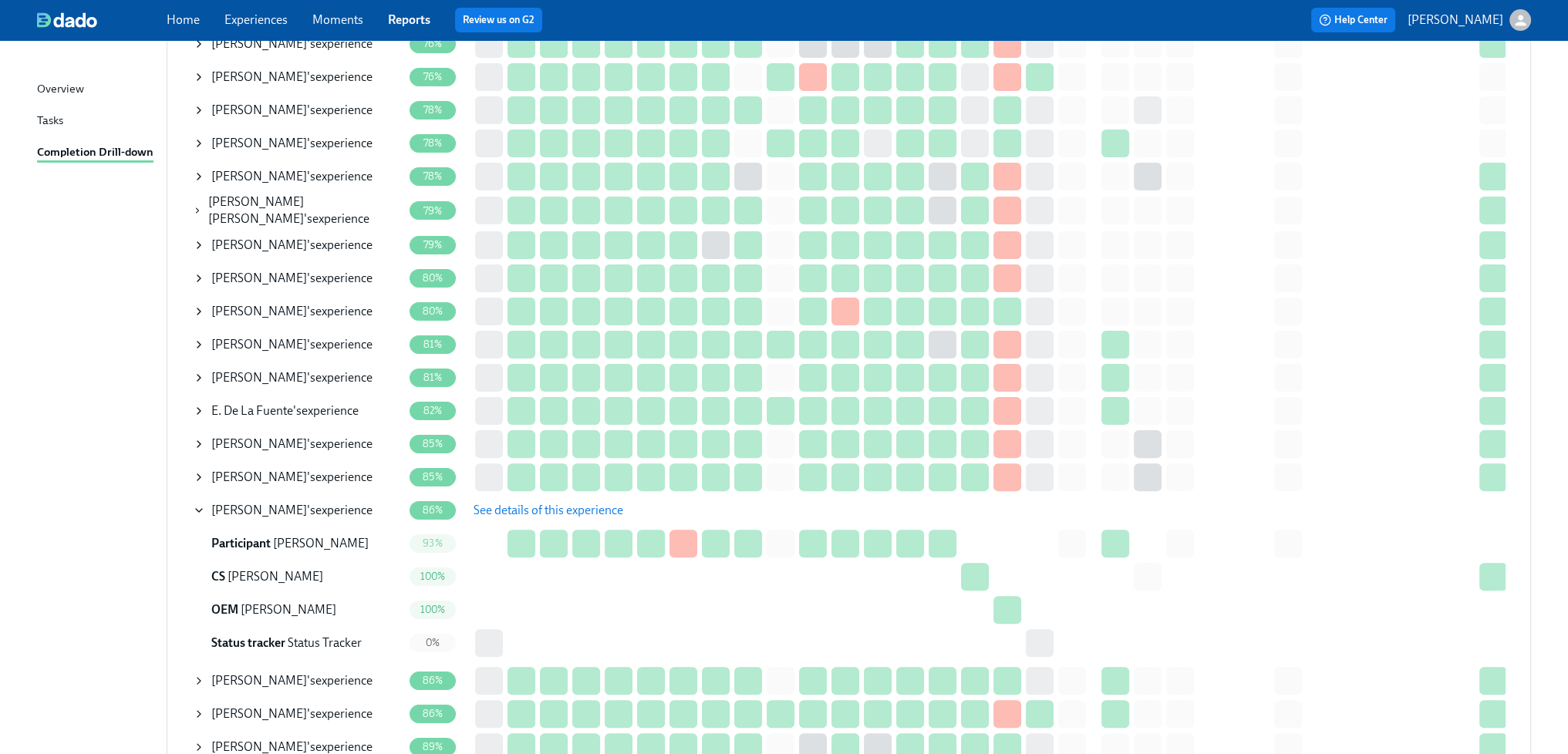
click at [537, 504] on span "See details of this experience" at bounding box center [548, 511] width 149 height 16
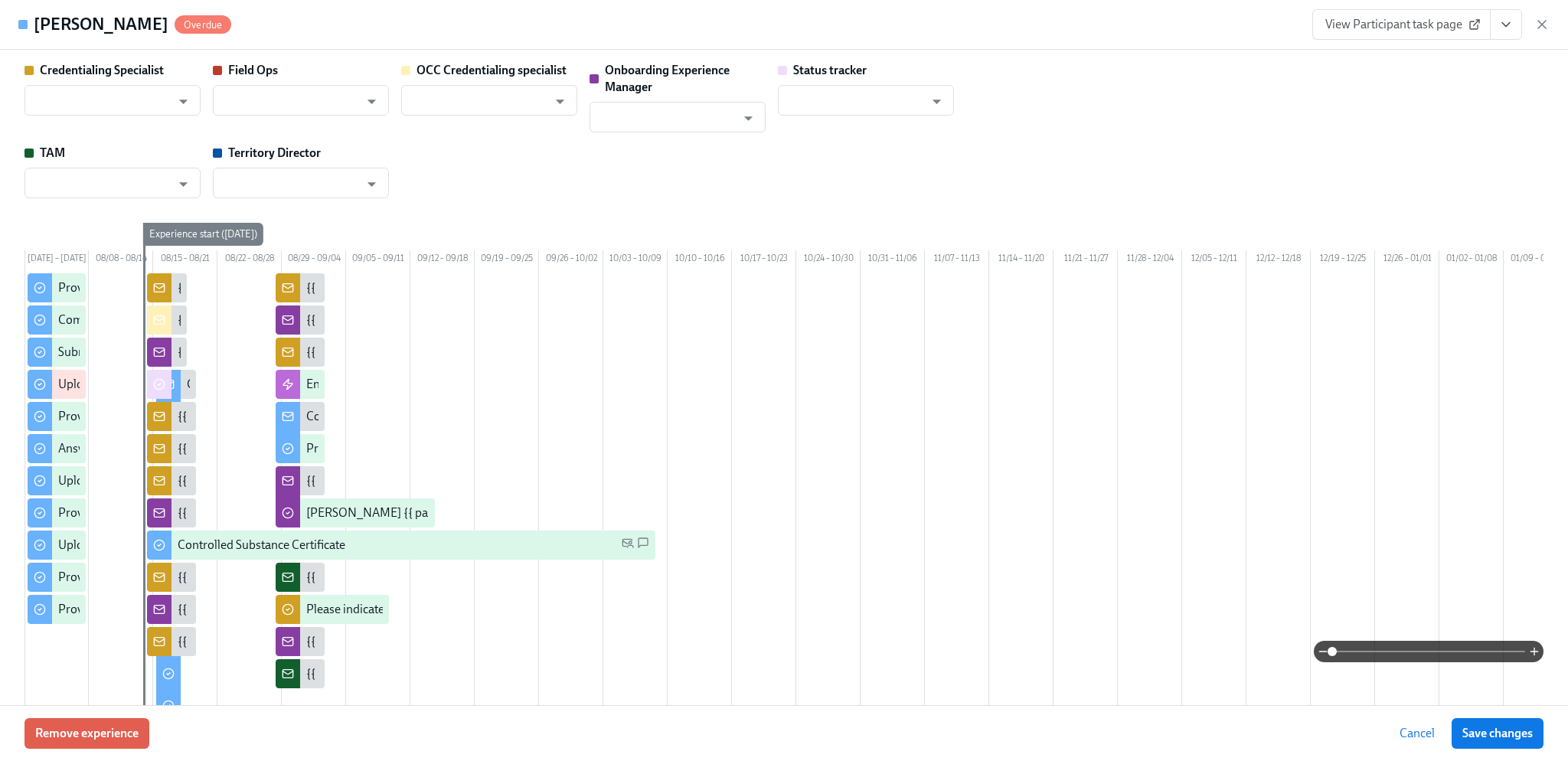
type input "[PERSON_NAME]"
type input "Status Tracker"
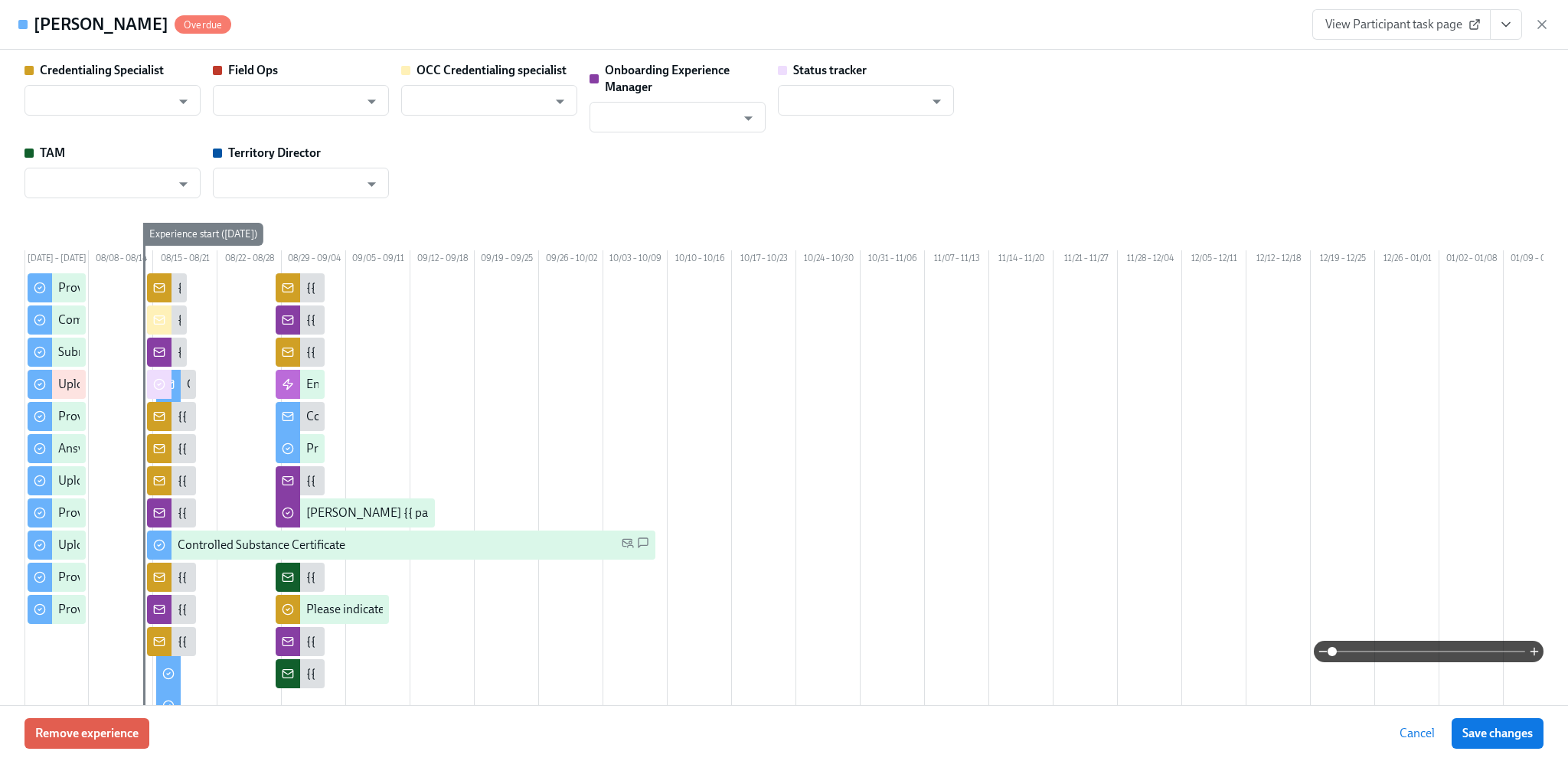
type input "[PERSON_NAME]"
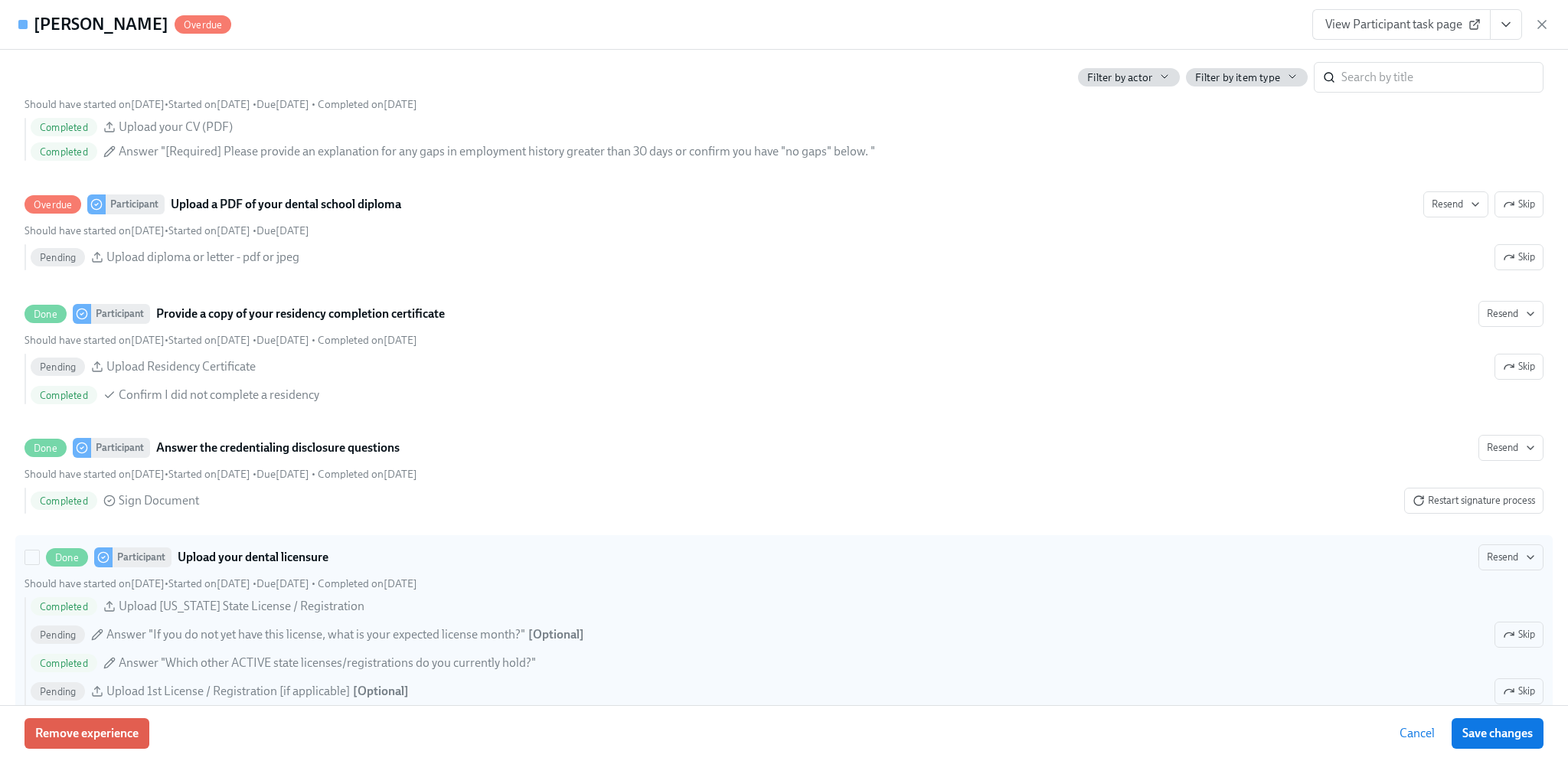
scroll to position [1148, 0]
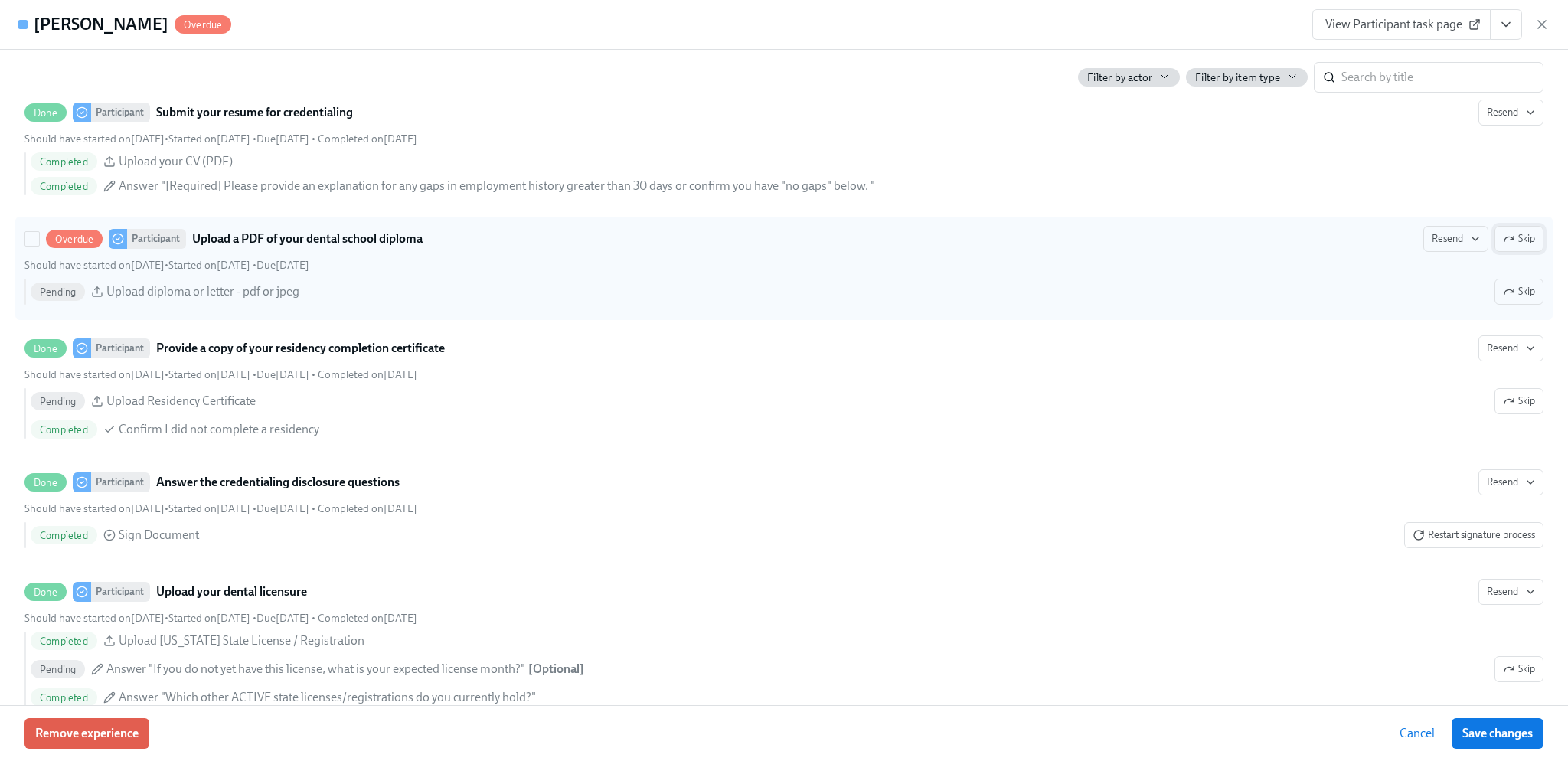
click at [1508, 251] on button "Skip" at bounding box center [1519, 239] width 49 height 26
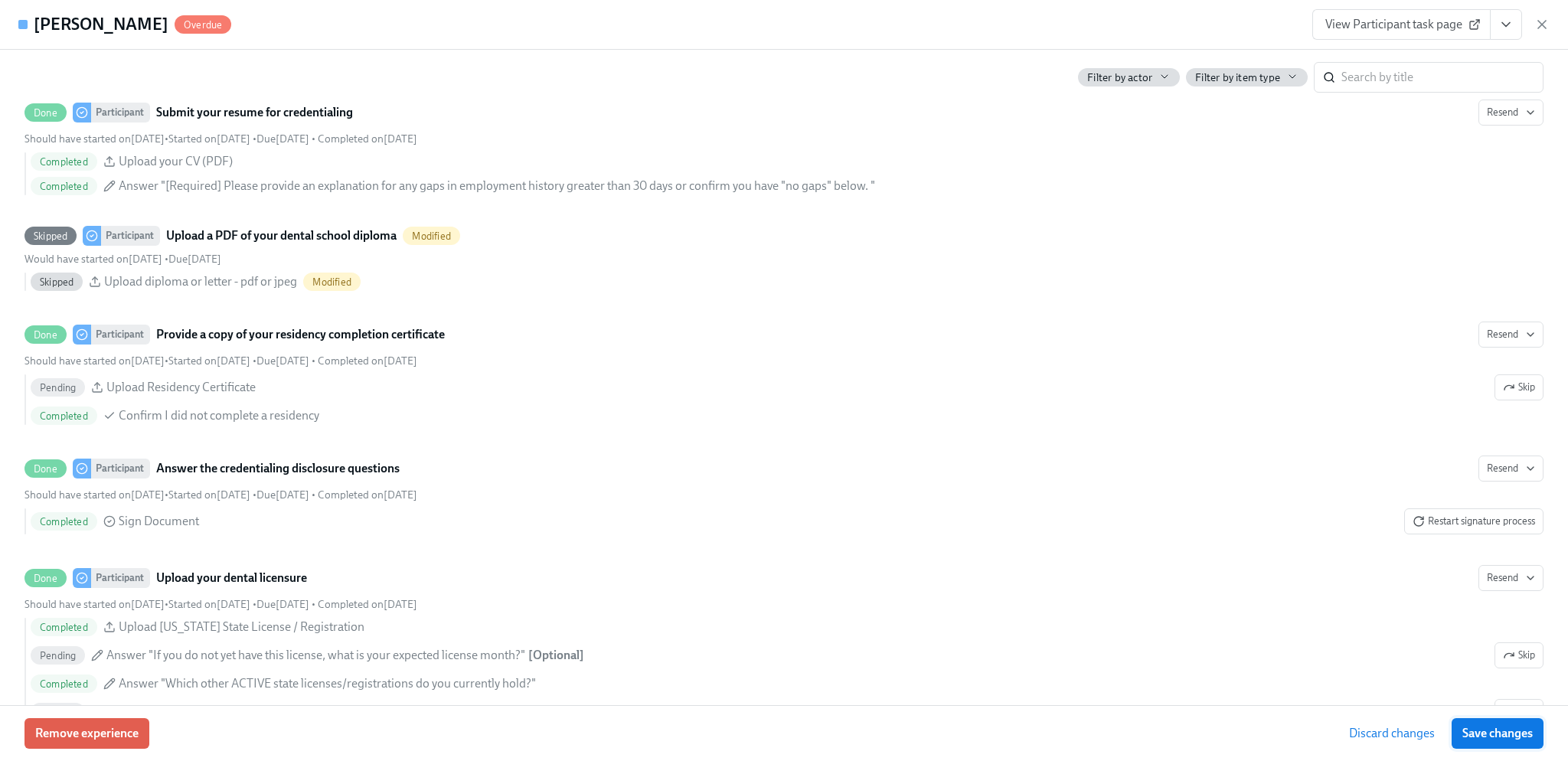
click at [1522, 732] on span "Save changes" at bounding box center [1498, 734] width 71 height 16
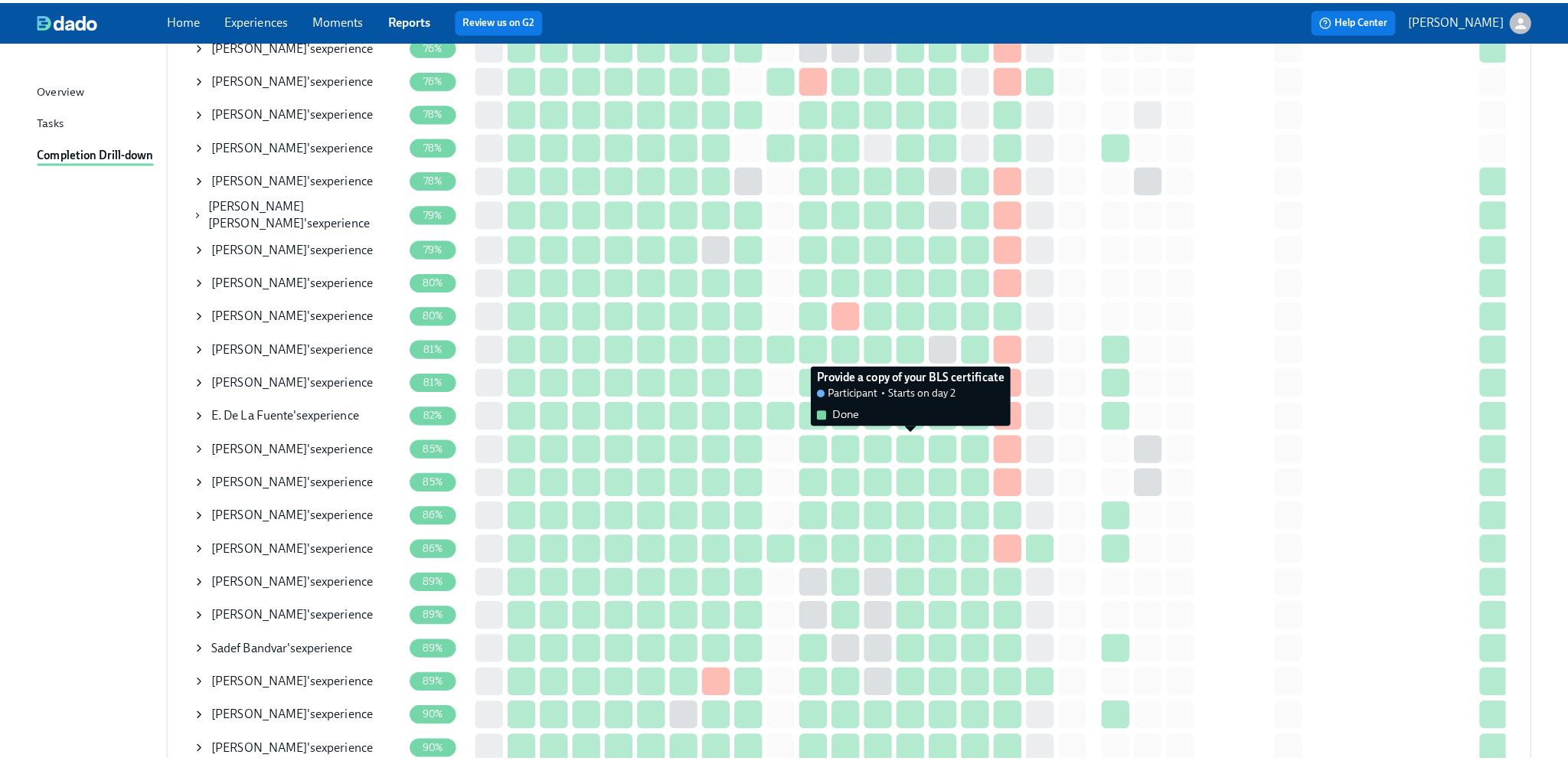
scroll to position [612, 0]
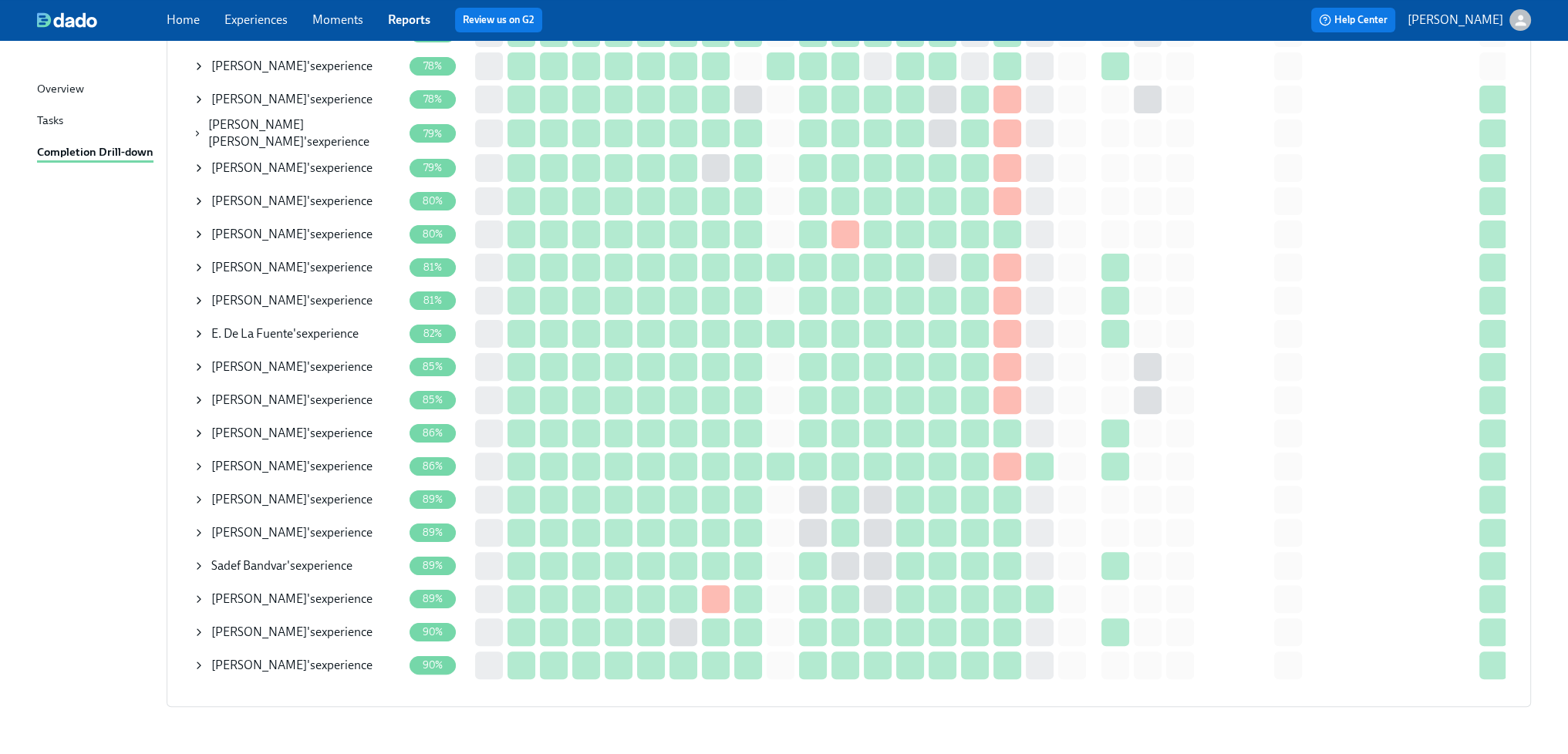
click at [324, 595] on div "Nadima Khodor 's experience" at bounding box center [292, 599] width 161 height 17
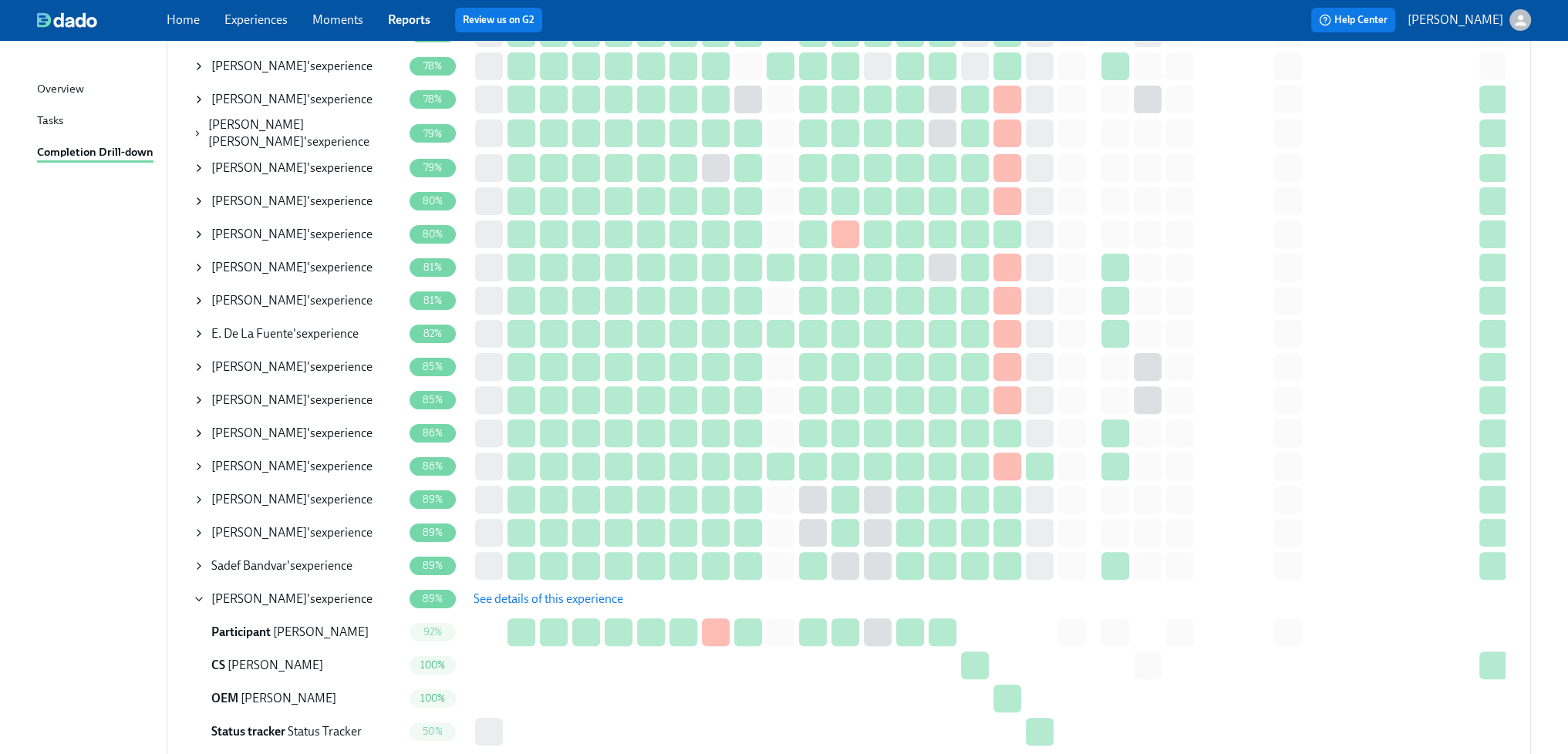
click at [574, 600] on span "See details of this experience" at bounding box center [548, 600] width 149 height 16
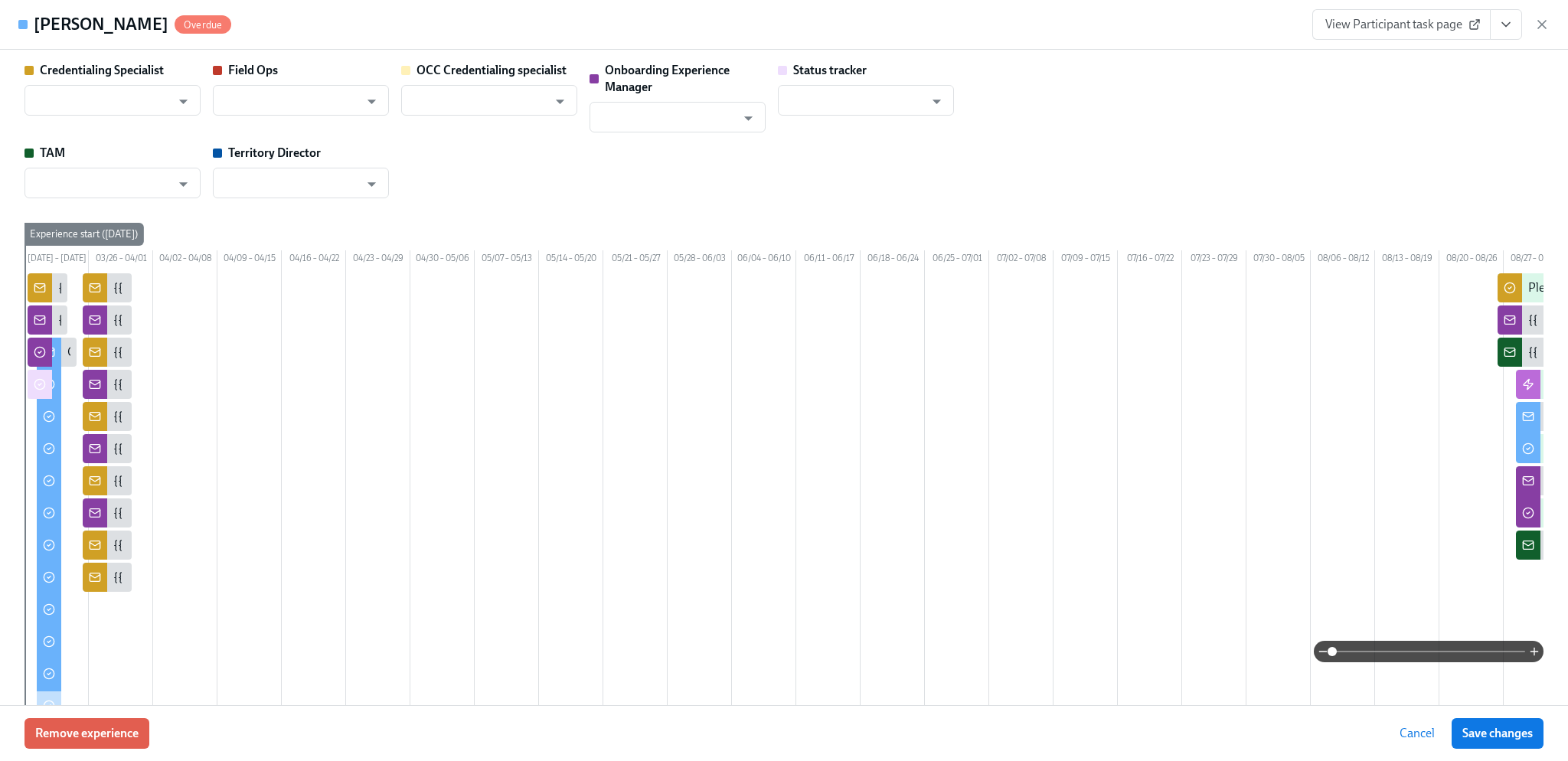
type input "[PERSON_NAME]"
type input "Brittany Judge"
type input "Rachel Wicklander"
type input "Status Tracker"
type input "Rachael Schneider"
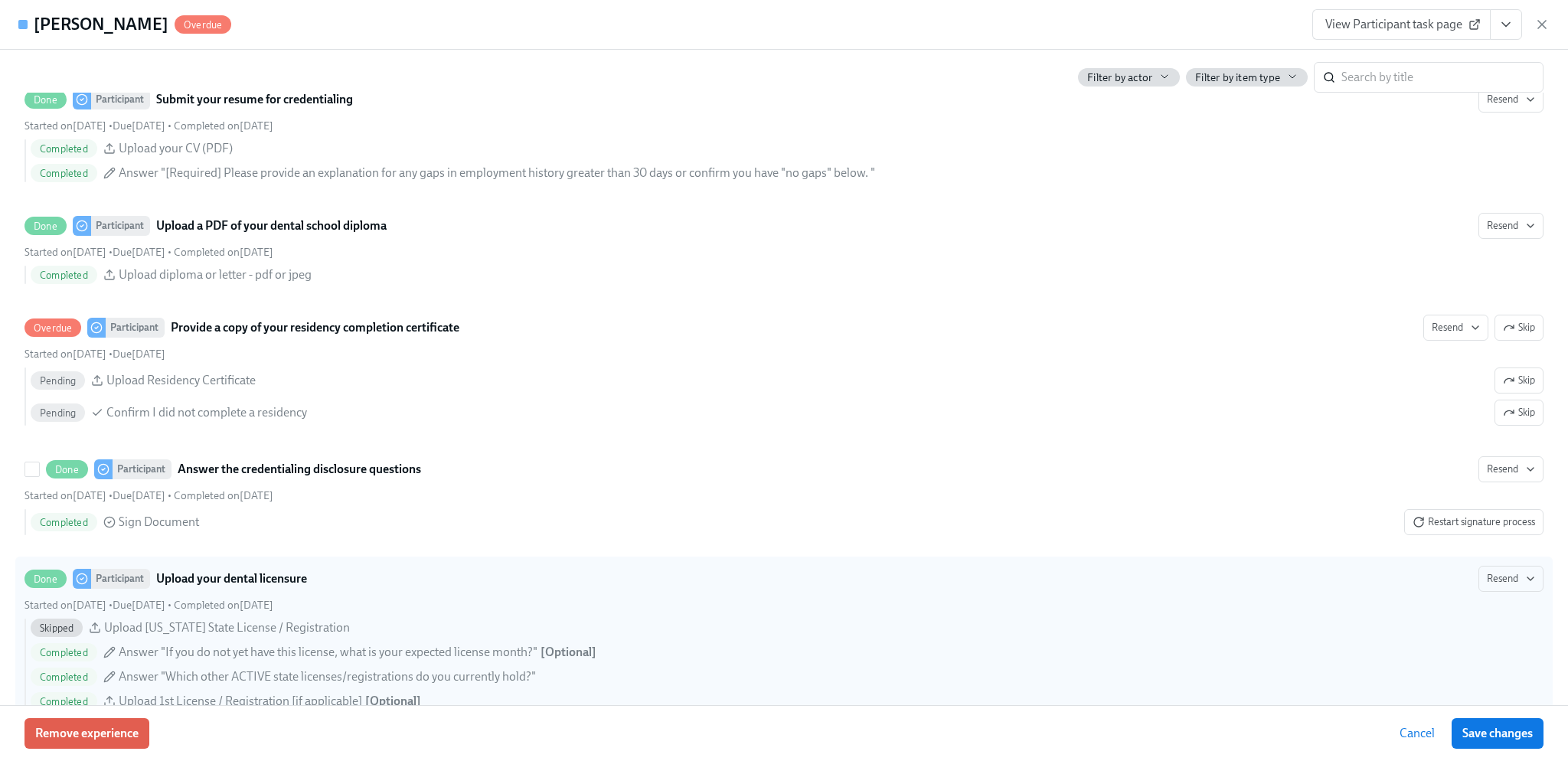
scroll to position [2219, 0]
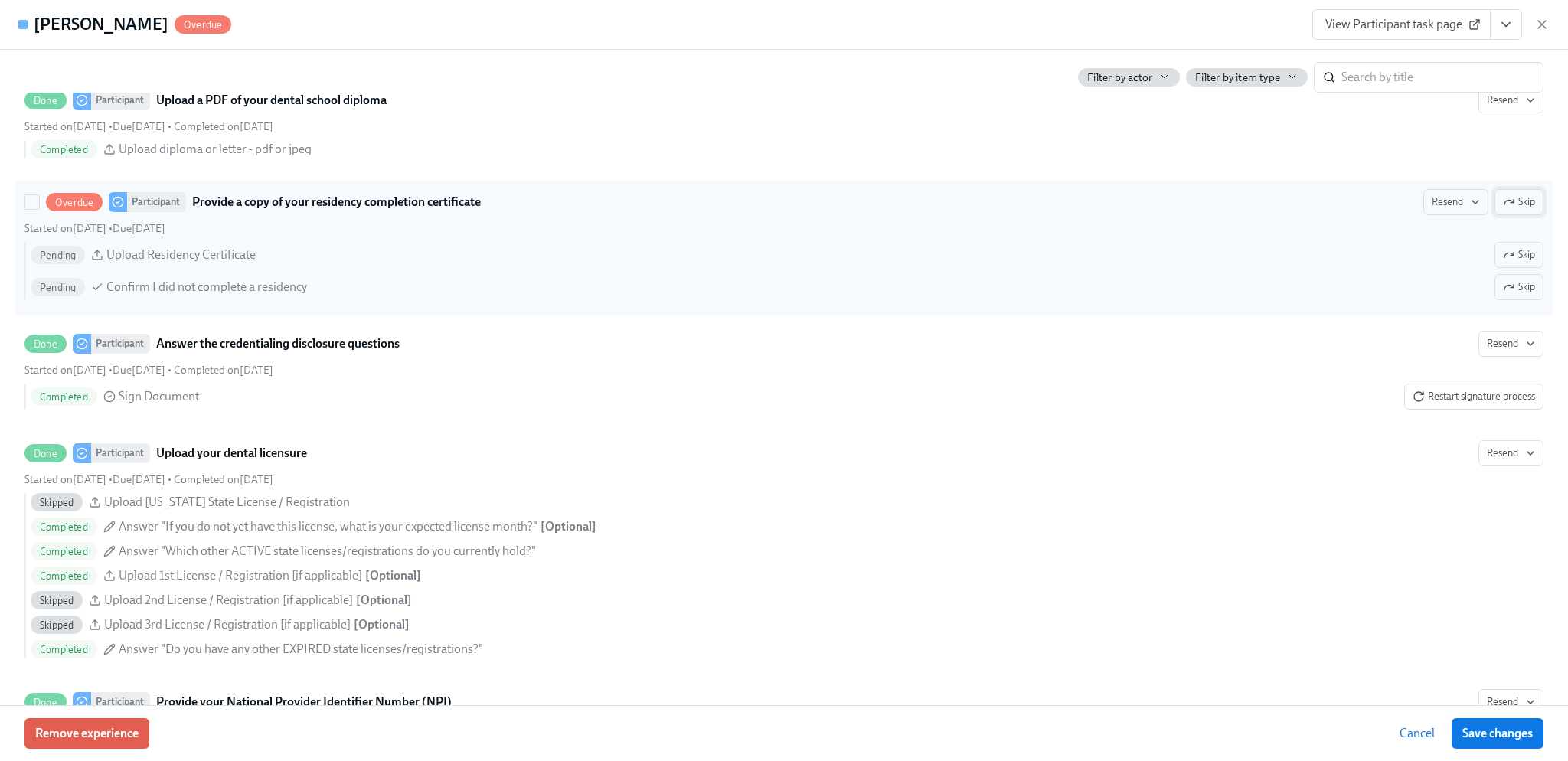
click at [1503, 208] on icon "button" at bounding box center [1509, 202] width 12 height 12
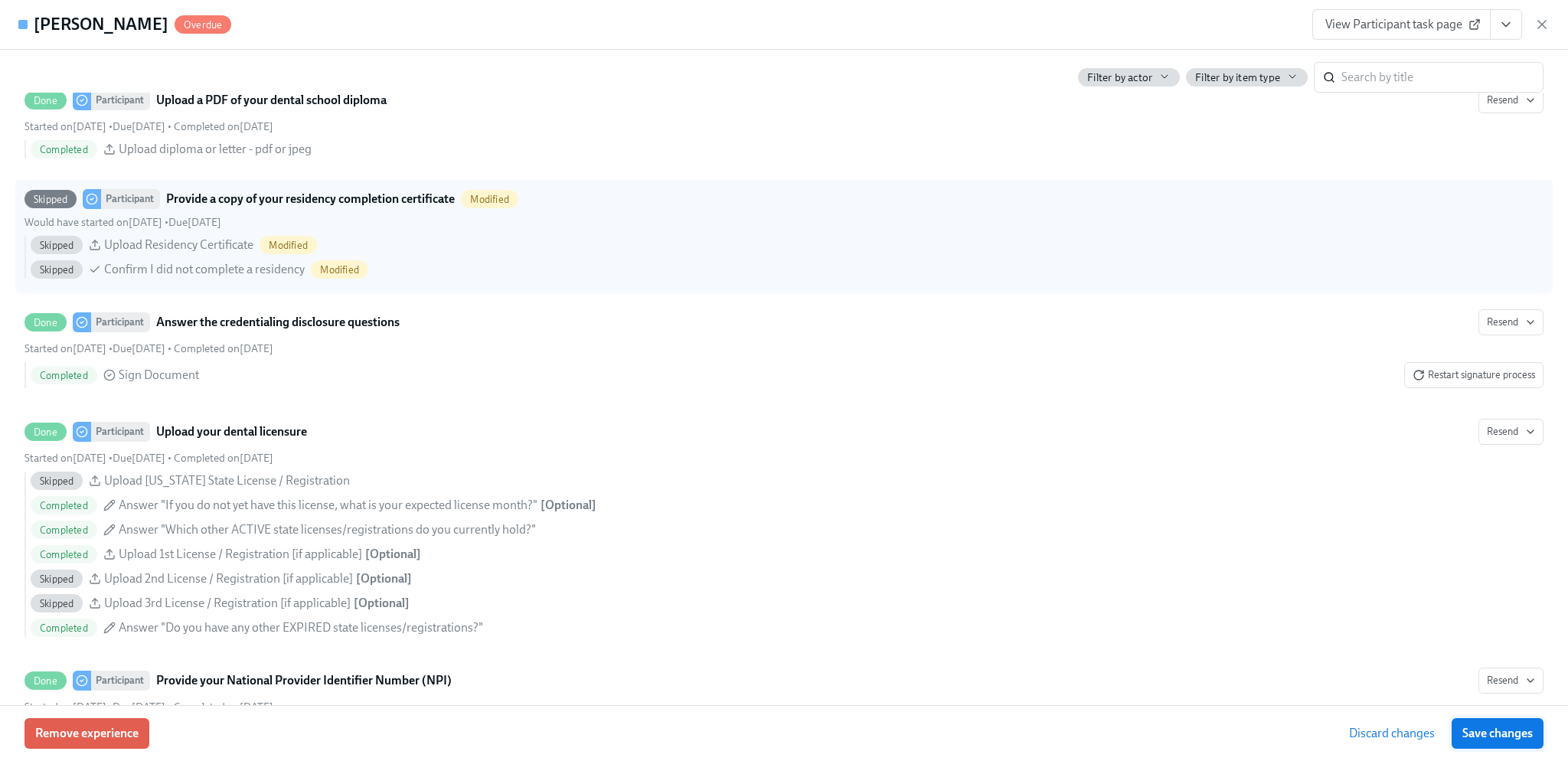
click at [1480, 717] on div "Remove experience Discard changes Save changes" at bounding box center [784, 733] width 1568 height 56
click at [1480, 731] on span "Save changes" at bounding box center [1498, 734] width 71 height 16
